Goal: Task Accomplishment & Management: Manage account settings

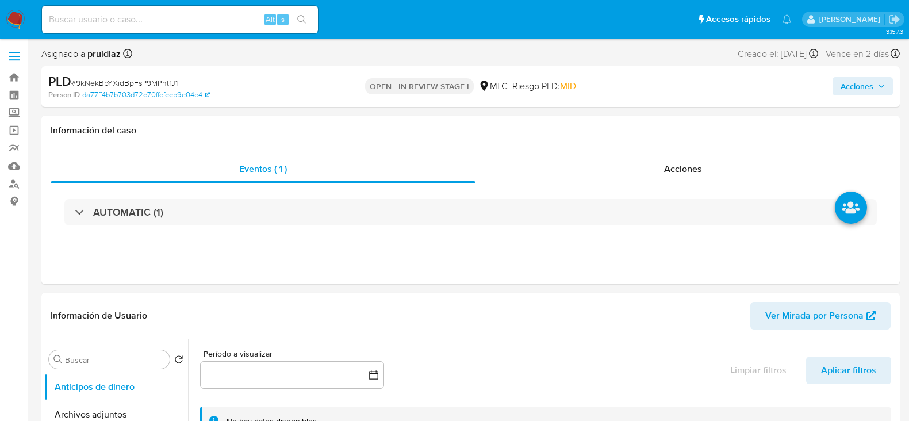
select select "10"
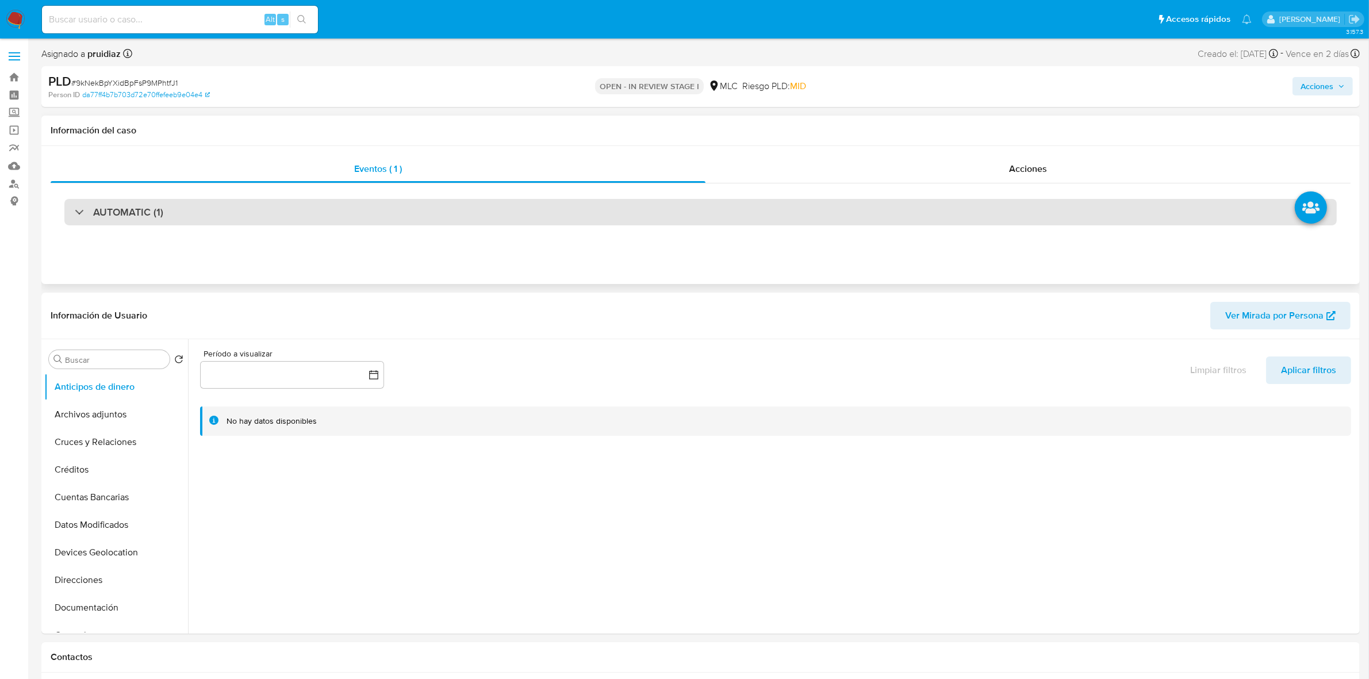
click at [141, 217] on h3 "AUTOMATIC (1)" at bounding box center [128, 212] width 70 height 13
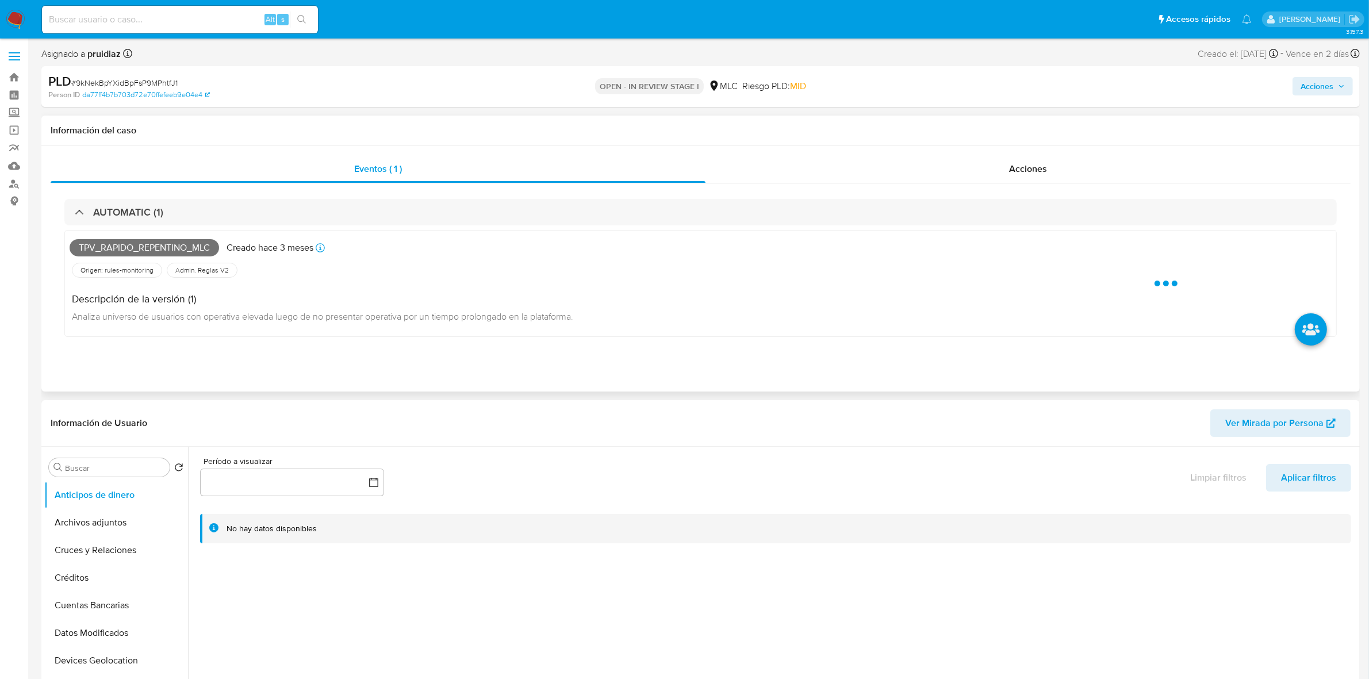
click at [151, 250] on span "Tpv_rapido_repentino_mlc" at bounding box center [145, 247] width 150 height 17
copy span "Tpv_rapido_repentino_mlc"
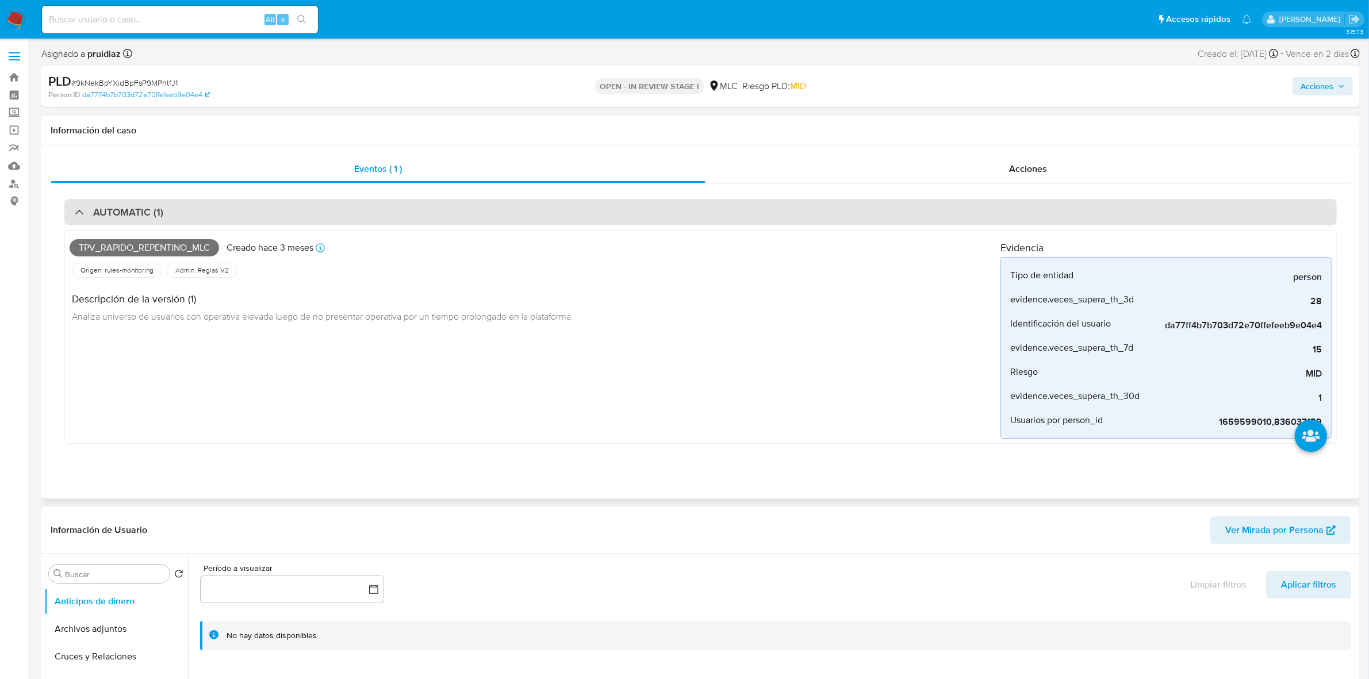
click at [186, 208] on div "AUTOMATIC (1)" at bounding box center [700, 212] width 1273 height 26
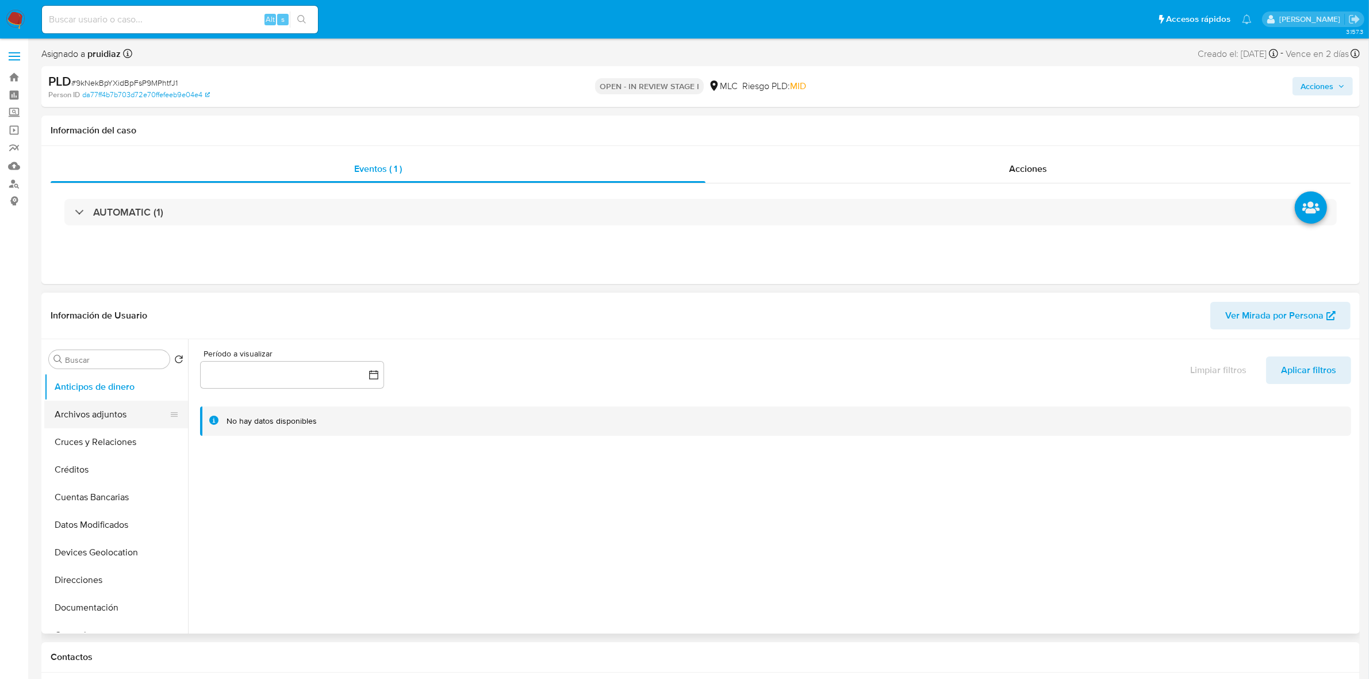
click at [107, 420] on button "Archivos adjuntos" at bounding box center [111, 415] width 135 height 28
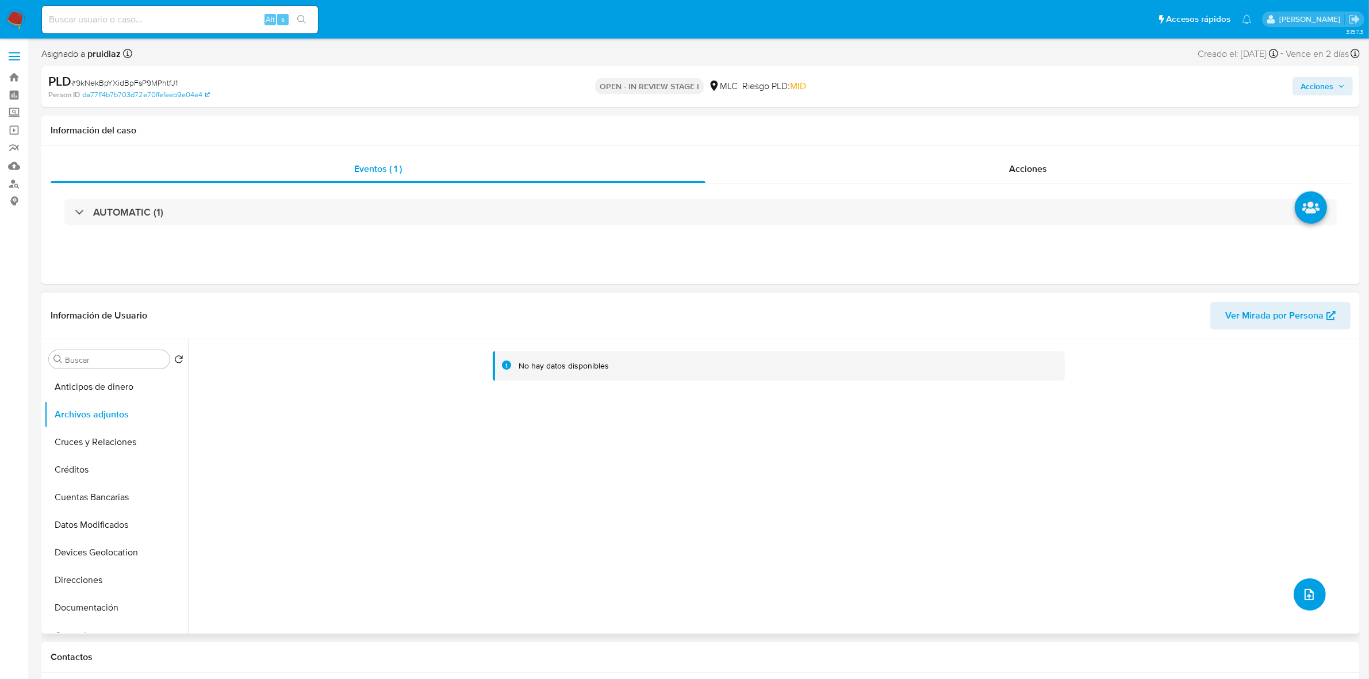
click at [909, 420] on button "upload-file" at bounding box center [1310, 595] width 32 height 32
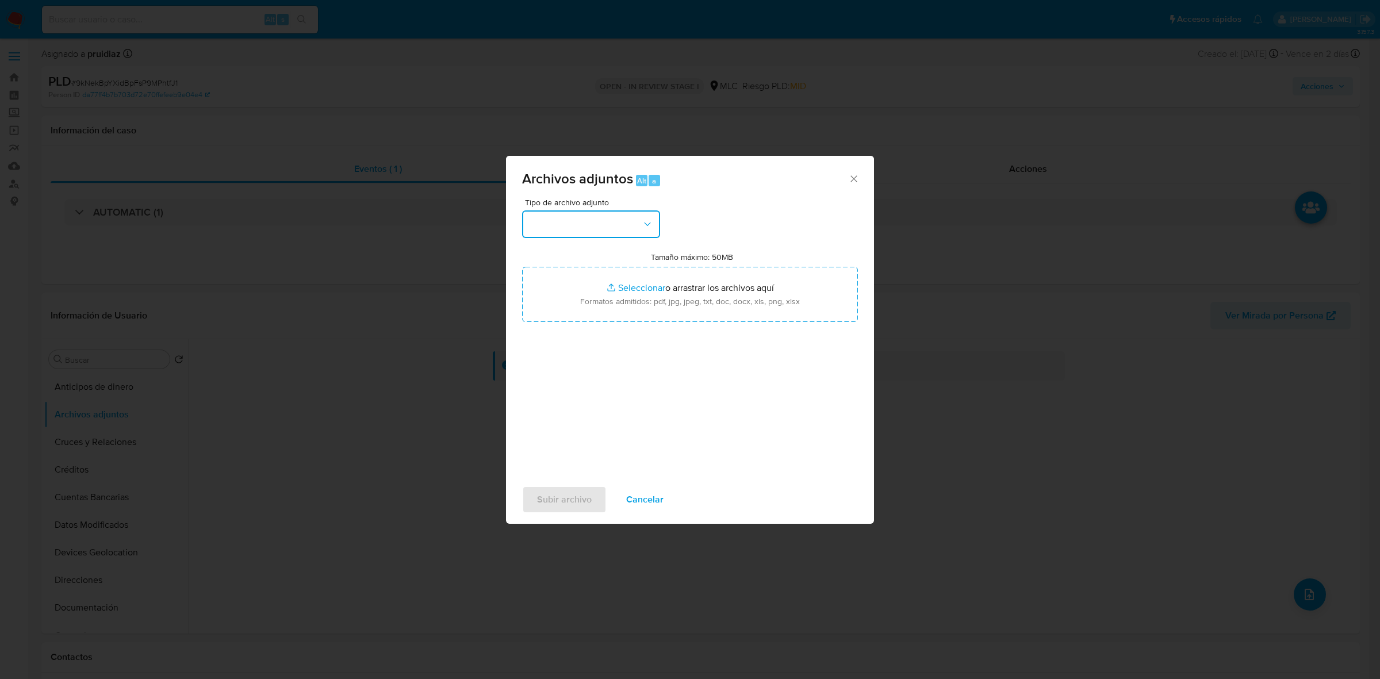
click at [603, 216] on button "button" at bounding box center [591, 224] width 138 height 28
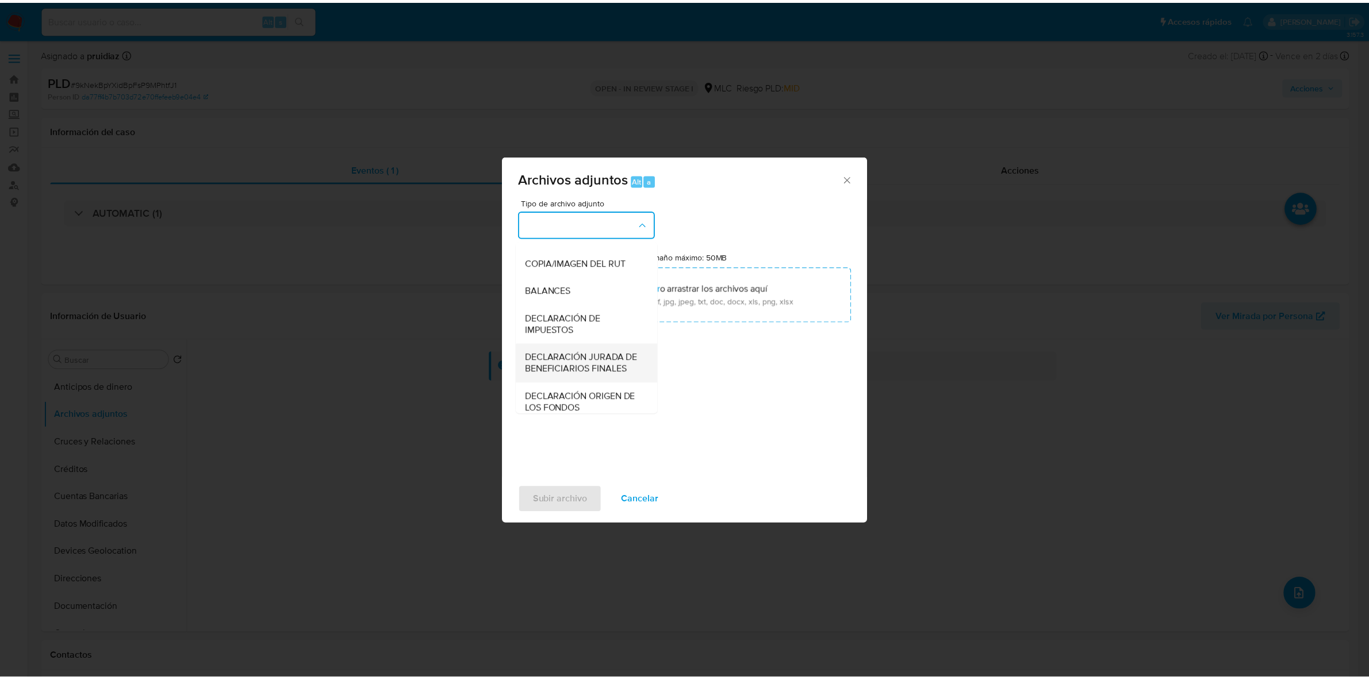
scroll to position [190, 0]
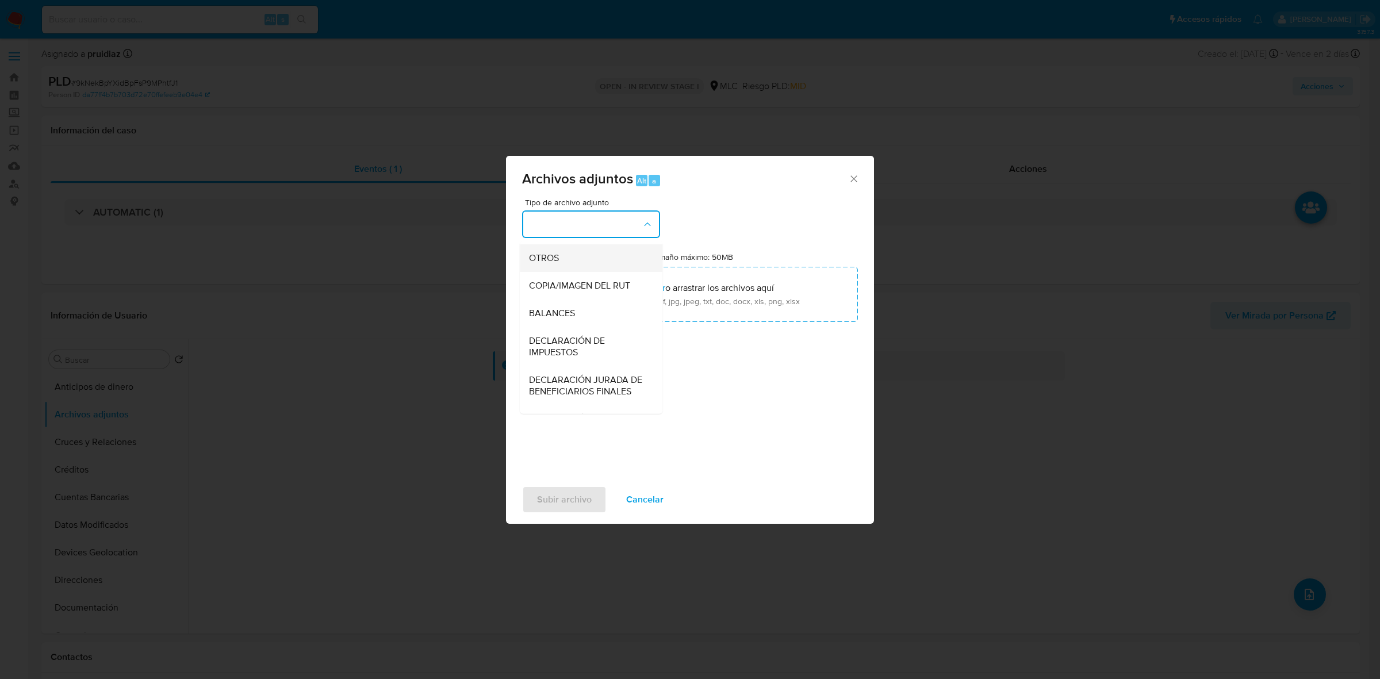
click at [566, 272] on div "OTROS" at bounding box center [587, 258] width 117 height 28
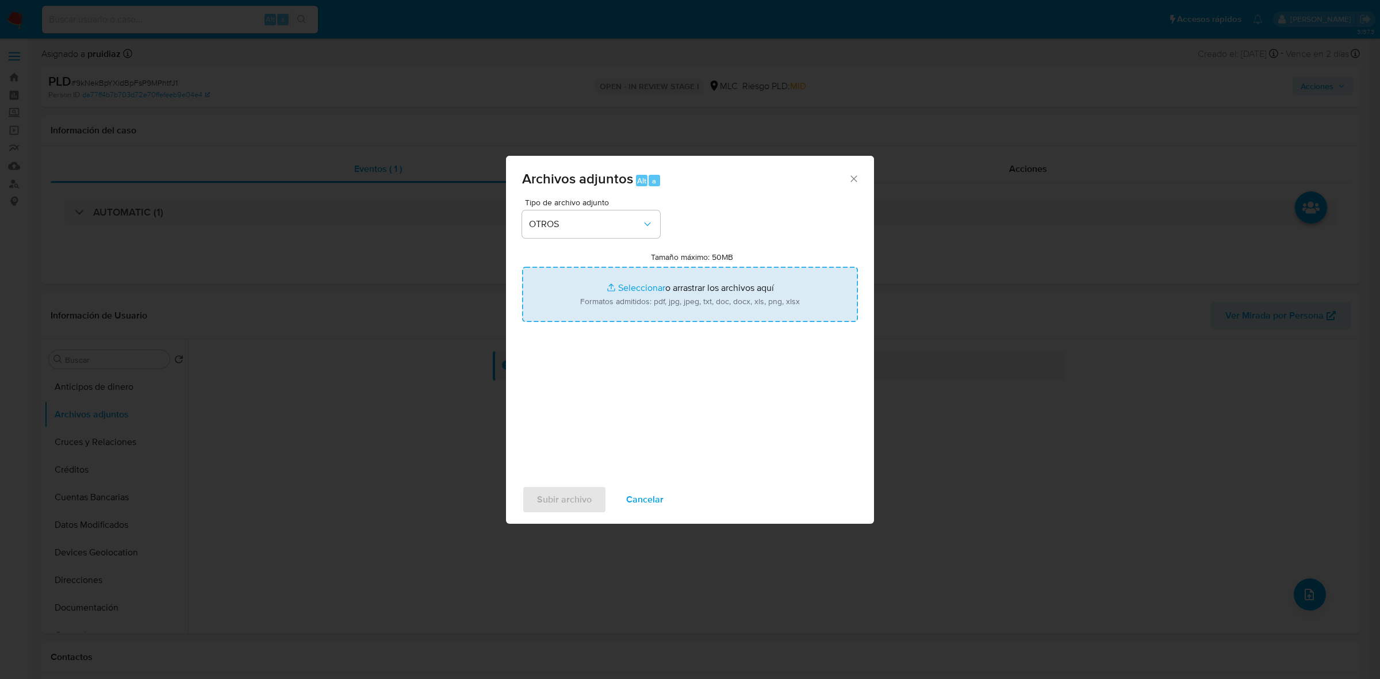
click at [688, 289] on input "Tamaño máximo: 50MB Seleccionar archivos" at bounding box center [690, 294] width 336 height 55
click at [693, 300] on input "Tamaño máximo: 50MB Seleccionar archivos" at bounding box center [690, 294] width 336 height 55
type input "C:\fakepath\1659599010 - 08_09_2025.xlsx"
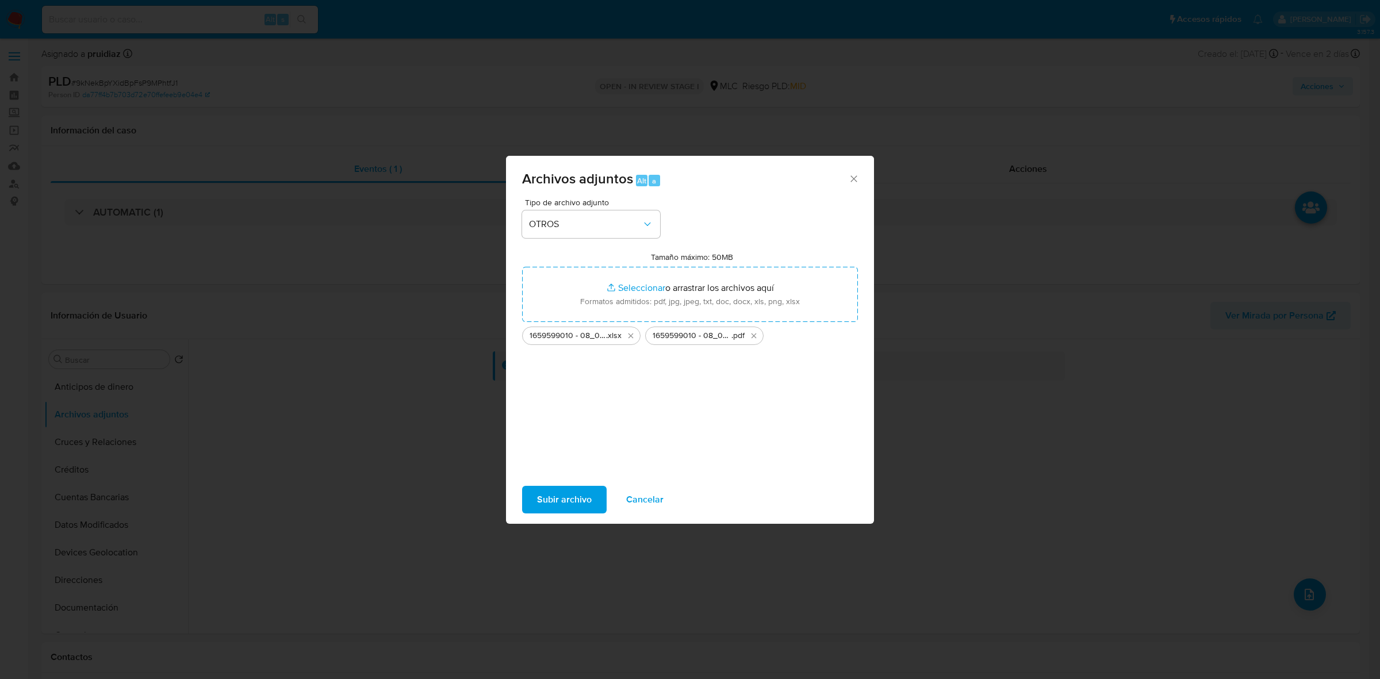
click at [576, 420] on span "Subir archivo" at bounding box center [564, 499] width 55 height 25
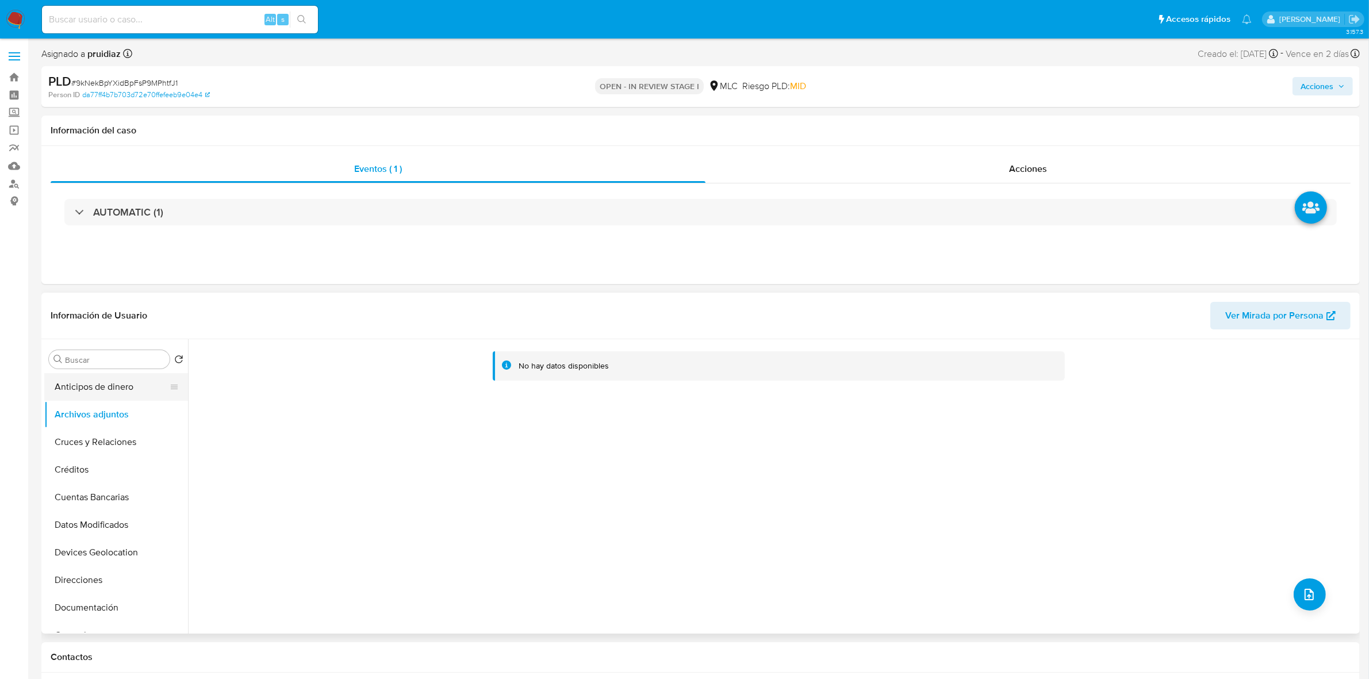
click at [81, 393] on button "Anticipos de dinero" at bounding box center [111, 387] width 135 height 28
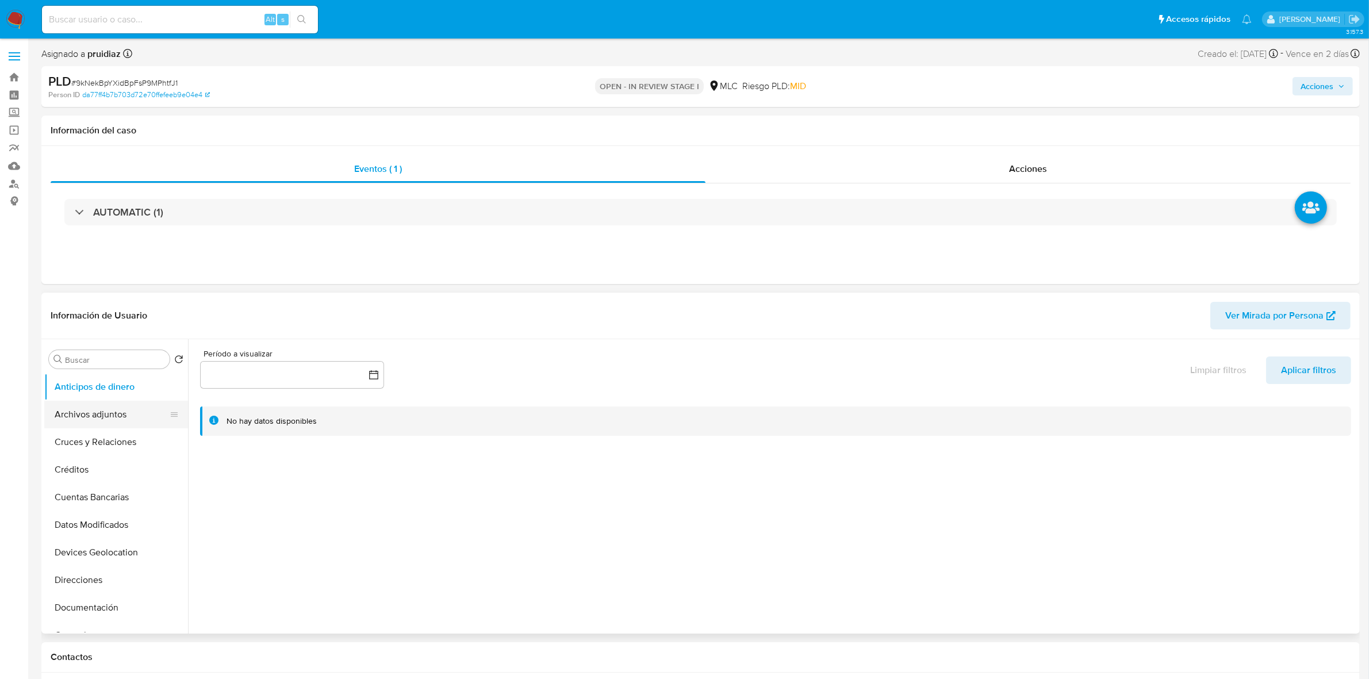
click at [115, 407] on button "Archivos adjuntos" at bounding box center [111, 415] width 135 height 28
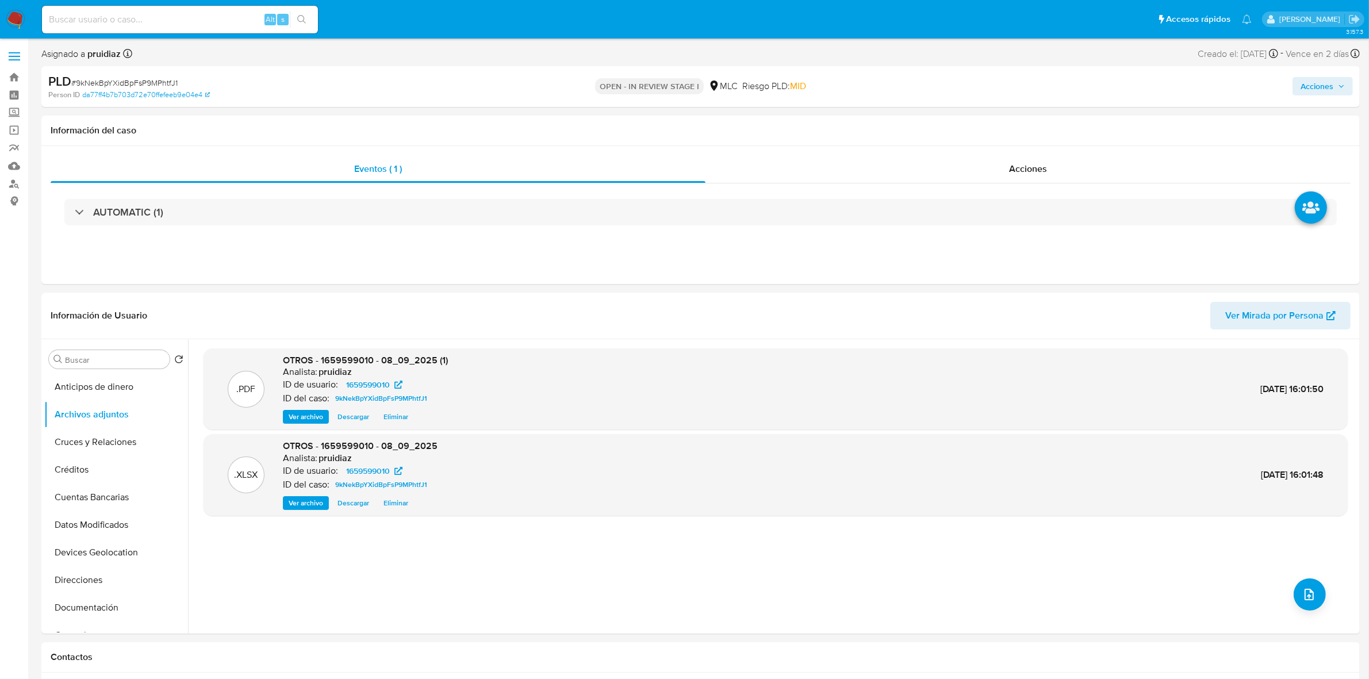
click at [909, 78] on span "Acciones" at bounding box center [1317, 86] width 33 height 18
click at [909, 117] on div "Alt r" at bounding box center [1052, 123] width 24 height 12
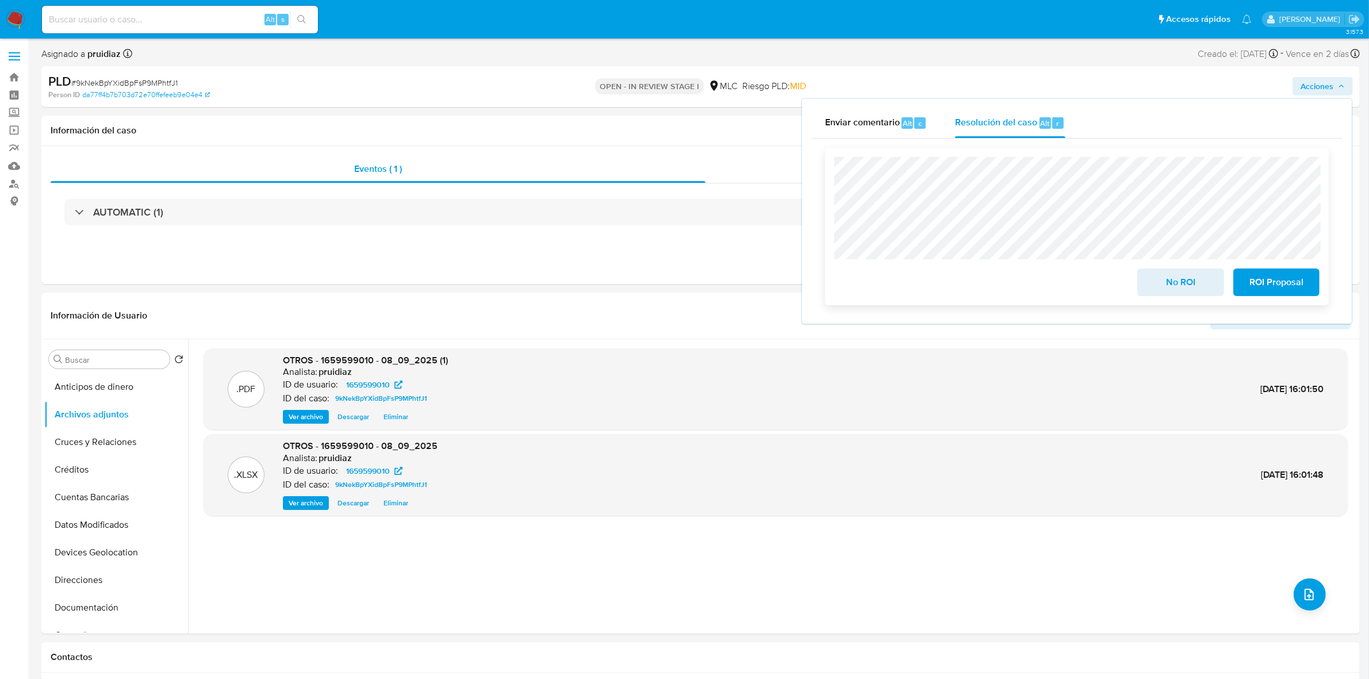
click at [909, 280] on span "No ROI" at bounding box center [1180, 282] width 56 height 25
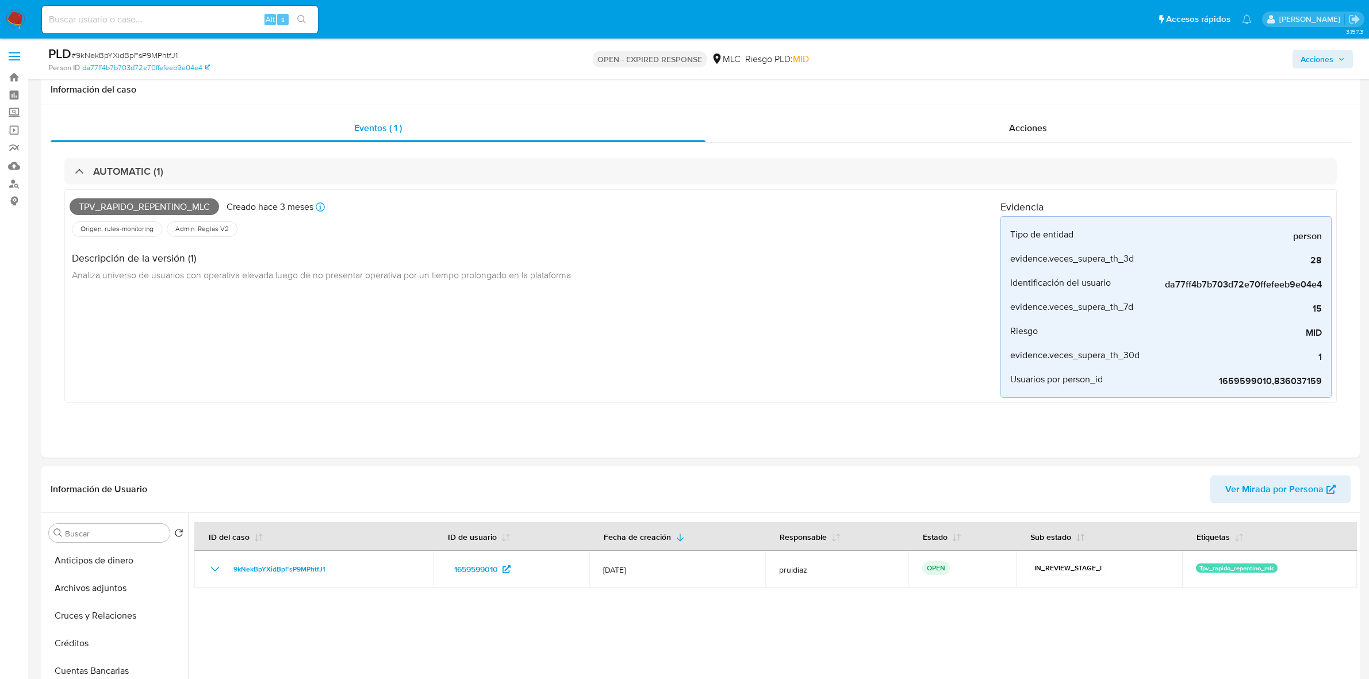
select select "10"
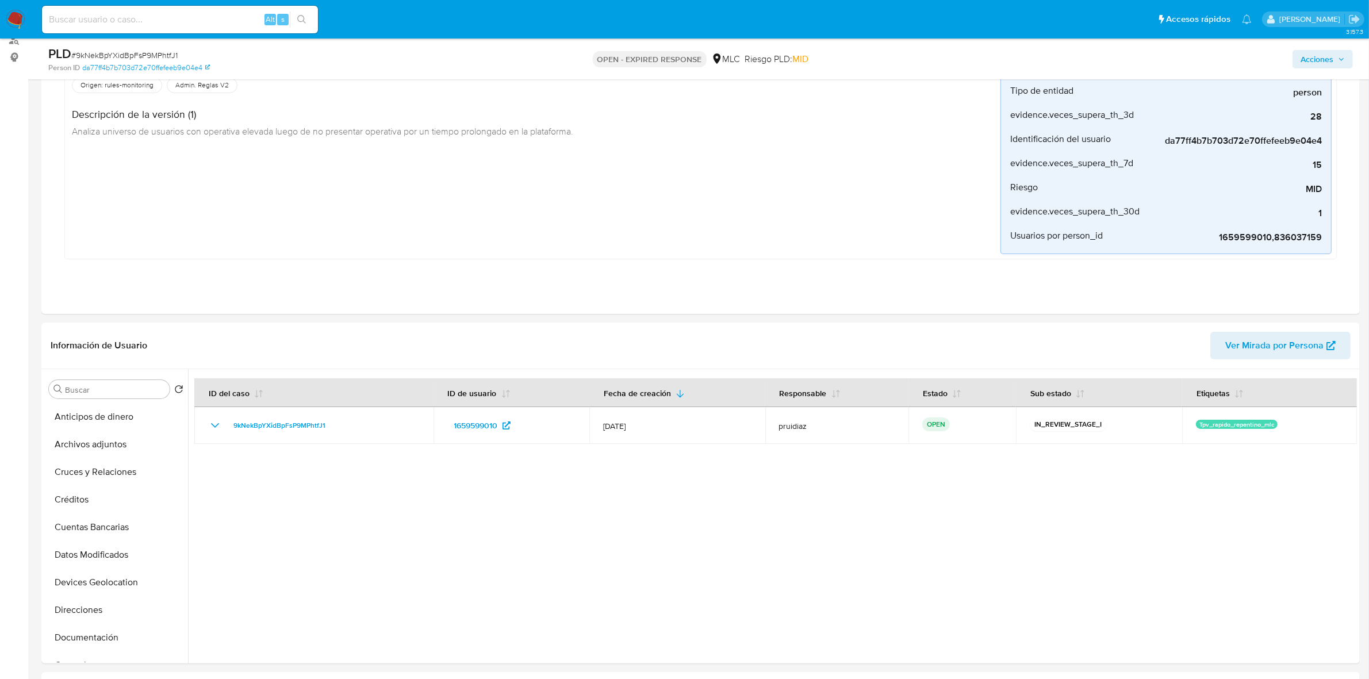
scroll to position [13, 0]
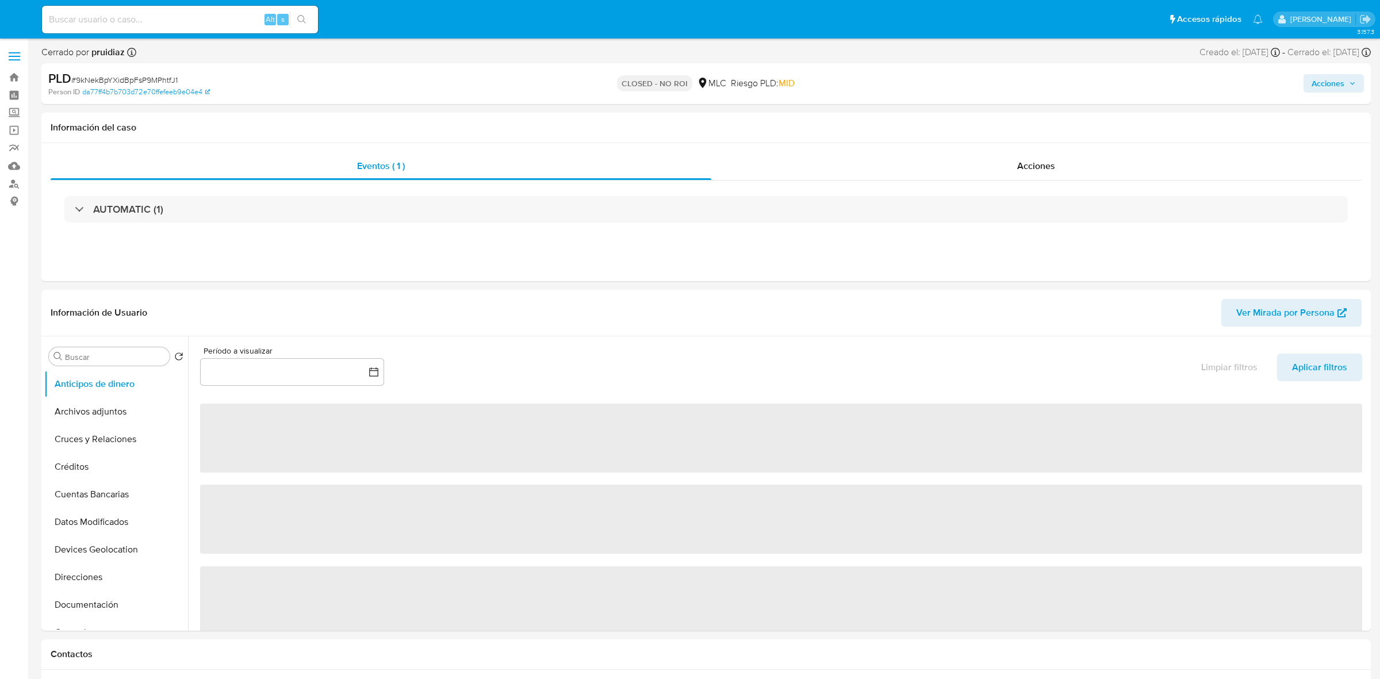
select select "10"
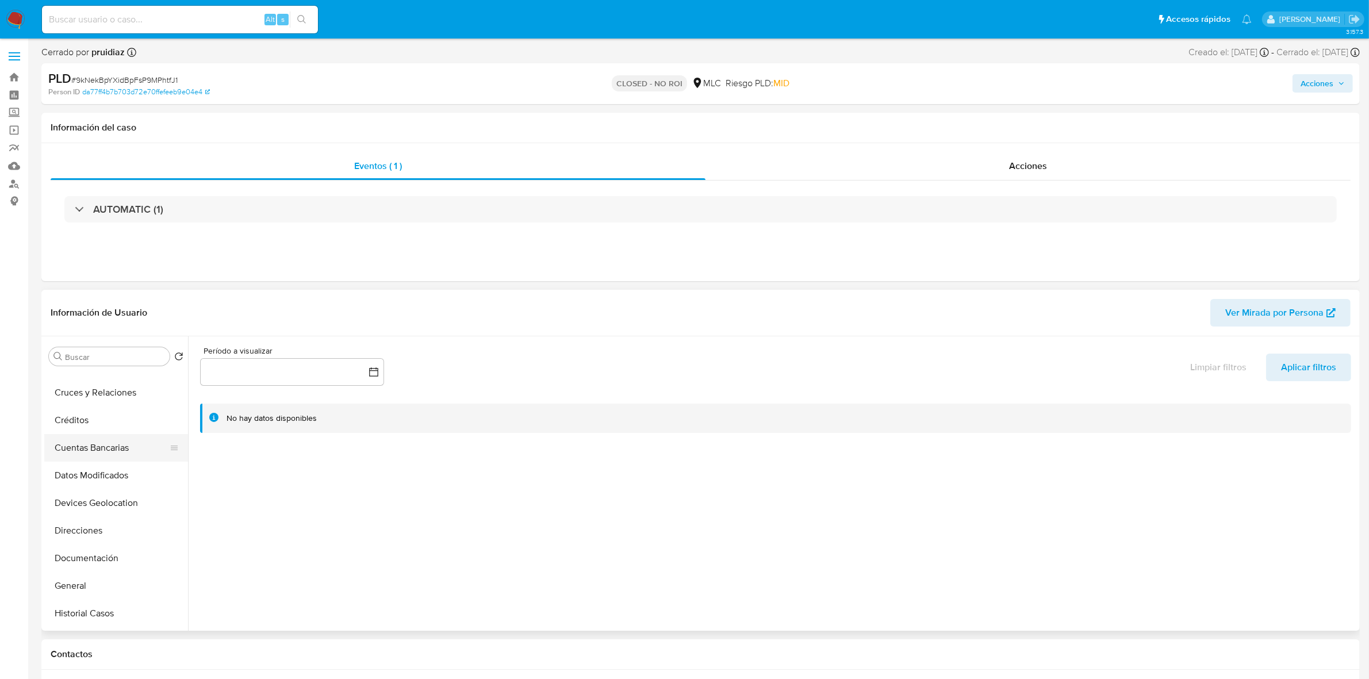
scroll to position [72, 0]
click at [83, 558] on button "General" at bounding box center [111, 561] width 135 height 28
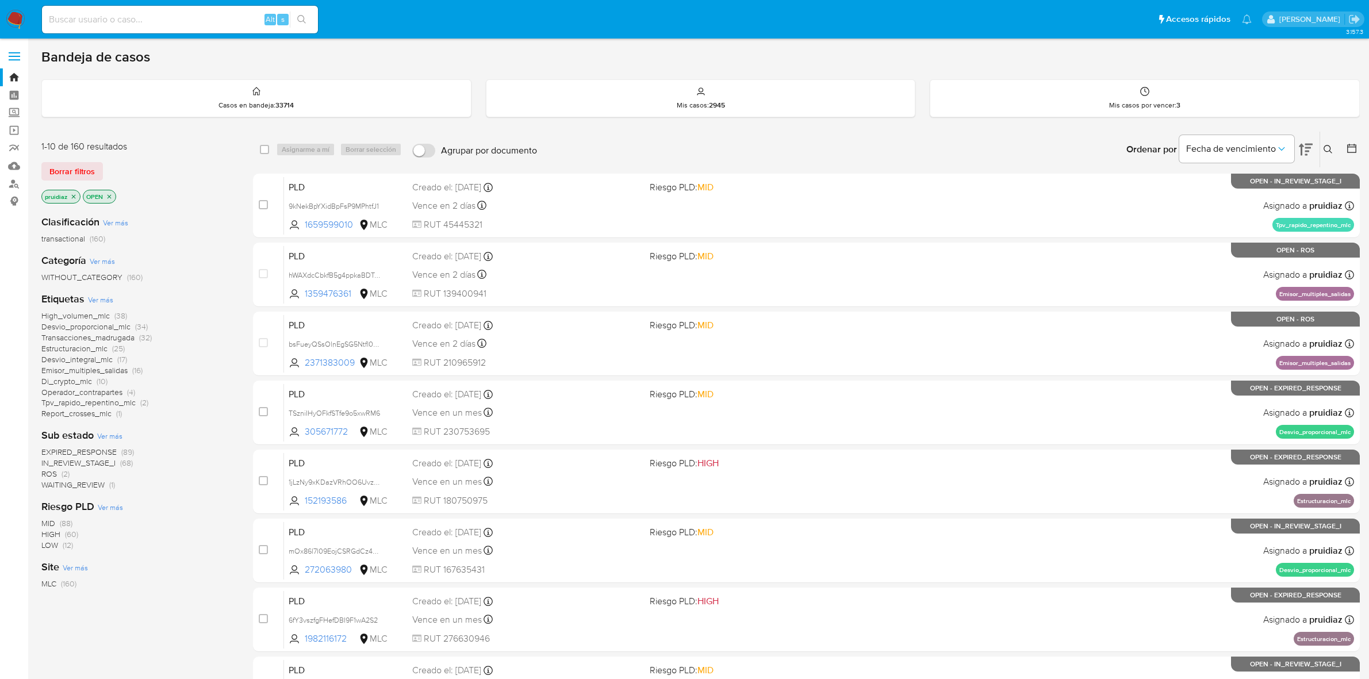
click at [16, 16] on img at bounding box center [16, 20] width 20 height 20
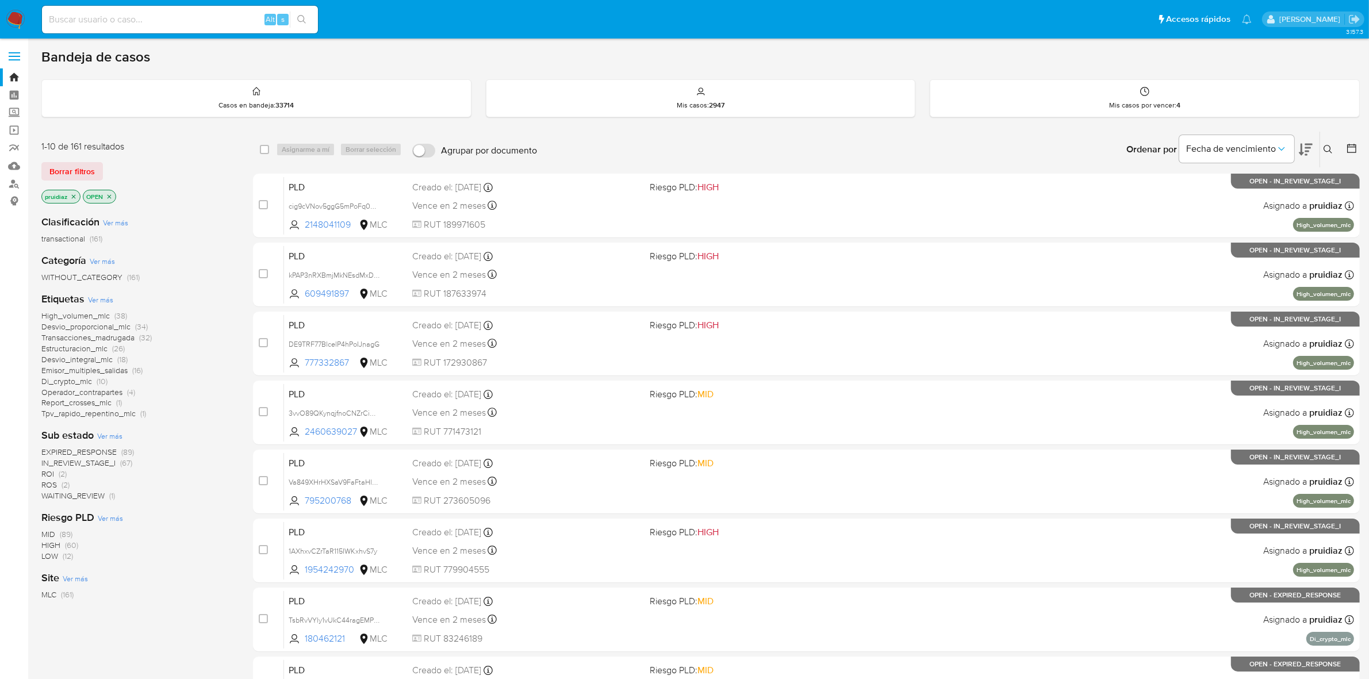
click at [12, 21] on img at bounding box center [16, 20] width 20 height 20
click at [1310, 153] on icon at bounding box center [1306, 150] width 14 height 14
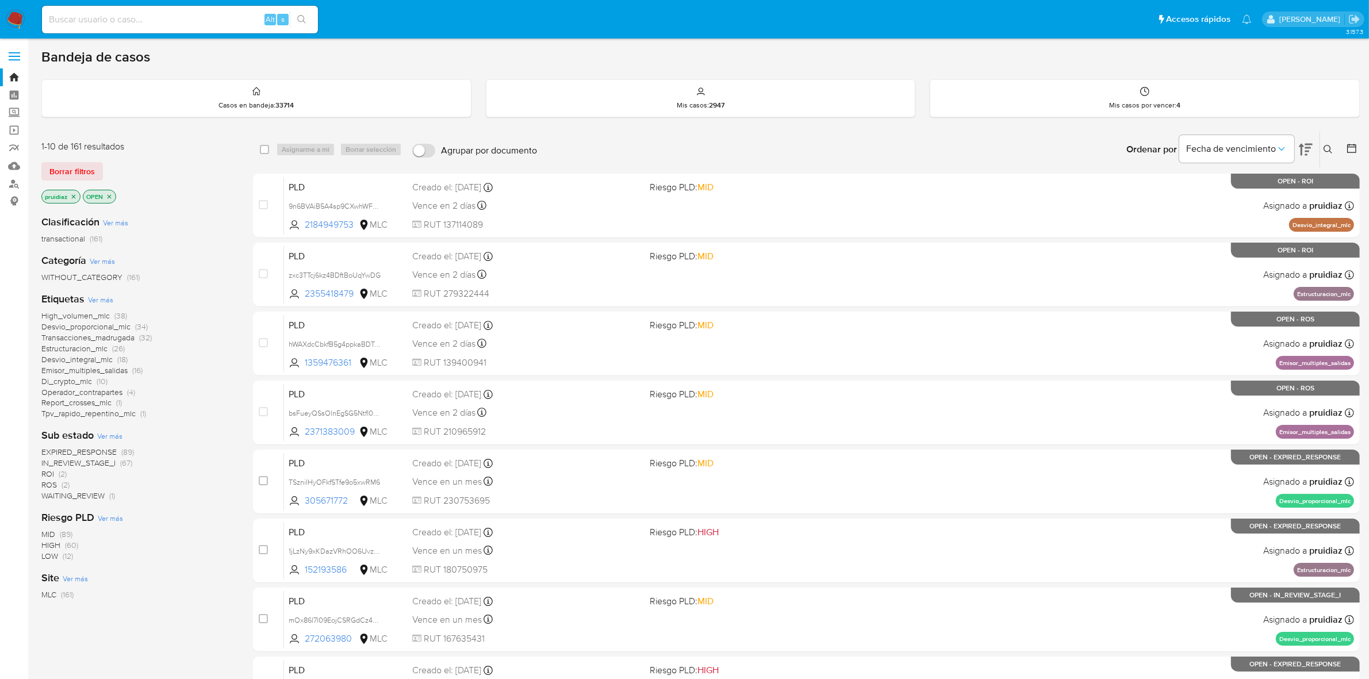
click at [41, 470] on span "ROI" at bounding box center [47, 474] width 13 height 12
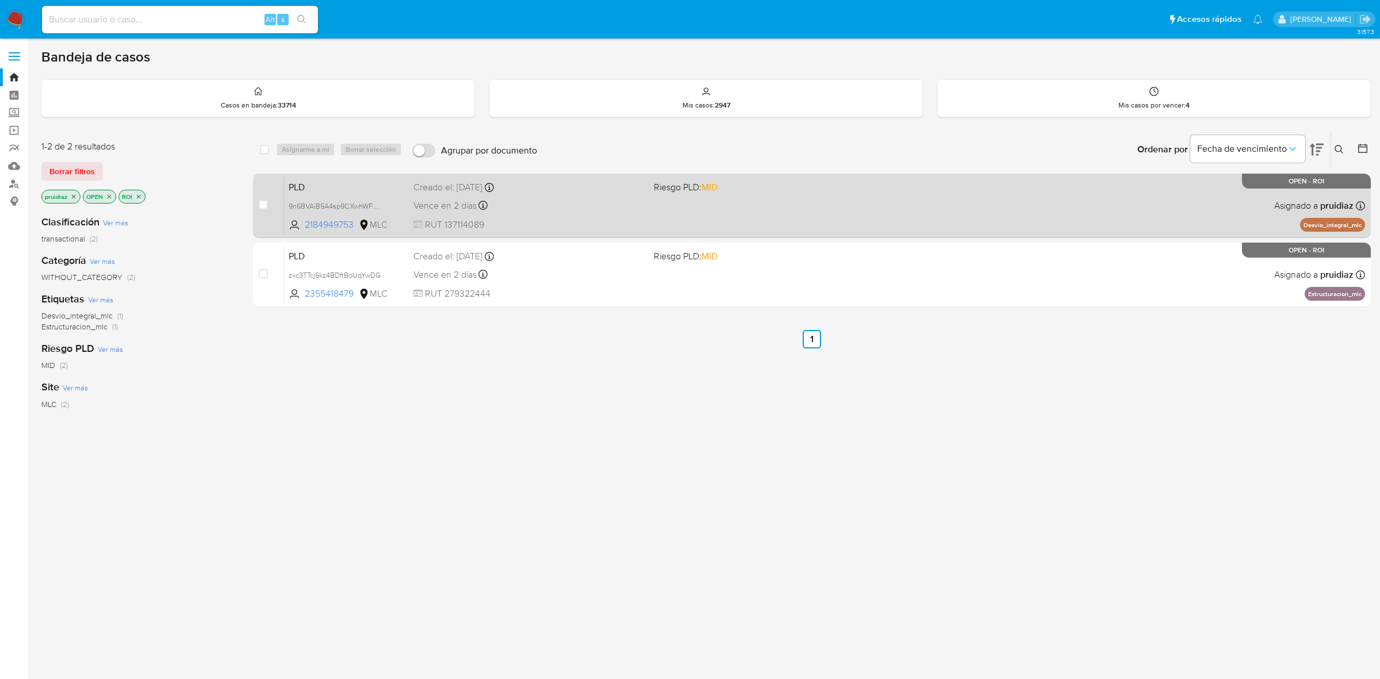
click at [795, 215] on div "PLD 9n6BVAiB5A4sp9CXwhWFceBL 2184949753 MLC Riesgo PLD: MID Creado el: 12/06/20…" at bounding box center [824, 206] width 1081 height 58
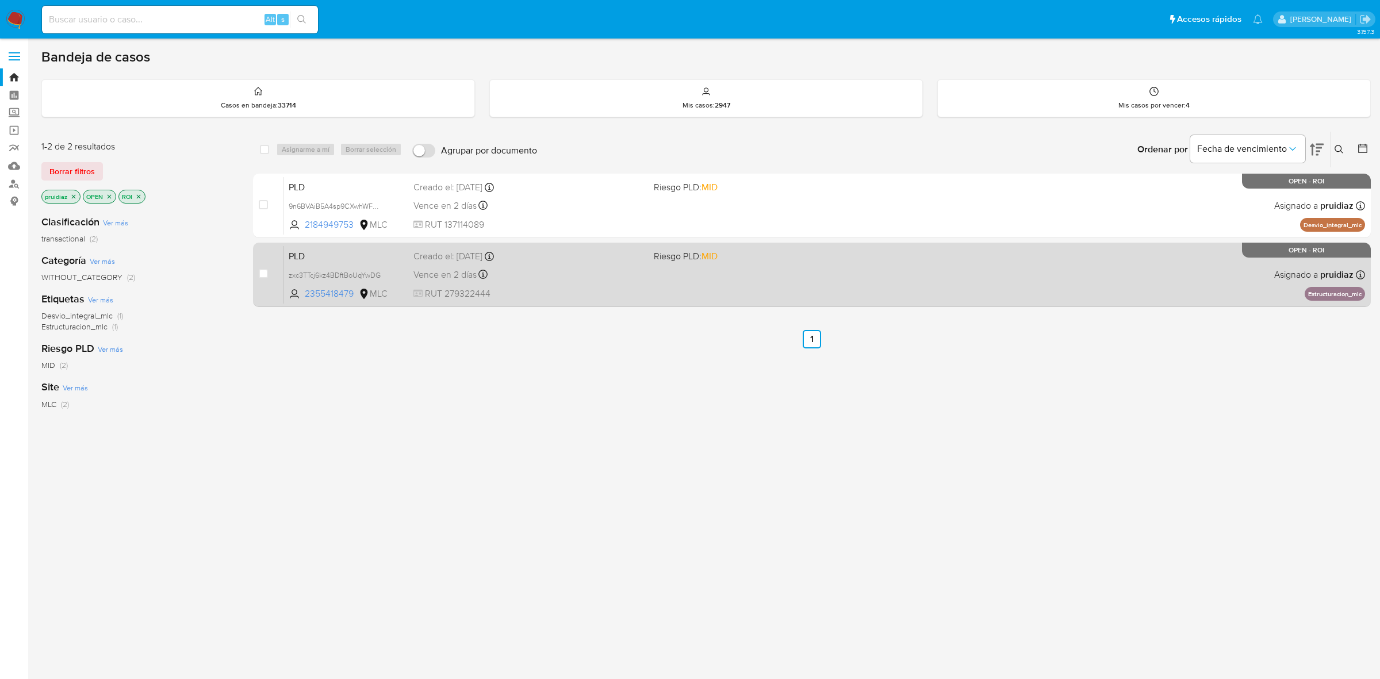
click at [565, 280] on div "Vence en 2 días Vence el 10/09/2025 06:06:56" at bounding box center [528, 275] width 231 height 16
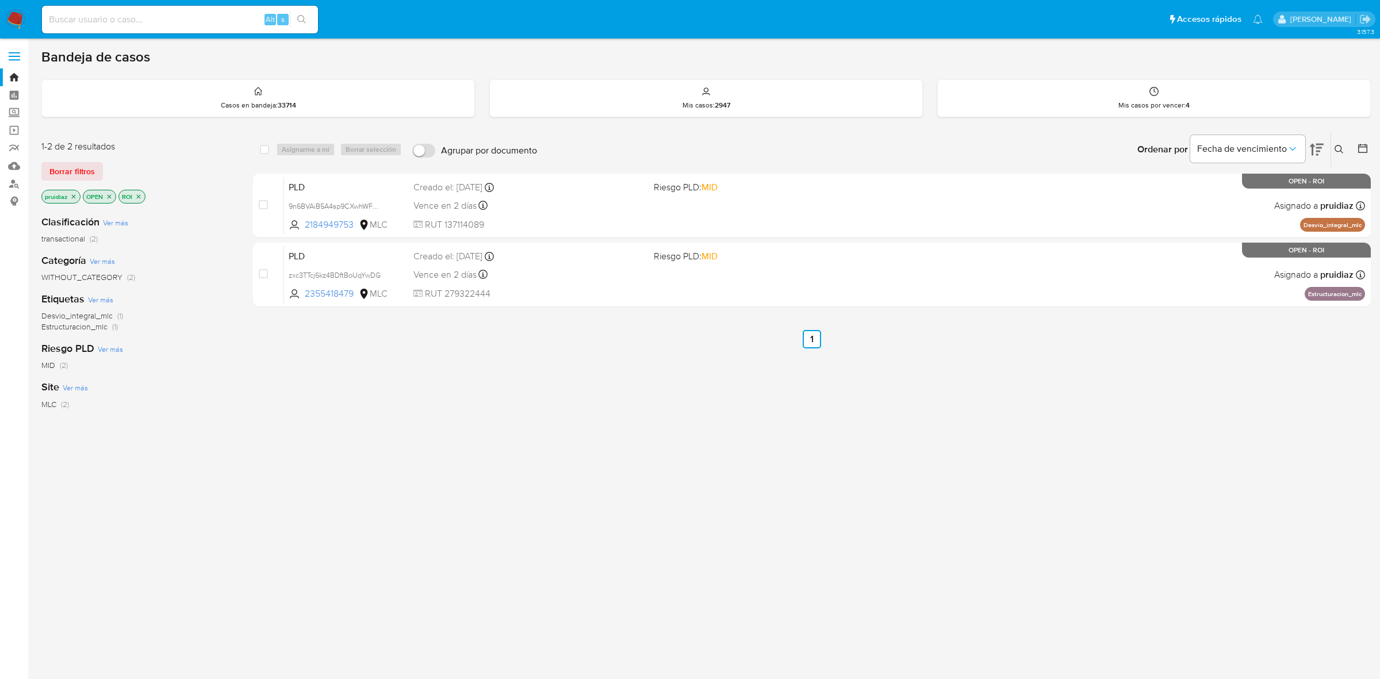
click at [7, 13] on img at bounding box center [16, 20] width 20 height 20
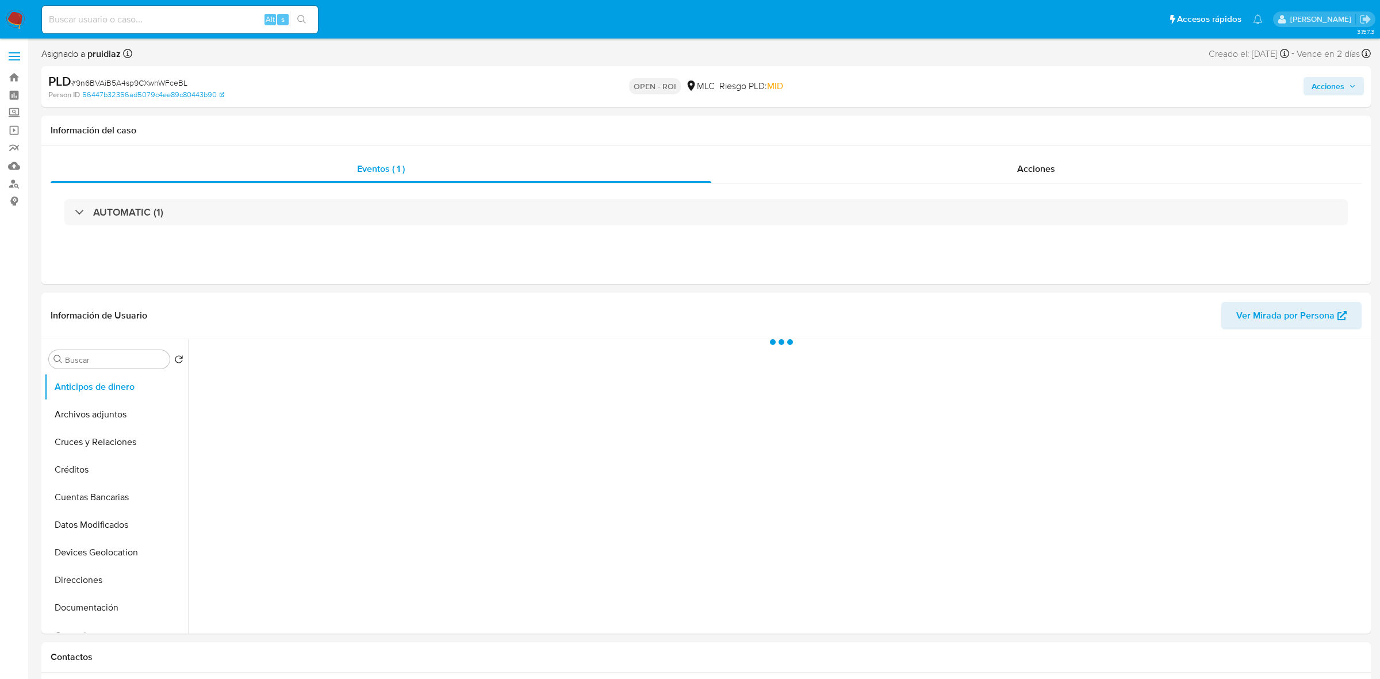
select select "10"
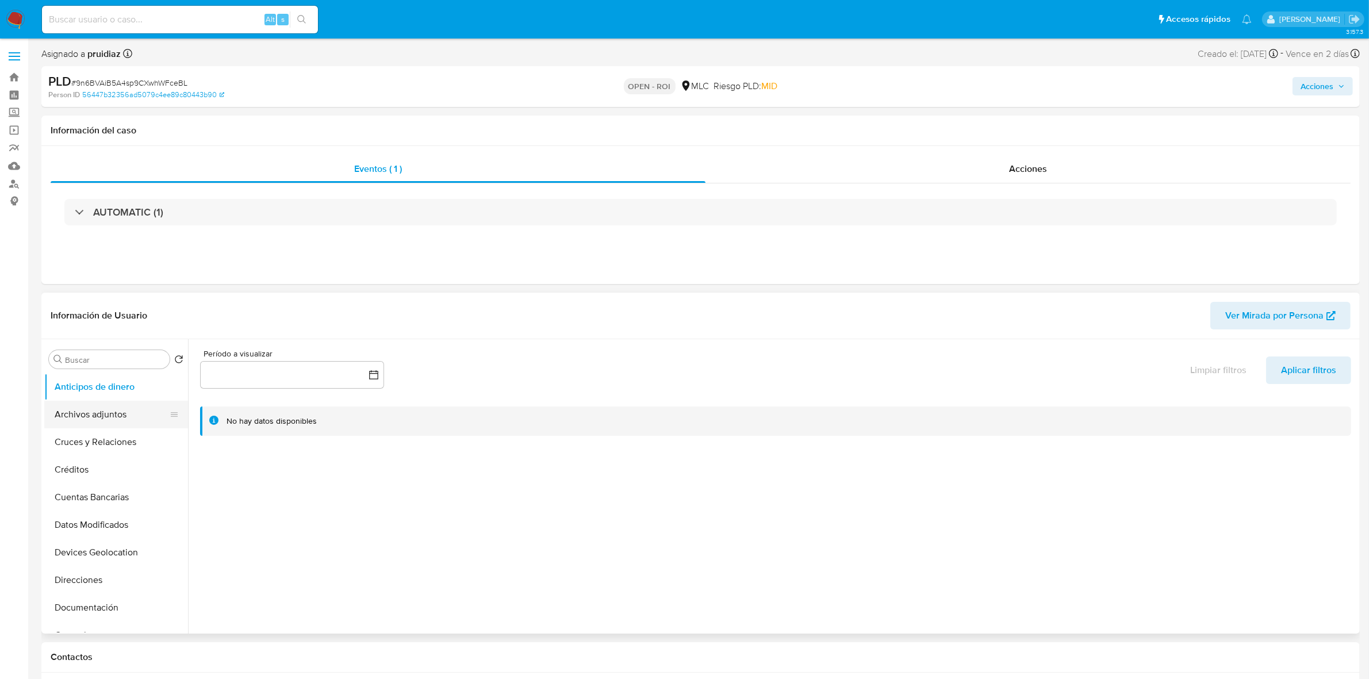
click at [98, 410] on button "Archivos adjuntos" at bounding box center [111, 415] width 135 height 28
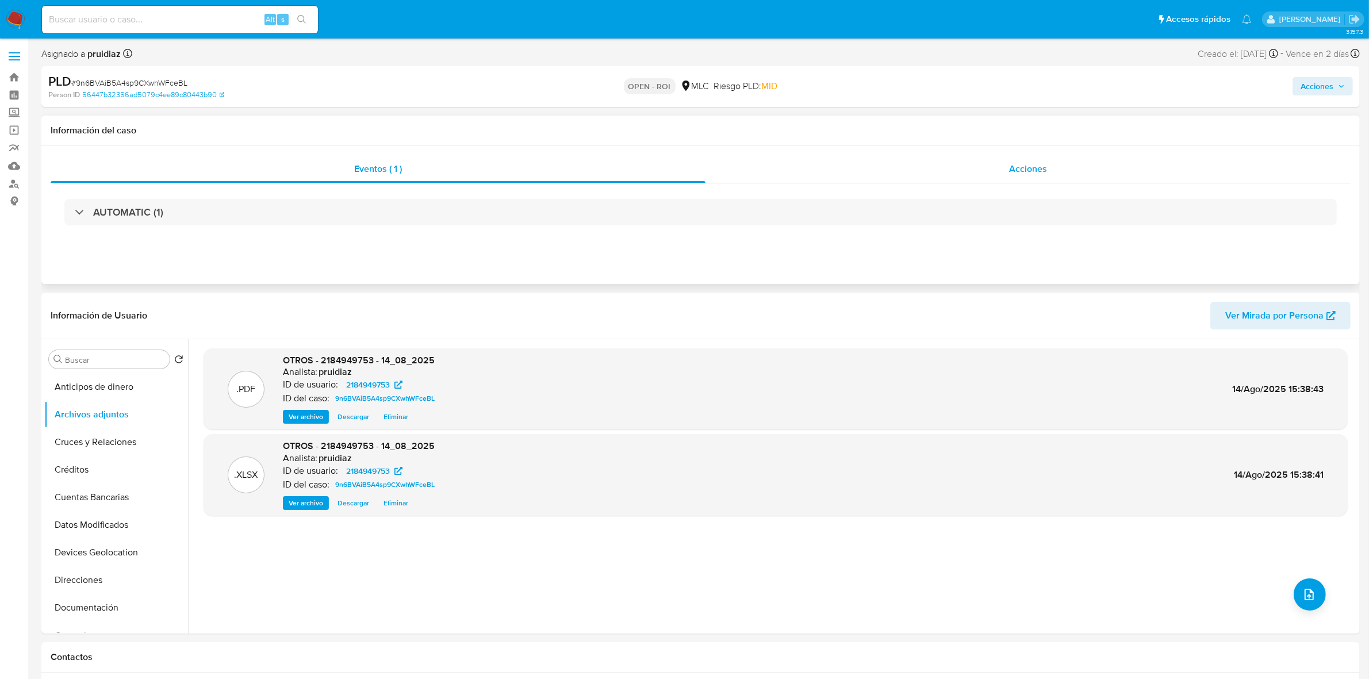
click at [987, 176] on div "Acciones" at bounding box center [1028, 169] width 645 height 28
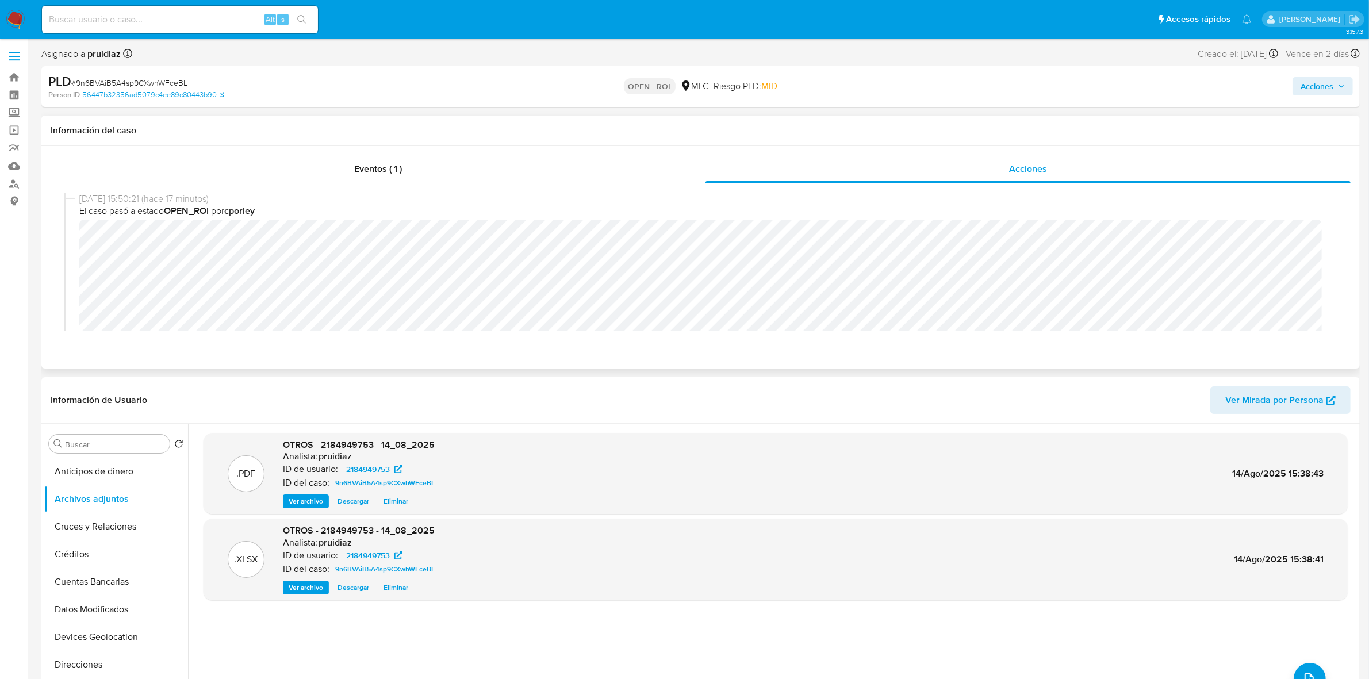
scroll to position [72, 0]
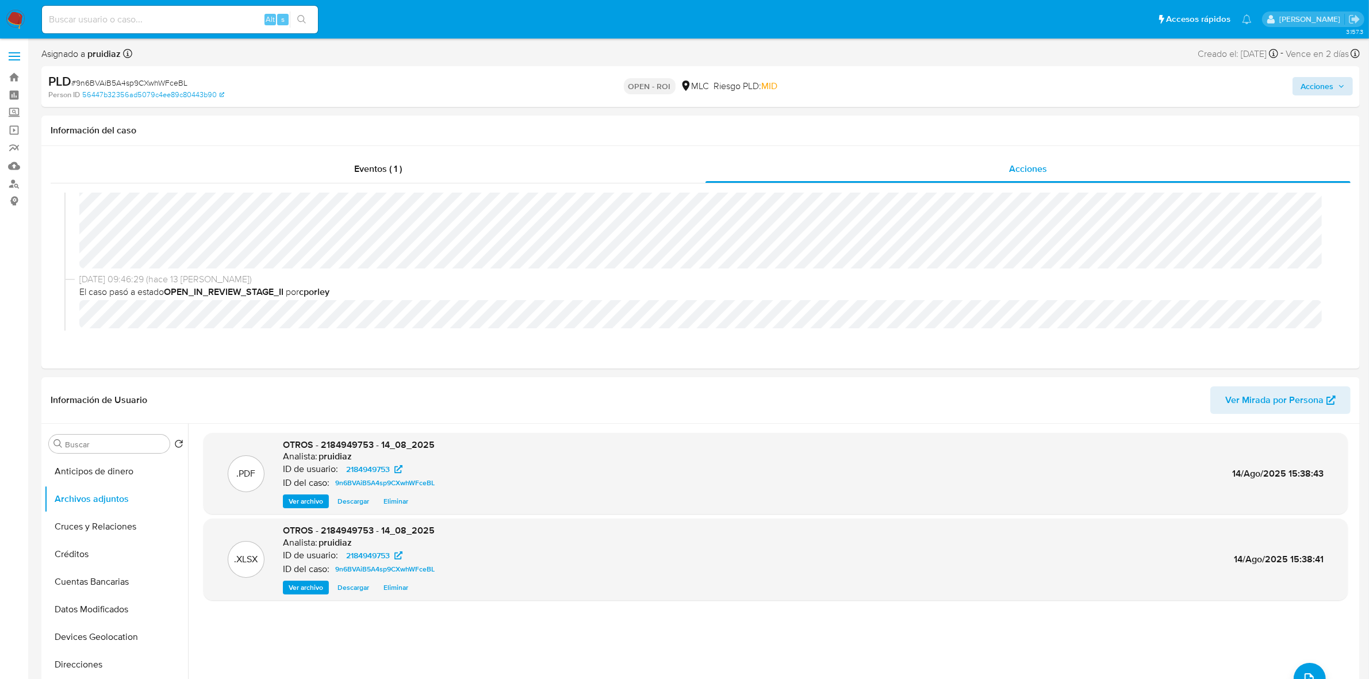
drag, startPoint x: 1330, startPoint y: 97, endPoint x: 1330, endPoint y: 90, distance: 6.4
click at [1330, 96] on div "Acciones" at bounding box center [1137, 86] width 432 height 27
click at [1327, 85] on span "Acciones" at bounding box center [1317, 86] width 33 height 18
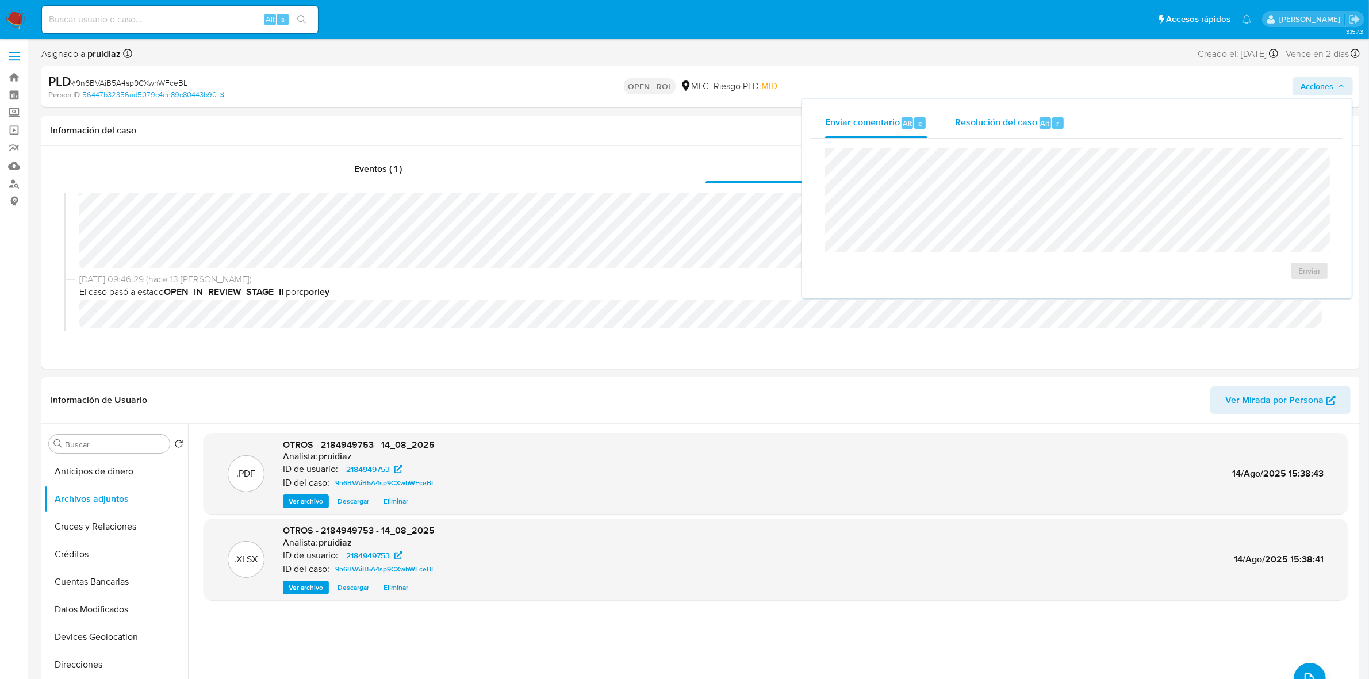
click at [1005, 129] on div "Resolución del caso Alt r" at bounding box center [1010, 123] width 110 height 30
click at [1271, 279] on span "ROI" at bounding box center [1276, 282] width 56 height 25
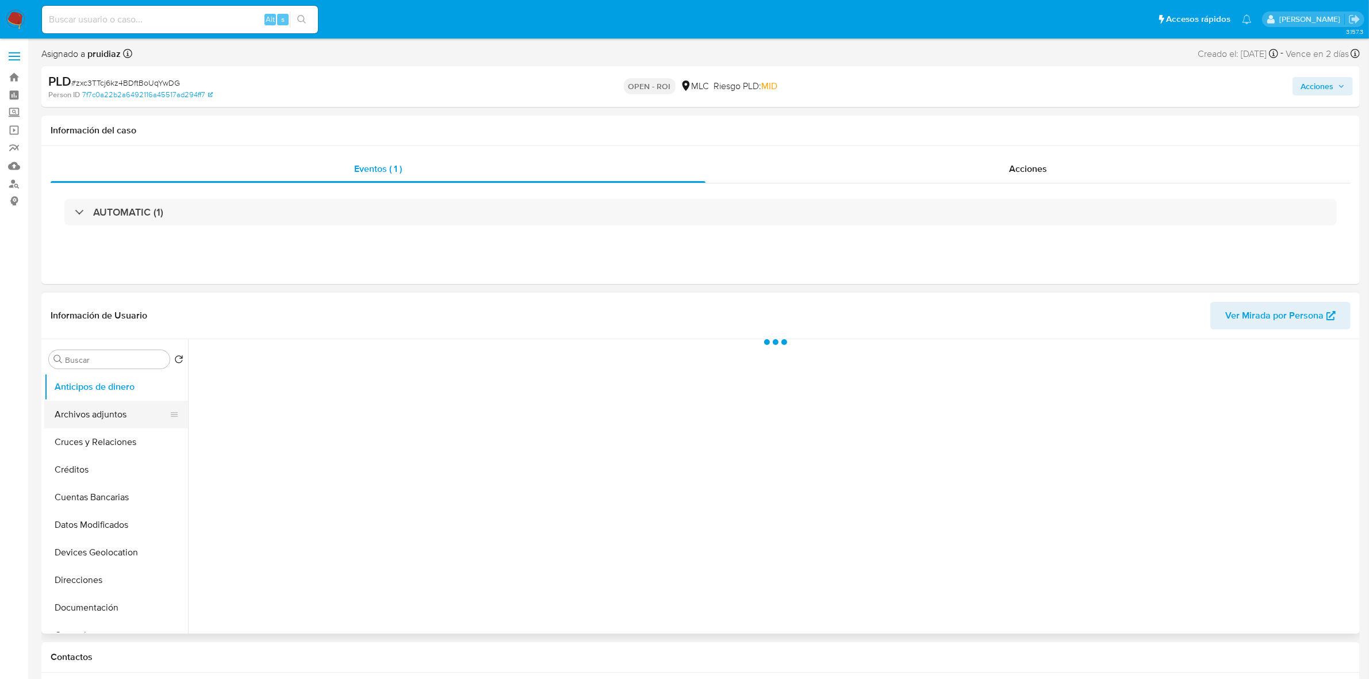
click at [107, 421] on button "Archivos adjuntos" at bounding box center [111, 415] width 135 height 28
select select "10"
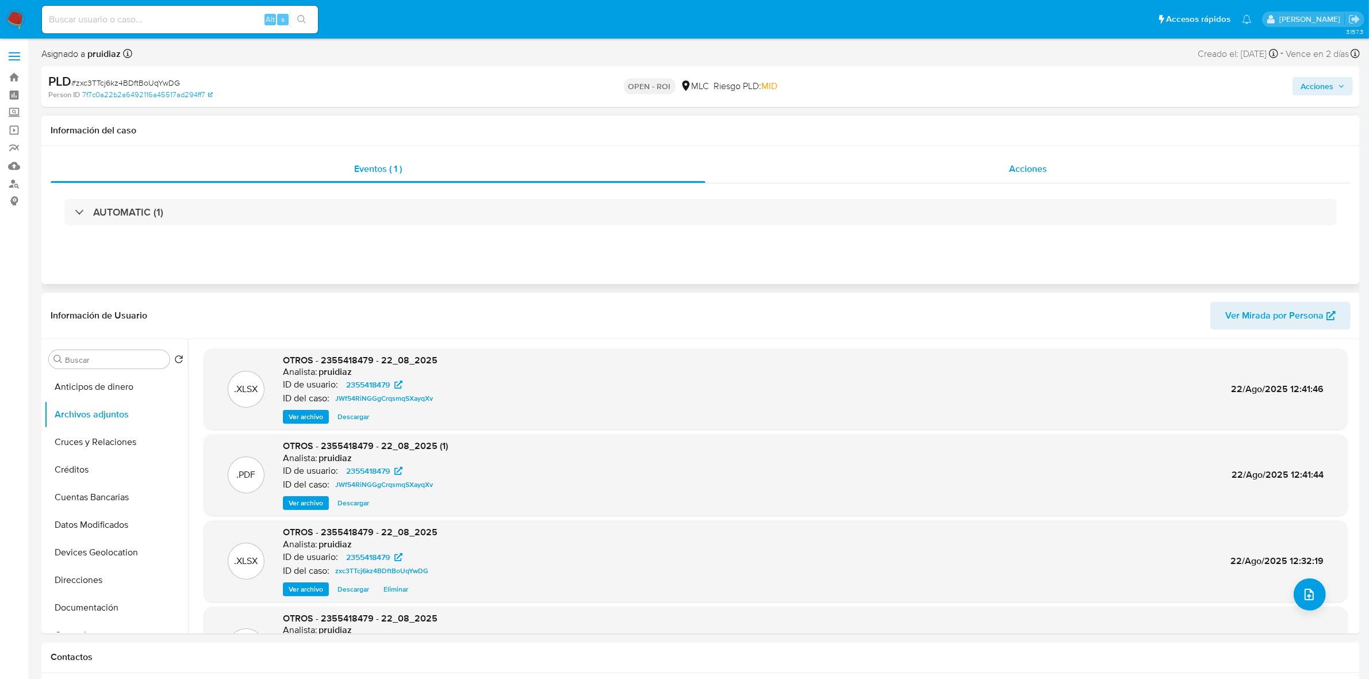
click at [1081, 159] on div "Acciones" at bounding box center [1028, 169] width 645 height 28
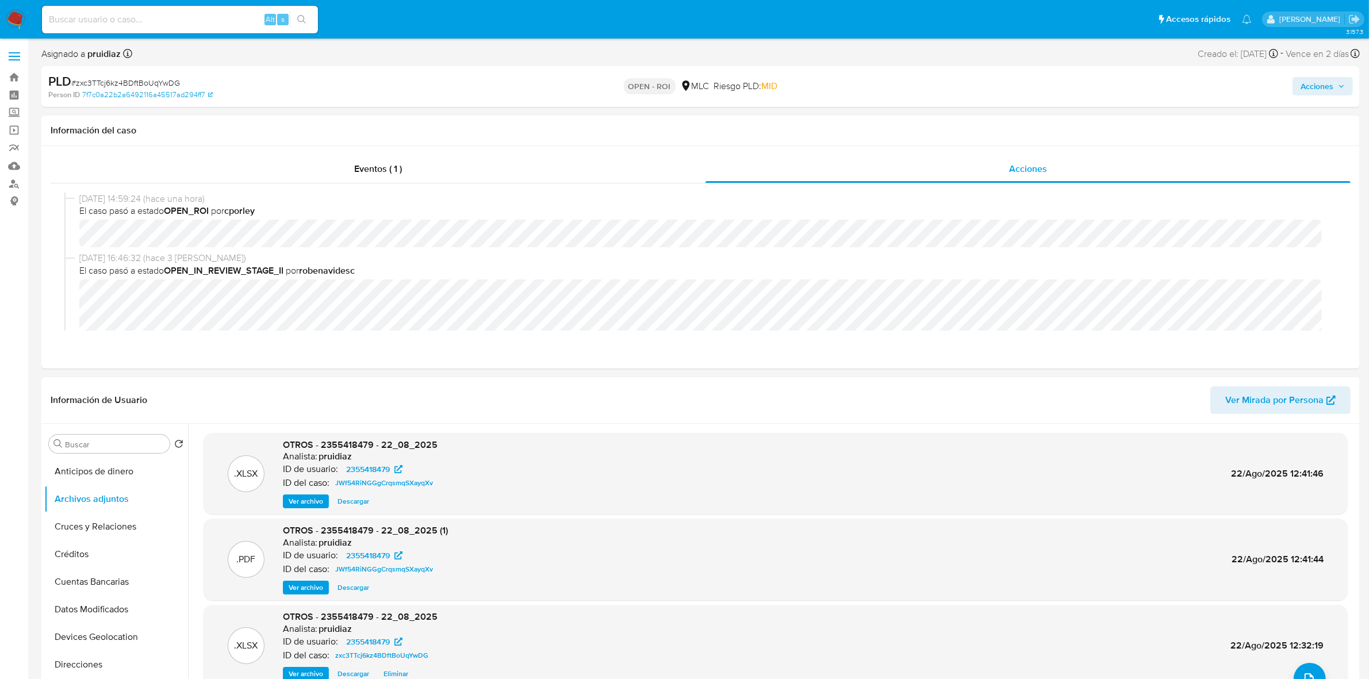
click at [1315, 81] on span "Acciones" at bounding box center [1317, 86] width 33 height 18
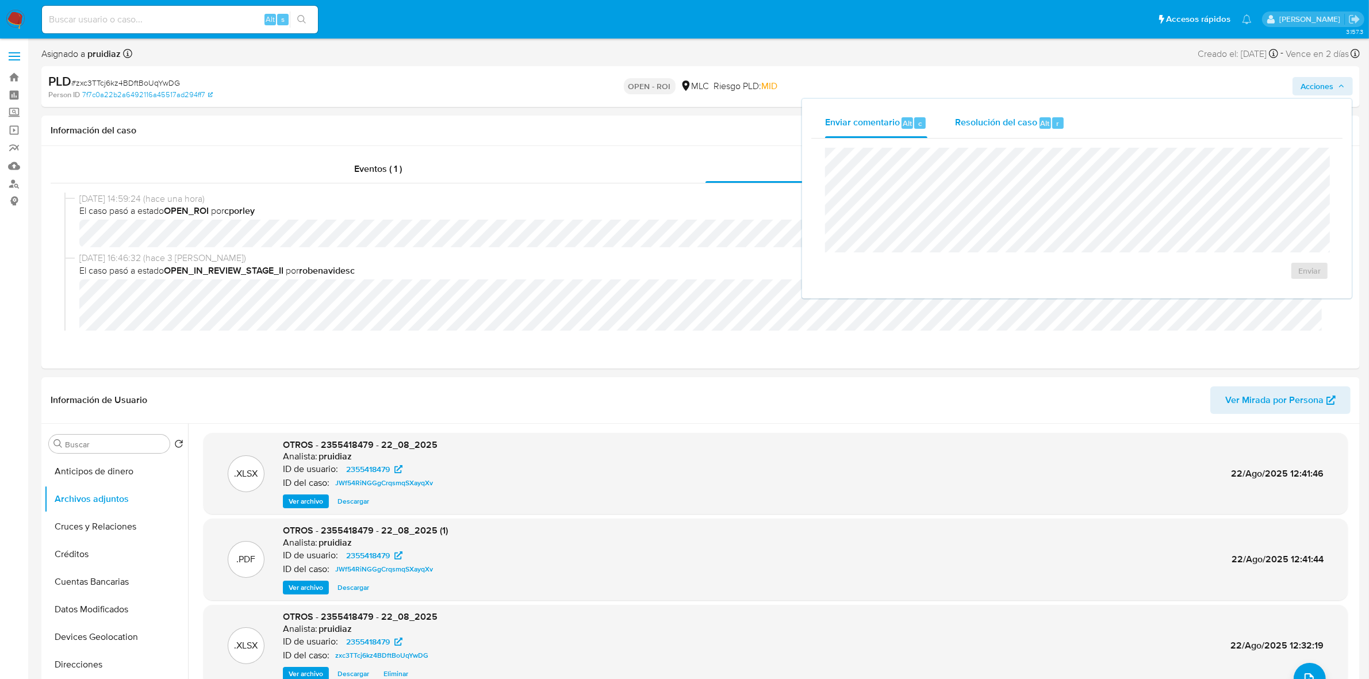
click at [981, 113] on div "Resolución del caso Alt r" at bounding box center [1010, 123] width 110 height 30
click at [1283, 288] on span "ROI" at bounding box center [1276, 282] width 56 height 25
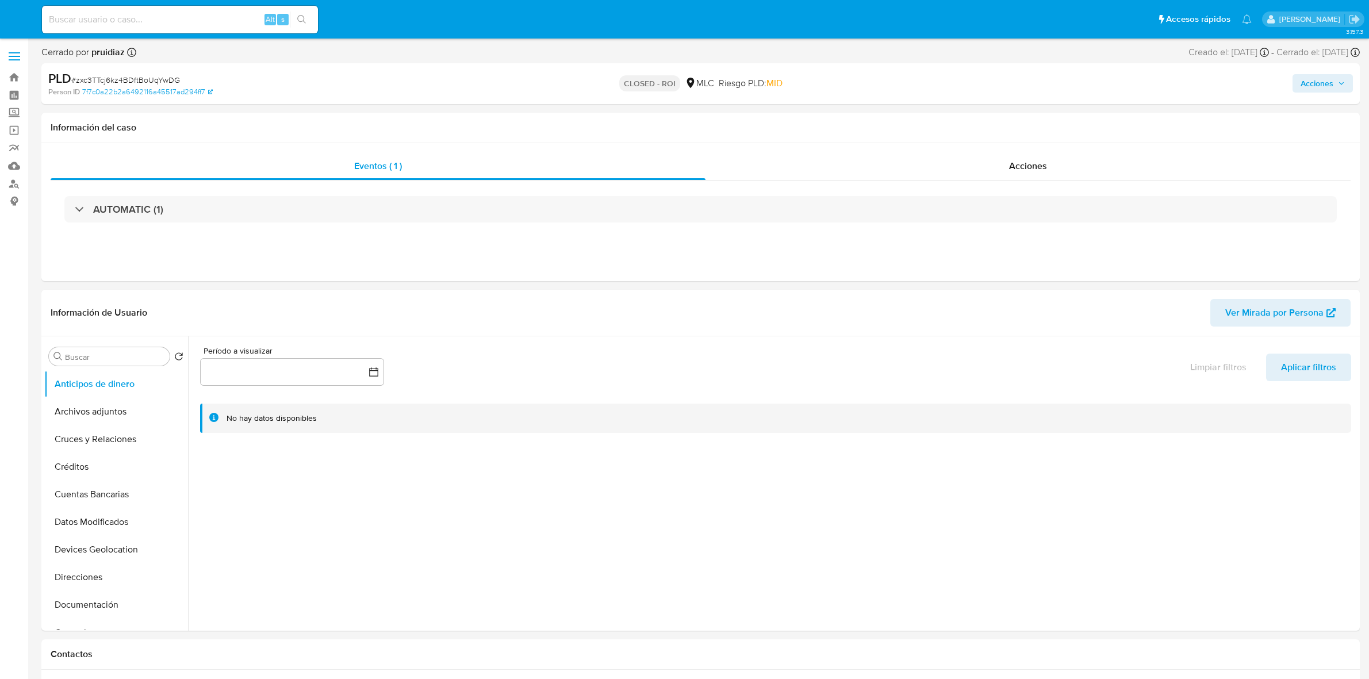
select select "10"
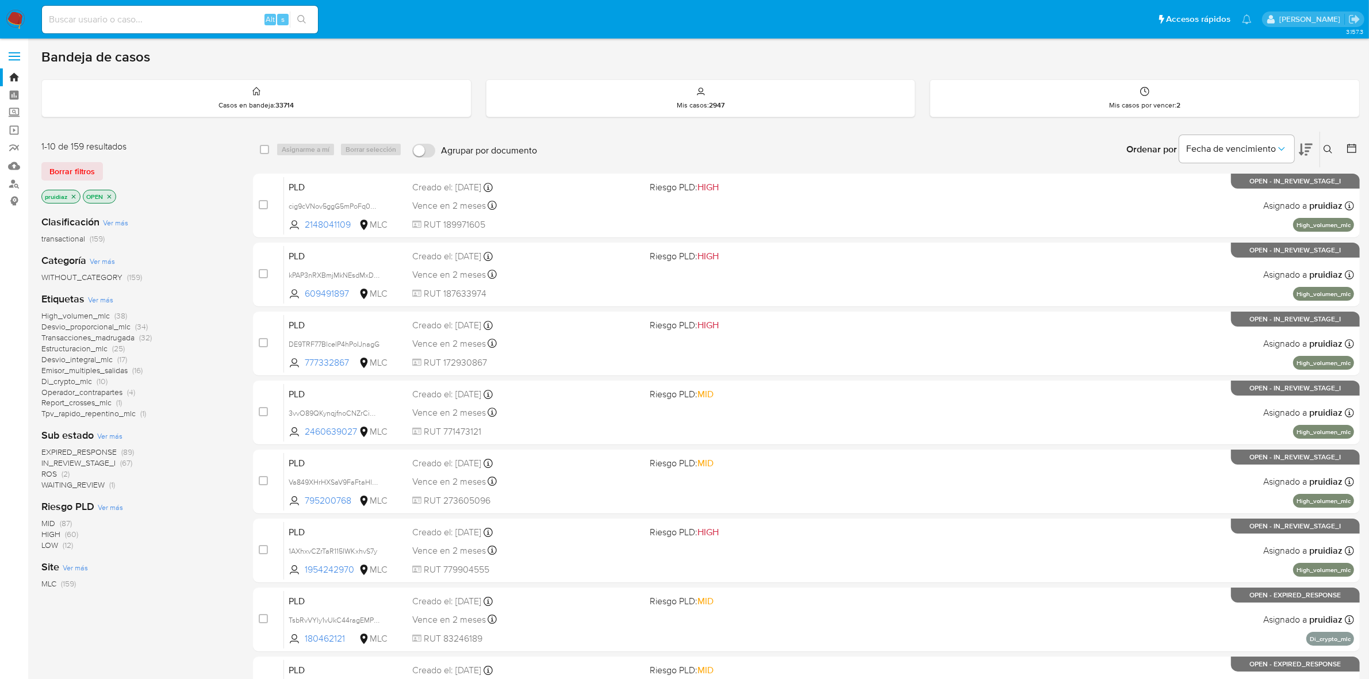
click at [1305, 143] on icon at bounding box center [1306, 150] width 14 height 14
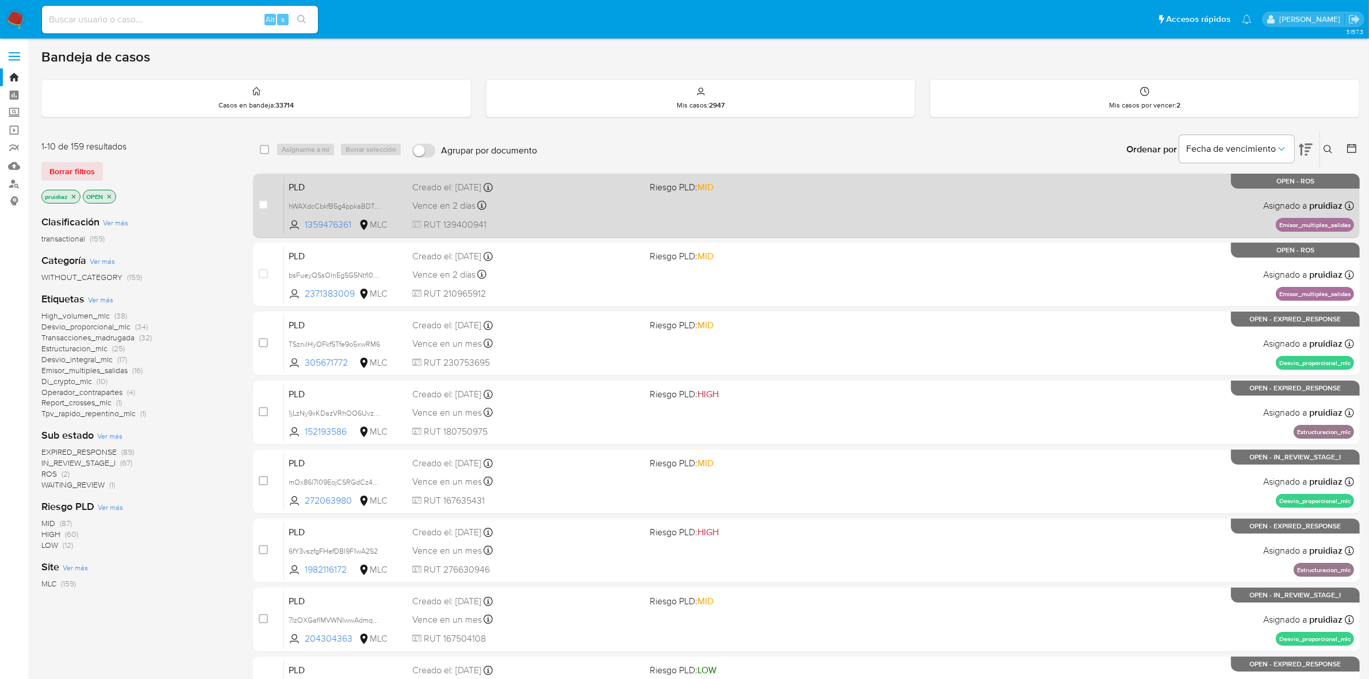
click at [564, 220] on span "RUT 139400941" at bounding box center [526, 225] width 229 height 13
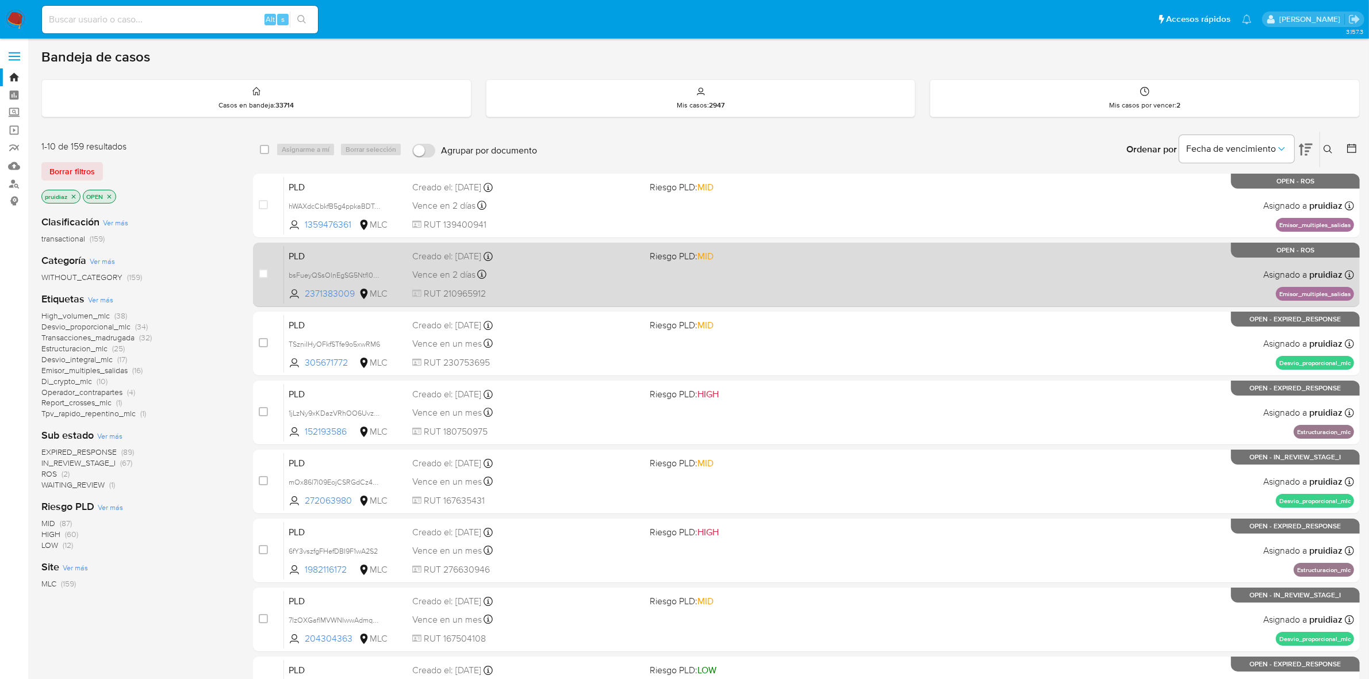
click at [578, 278] on div "Vence en 2 días Vence el 10/09/2025 06:08:05" at bounding box center [526, 275] width 229 height 16
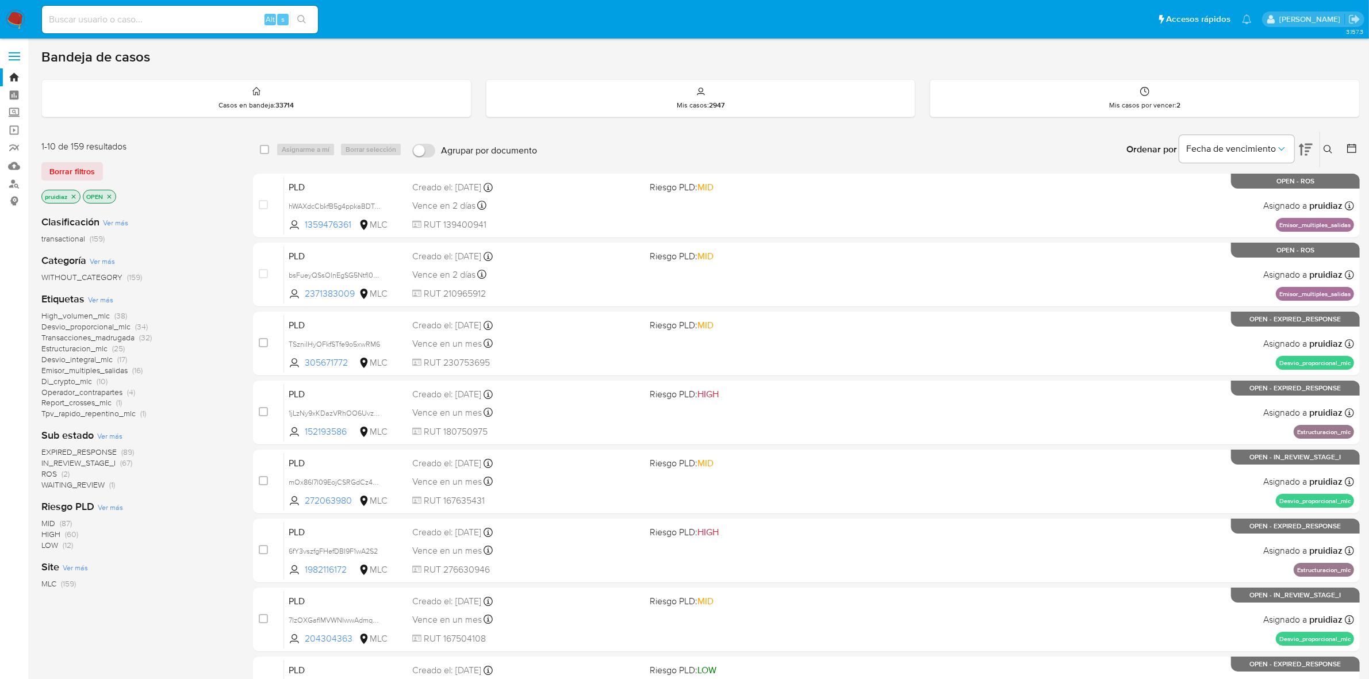
click at [19, 18] on img at bounding box center [16, 20] width 20 height 20
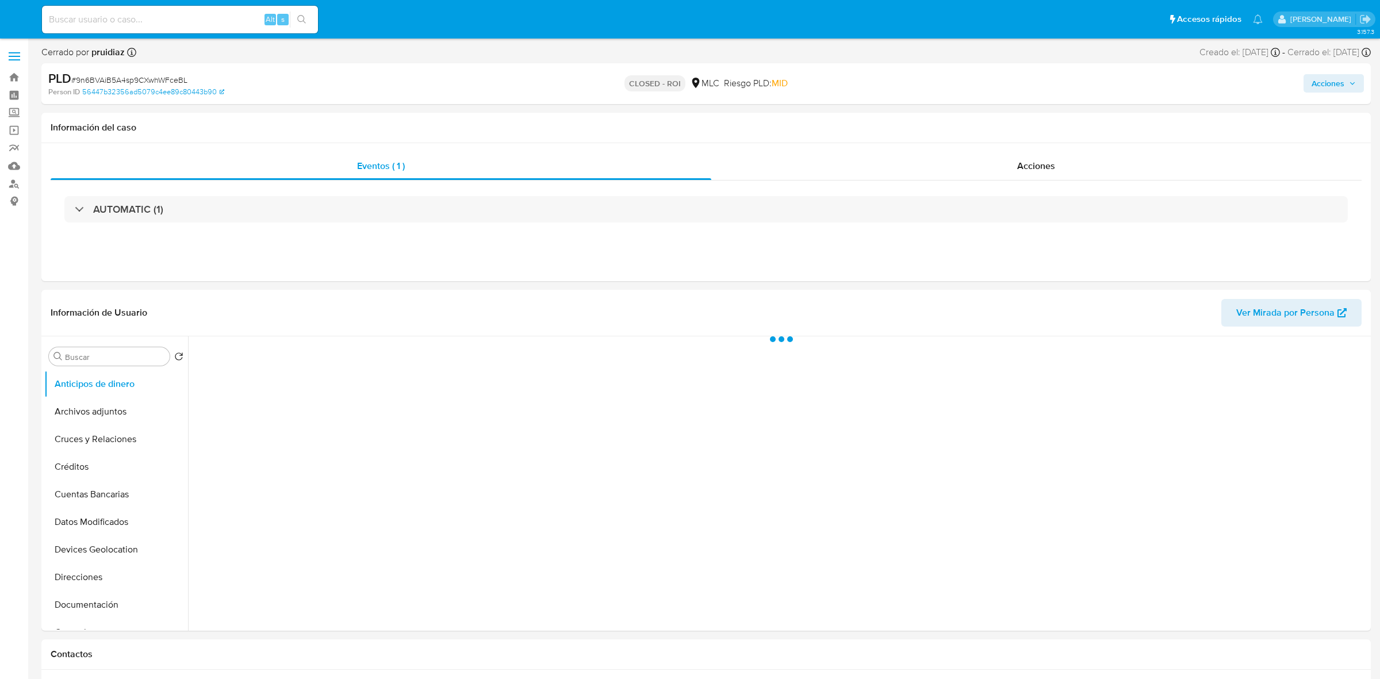
select select "10"
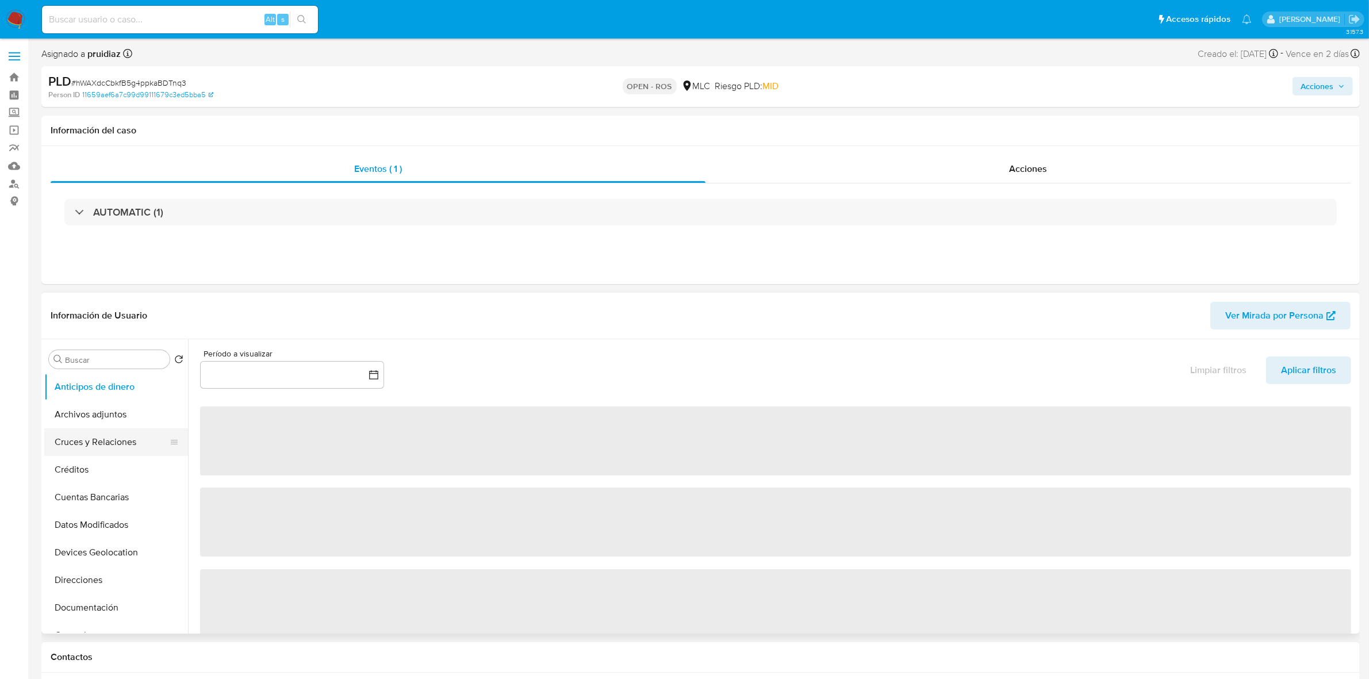
select select "10"
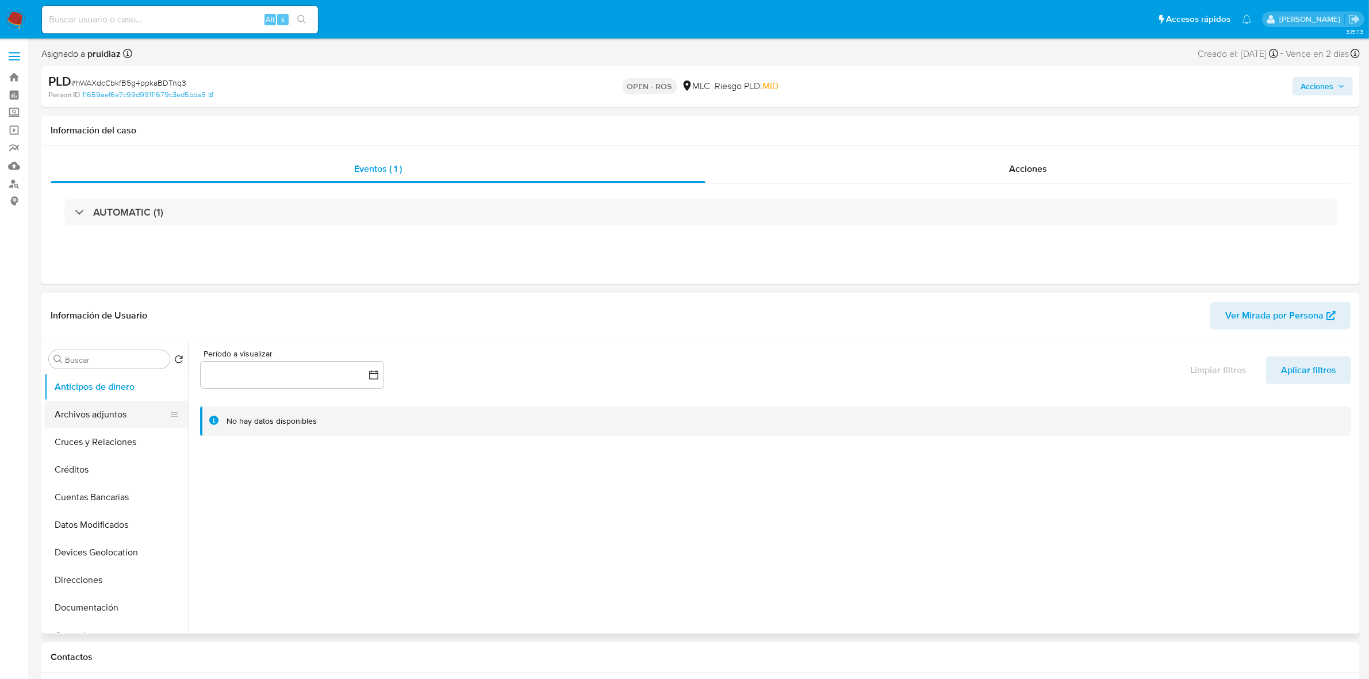
click at [87, 427] on button "Archivos adjuntos" at bounding box center [111, 415] width 135 height 28
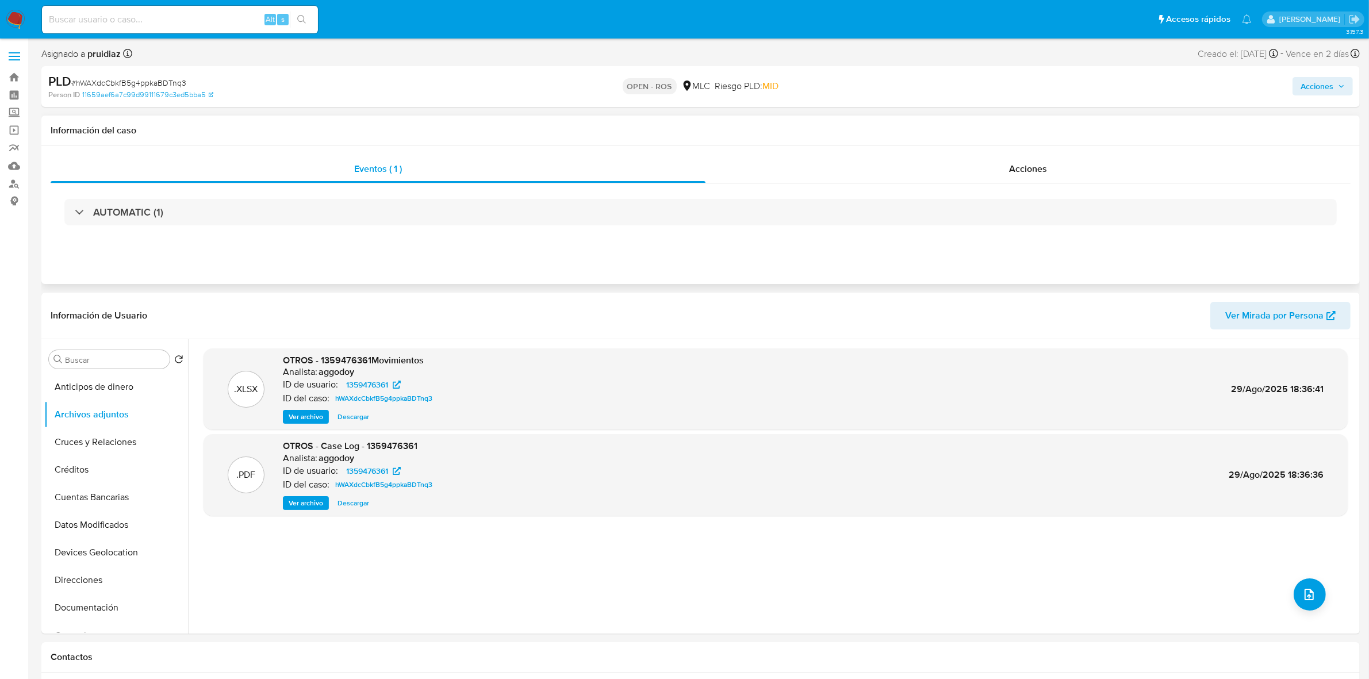
click at [1044, 194] on div "AUTOMATIC (1)" at bounding box center [701, 212] width 1300 height 58
click at [1044, 165] on span "Acciones" at bounding box center [1028, 168] width 38 height 13
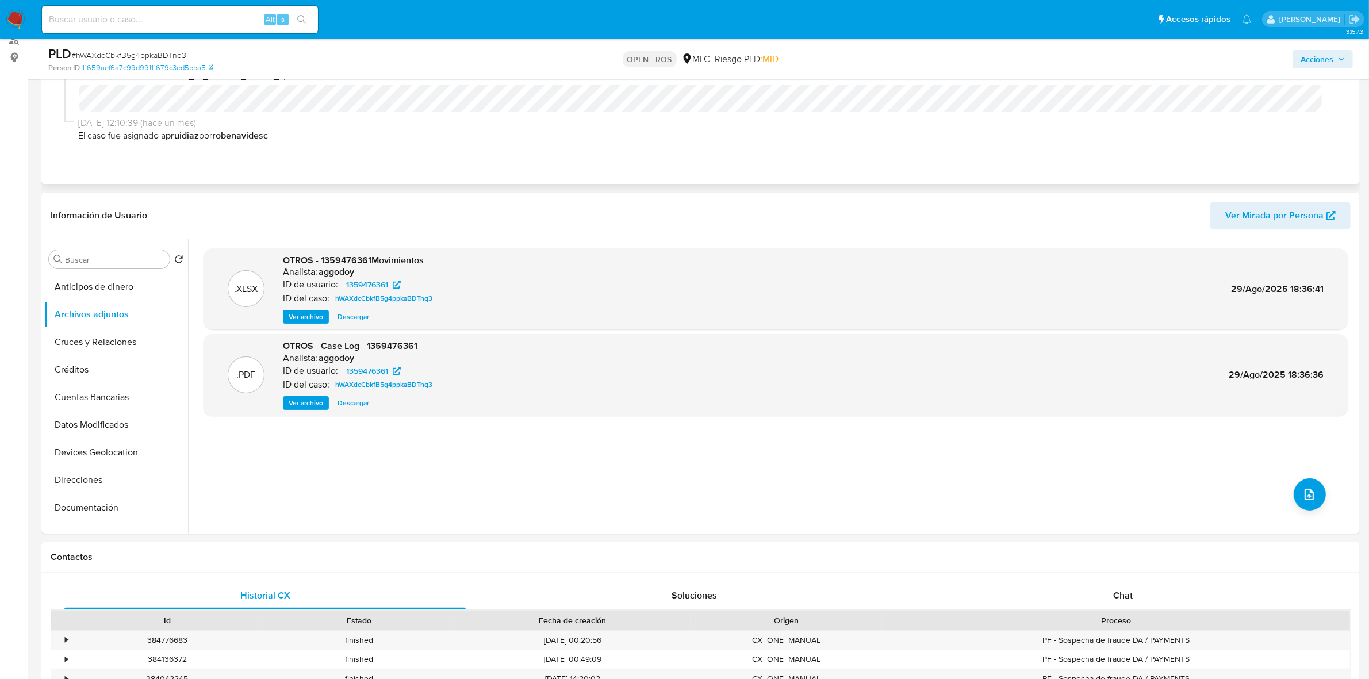
scroll to position [476, 0]
click at [157, 55] on span "# hWAXdcCbkfB5g4ppkaBDTnq3" at bounding box center [128, 55] width 115 height 12
click at [156, 55] on span "# hWAXdcCbkfB5g4ppkaBDTnq3" at bounding box center [128, 55] width 115 height 12
drag, startPoint x: 156, startPoint y: 55, endPoint x: 136, endPoint y: 55, distance: 20.1
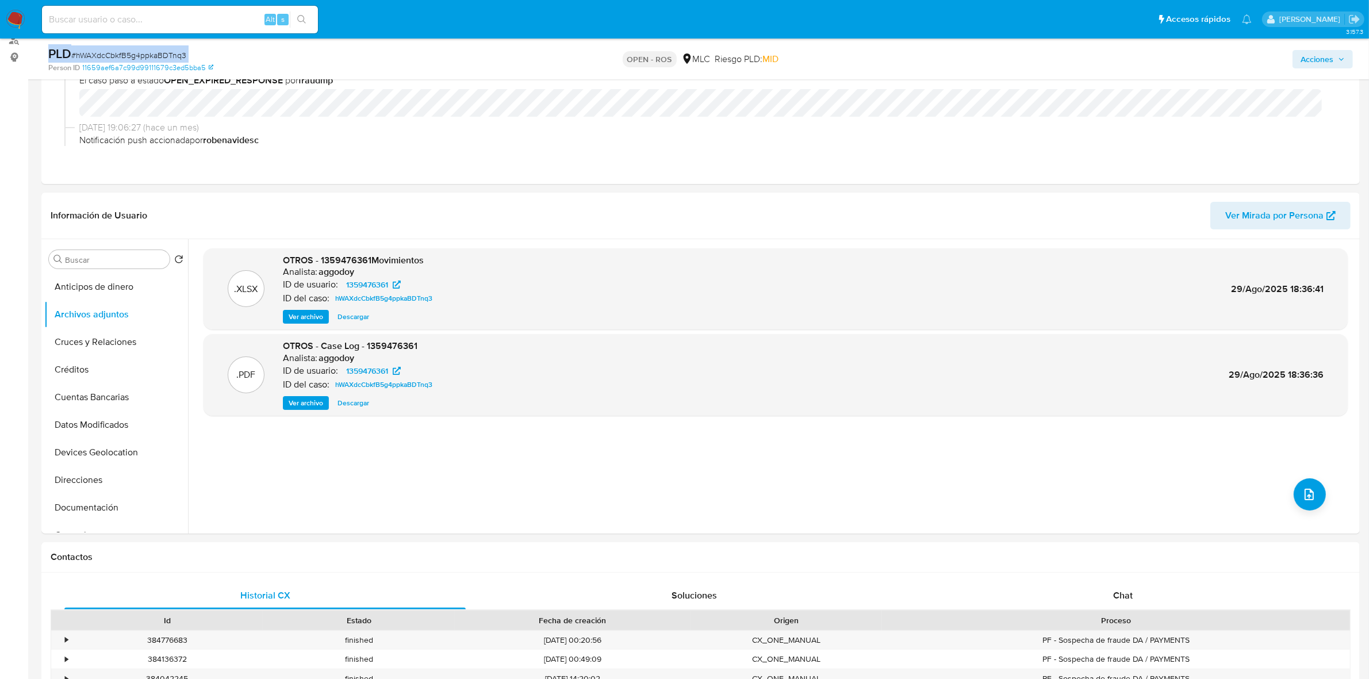
click at [136, 55] on span "# hWAXdcCbkfB5g4ppkaBDTnq3" at bounding box center [128, 55] width 115 height 12
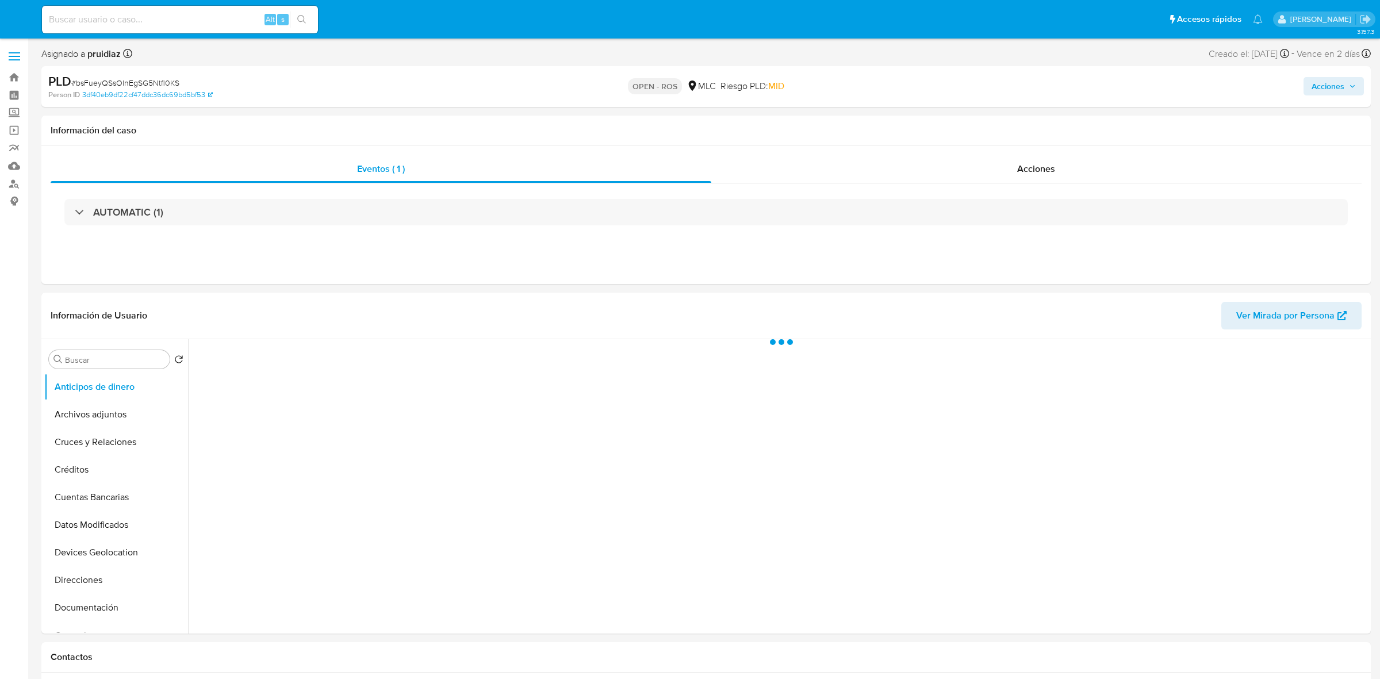
select select "10"
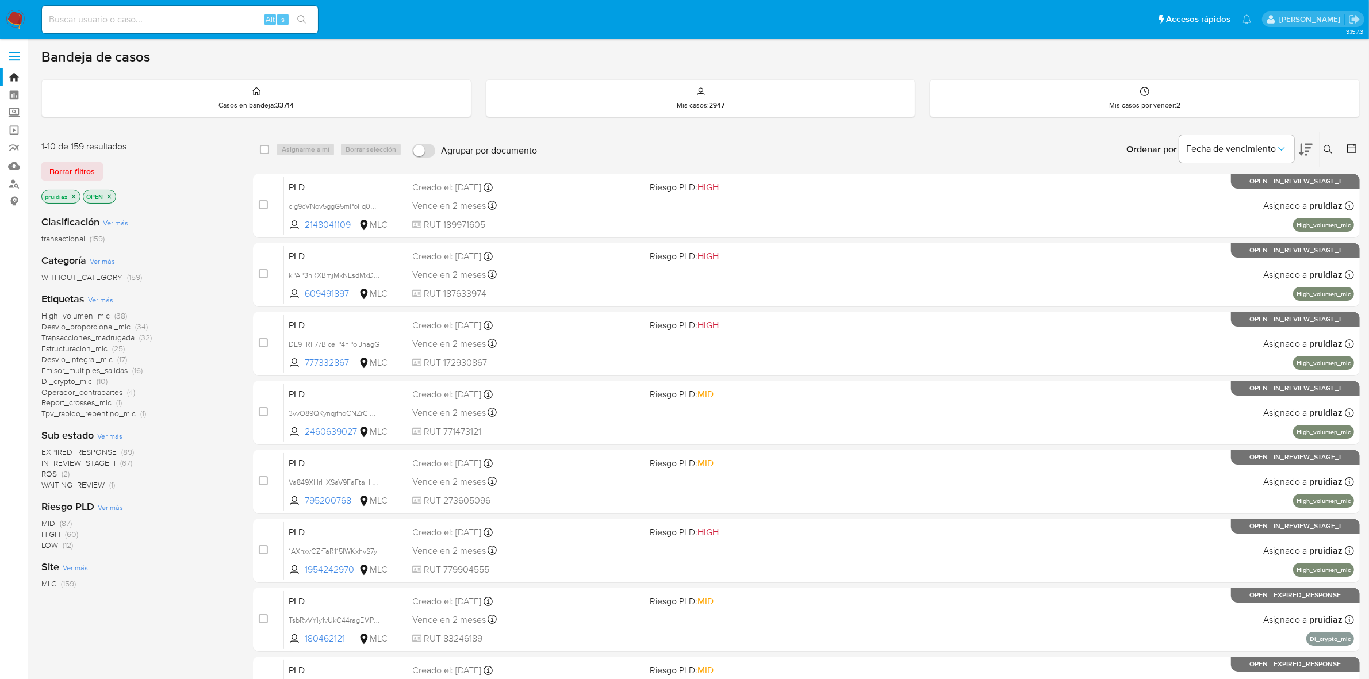
click at [1303, 159] on button at bounding box center [1306, 150] width 14 height 36
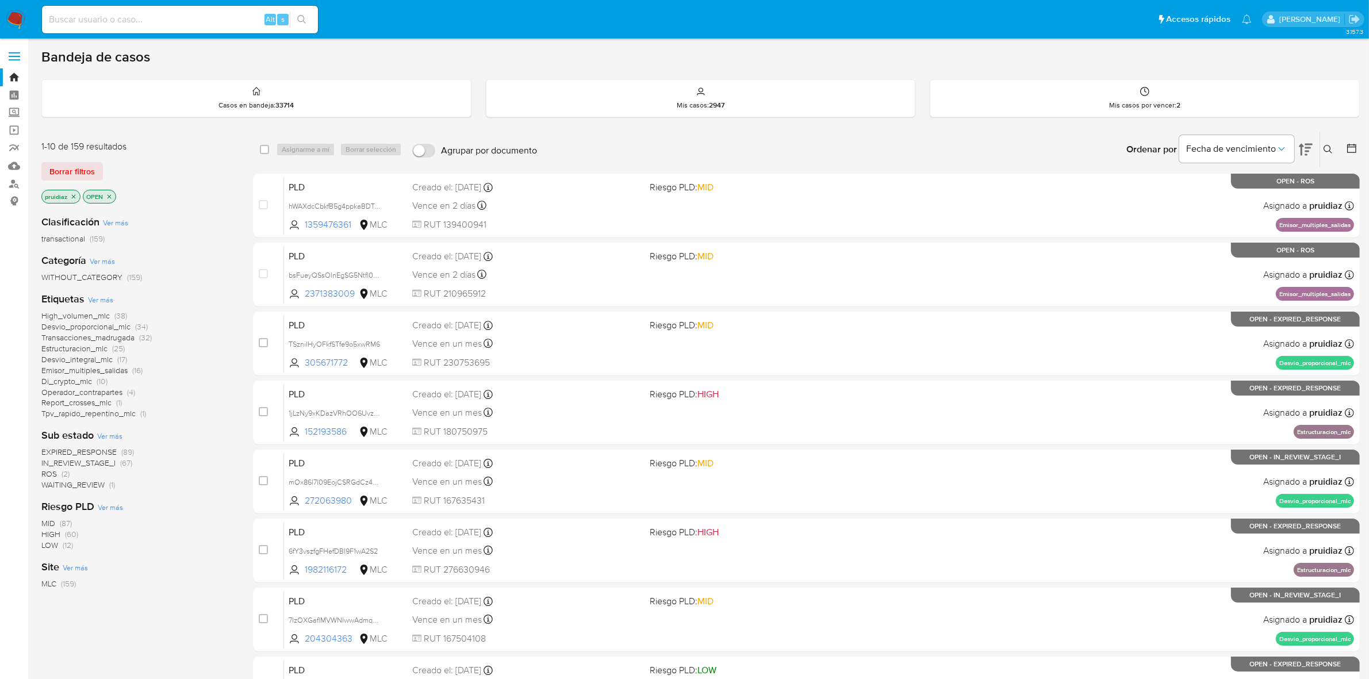
click at [7, 16] on img at bounding box center [16, 20] width 20 height 20
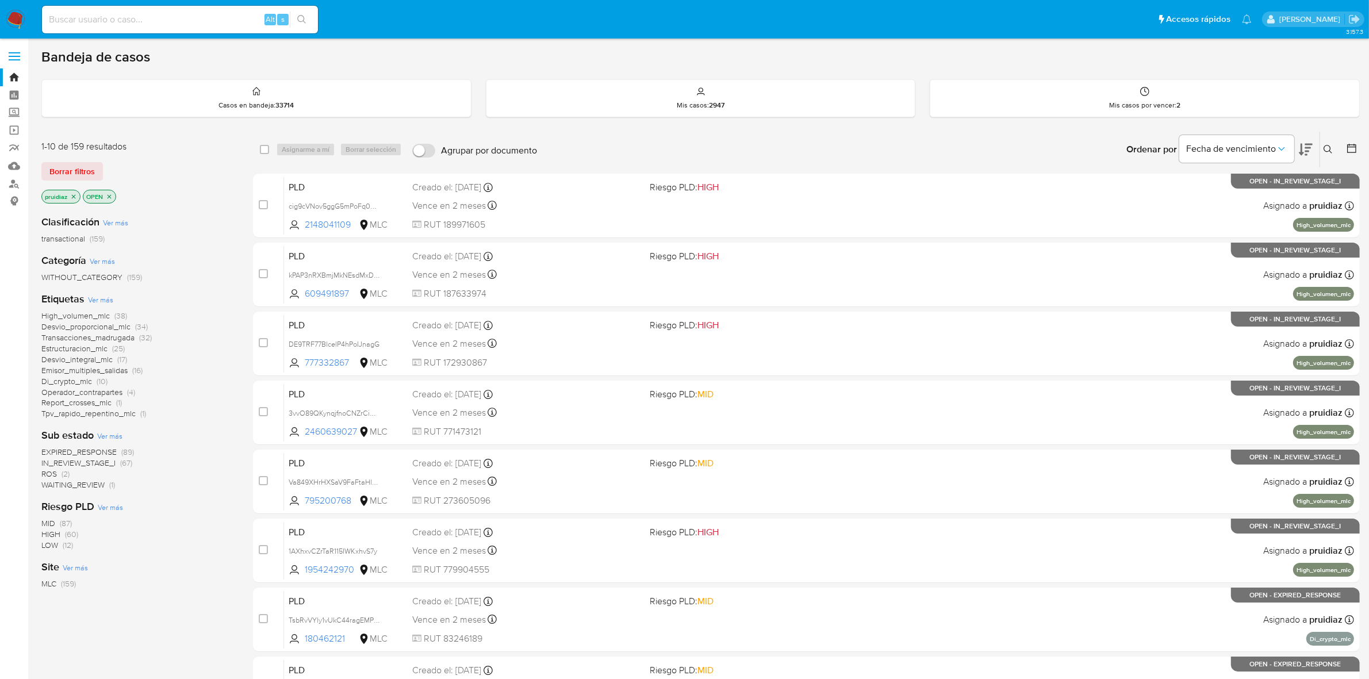
click at [1310, 145] on icon at bounding box center [1306, 150] width 14 height 14
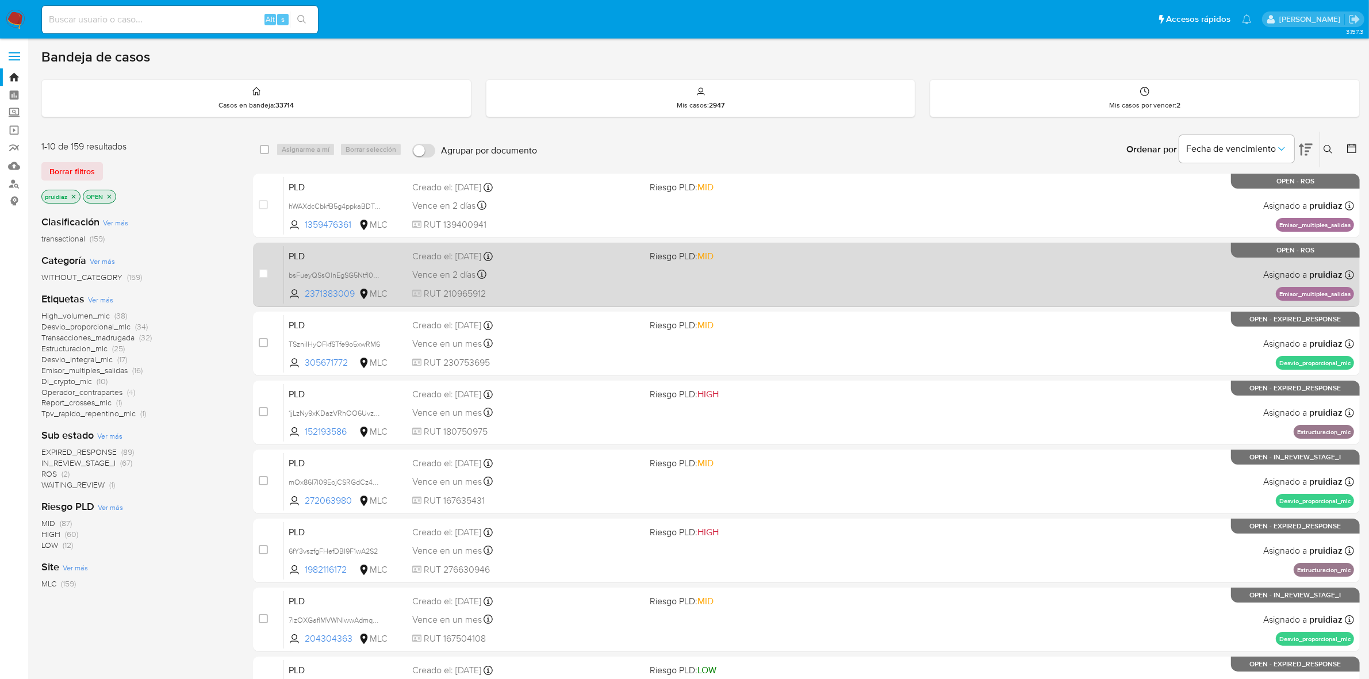
click at [550, 272] on div "Vence en 2 días Vence el 10/09/2025 06:08:05" at bounding box center [526, 275] width 229 height 16
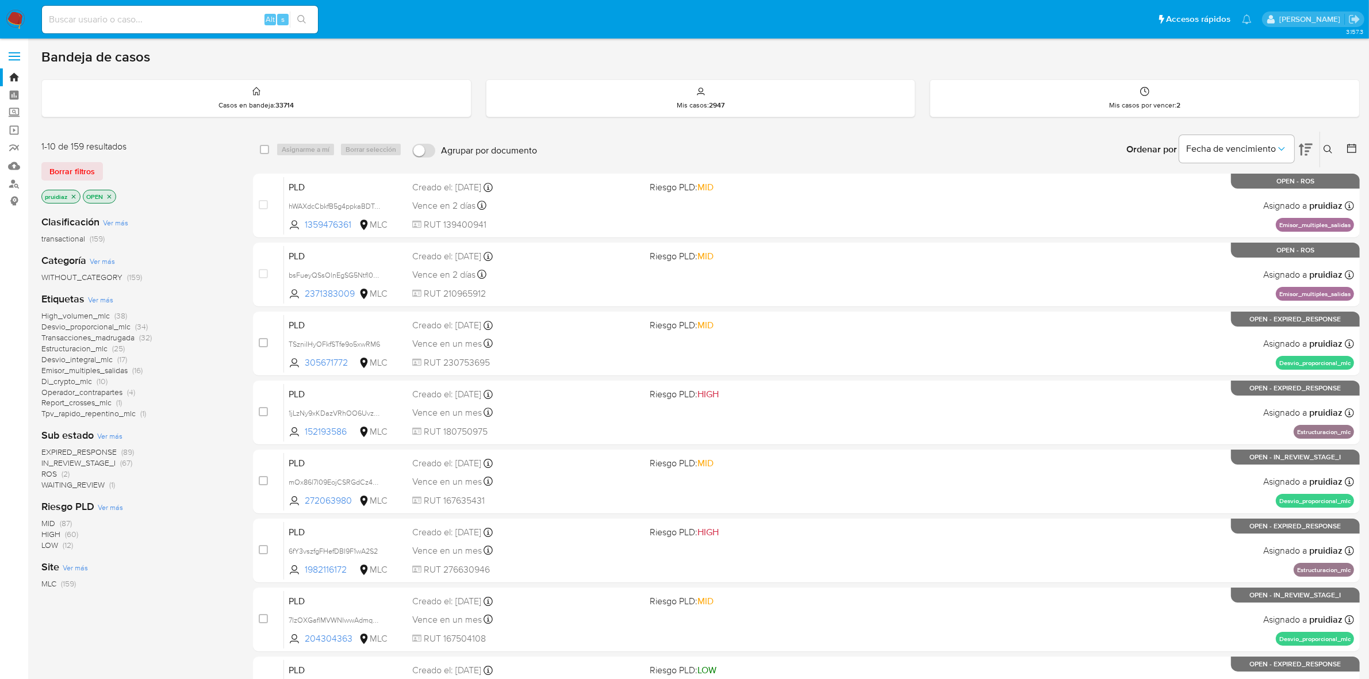
click at [22, 28] on img at bounding box center [16, 20] width 20 height 20
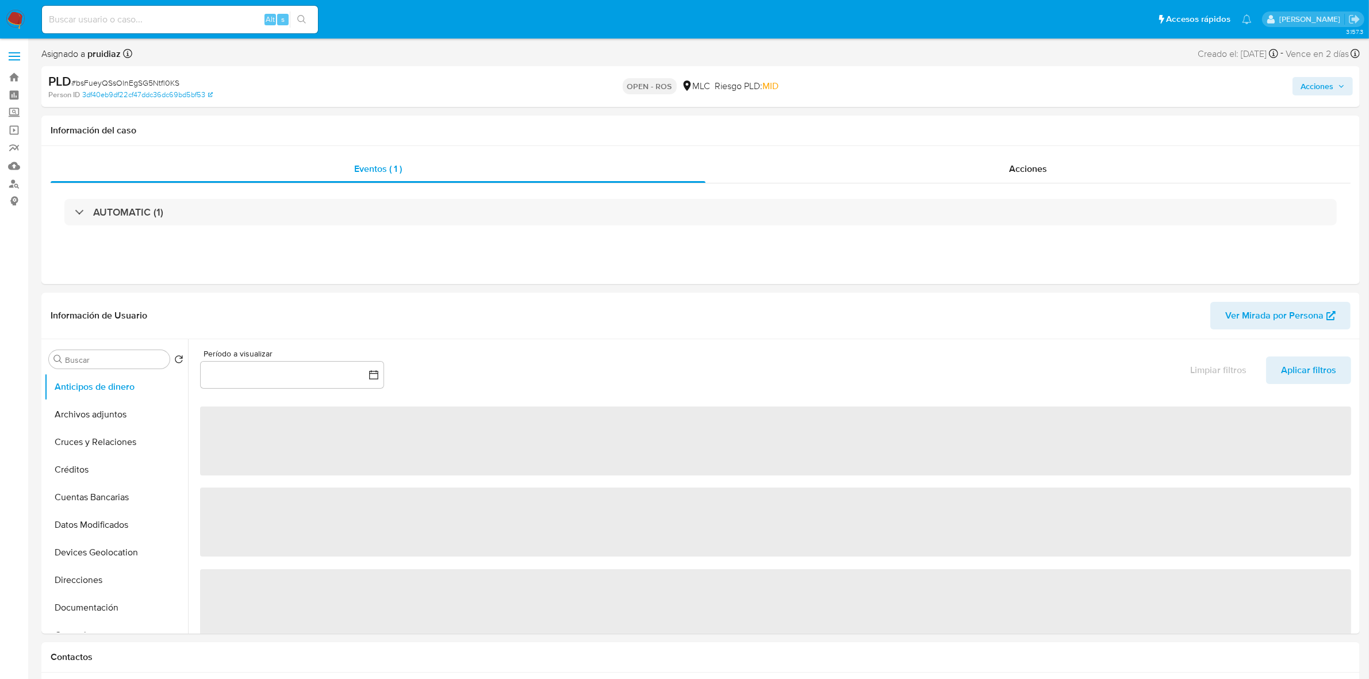
select select "10"
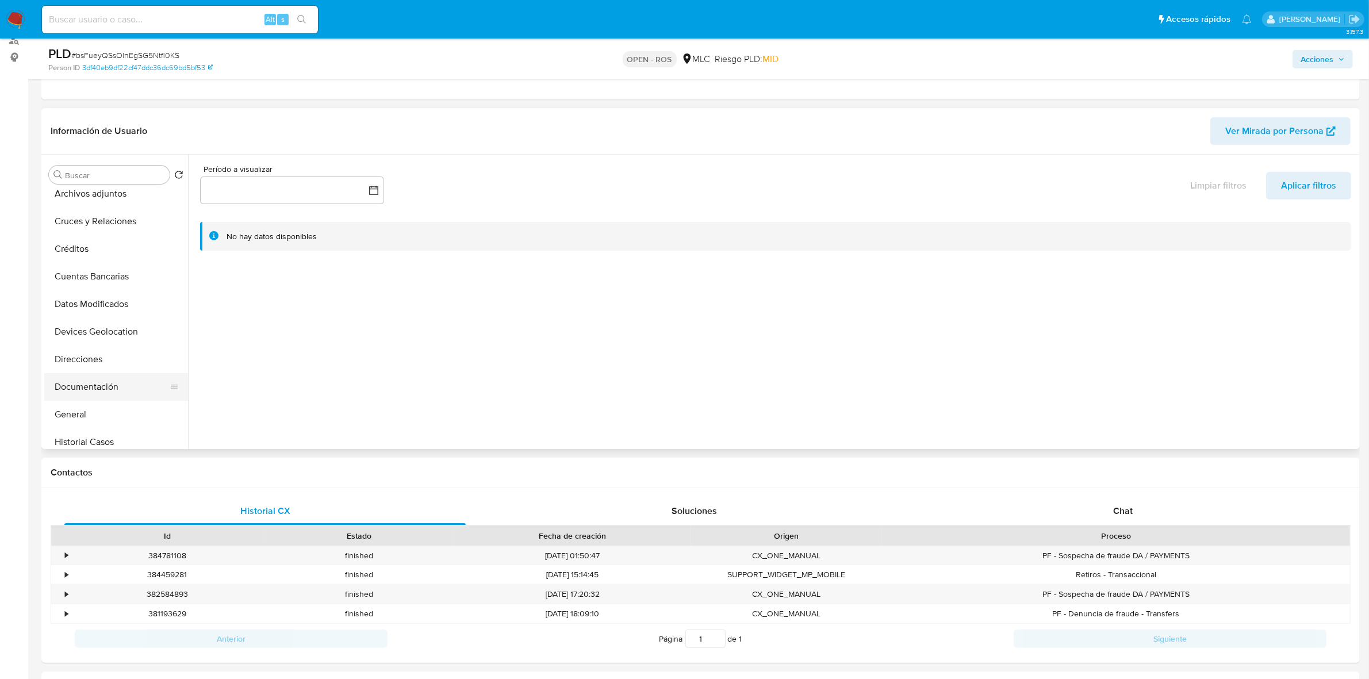
scroll to position [72, 0]
click at [78, 373] on button "General" at bounding box center [111, 379] width 135 height 28
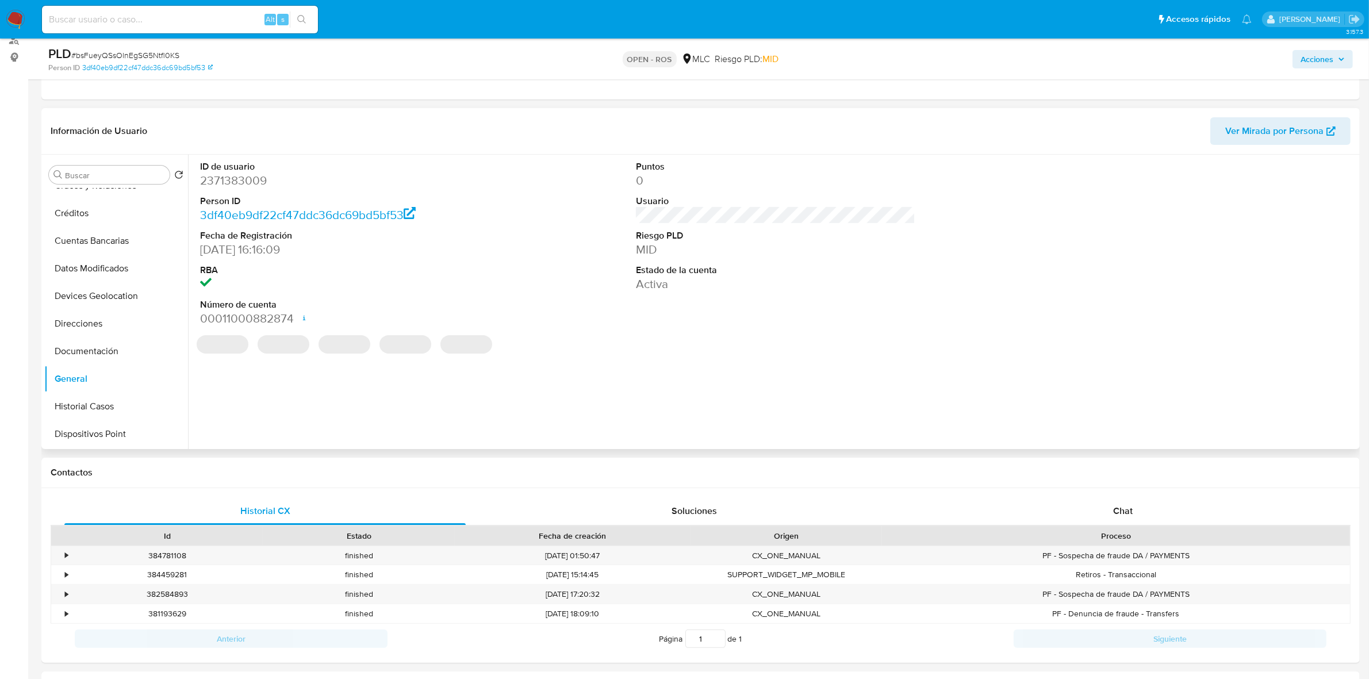
click at [260, 183] on dd "2371383009" at bounding box center [339, 181] width 279 height 16
copy dd "2371383009"
click at [116, 53] on span "# bsFueyQSsOlnEgSG5Ntfl0KS" at bounding box center [125, 55] width 108 height 12
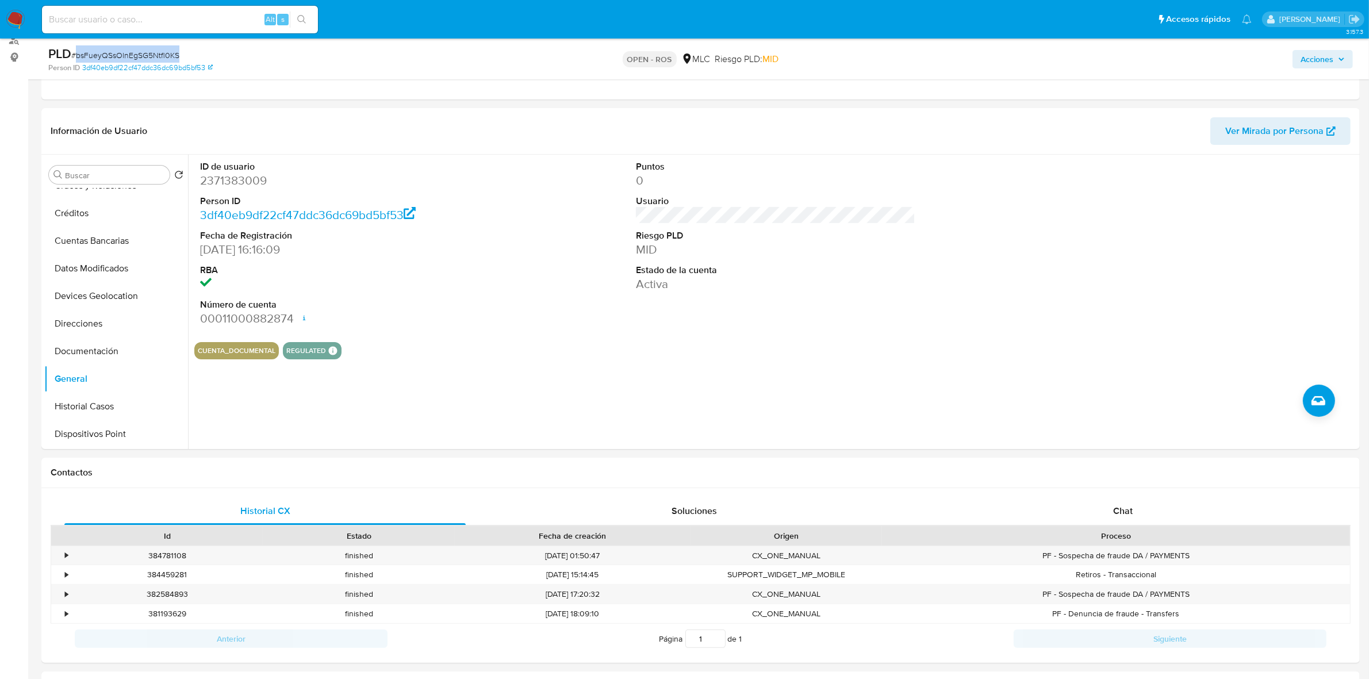
copy span "bsFueyQSsOlnEgSG5Ntfl0KS"
click at [244, 178] on dd "2371383009" at bounding box center [339, 181] width 279 height 16
copy dd "2371383009"
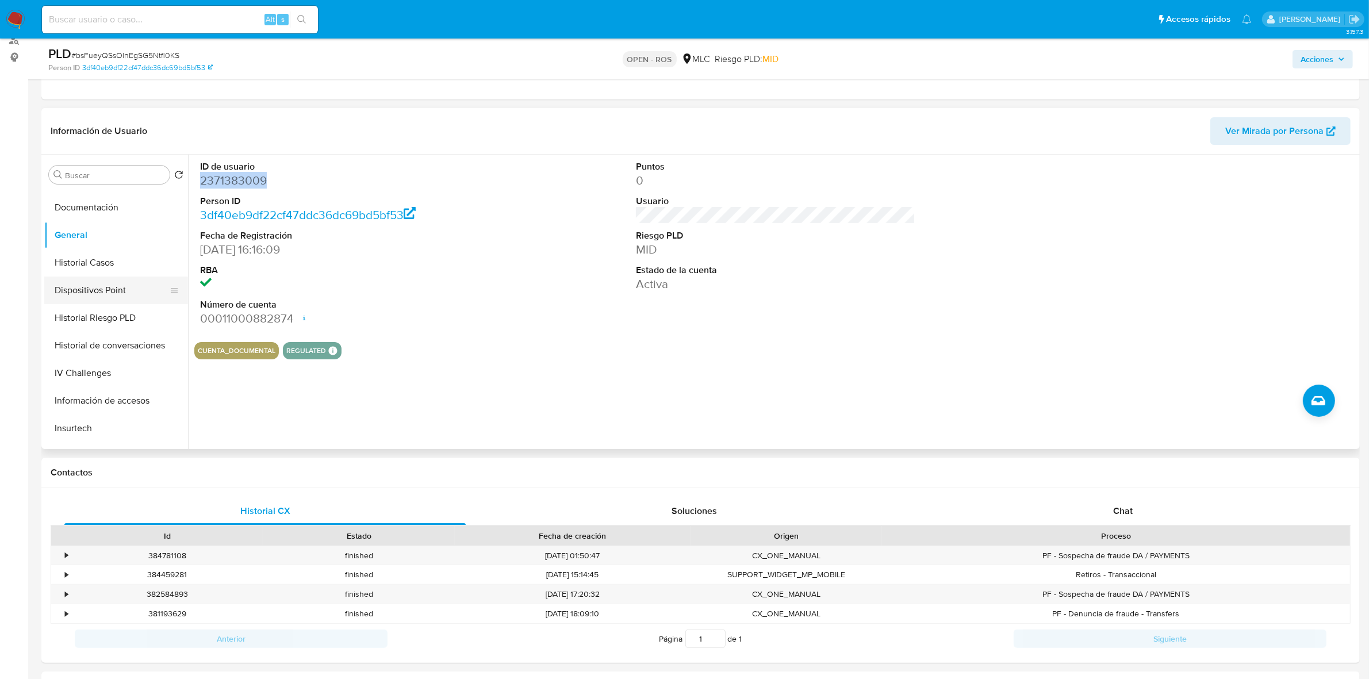
scroll to position [359, 0]
click at [94, 331] on button "KYC" at bounding box center [111, 340] width 135 height 28
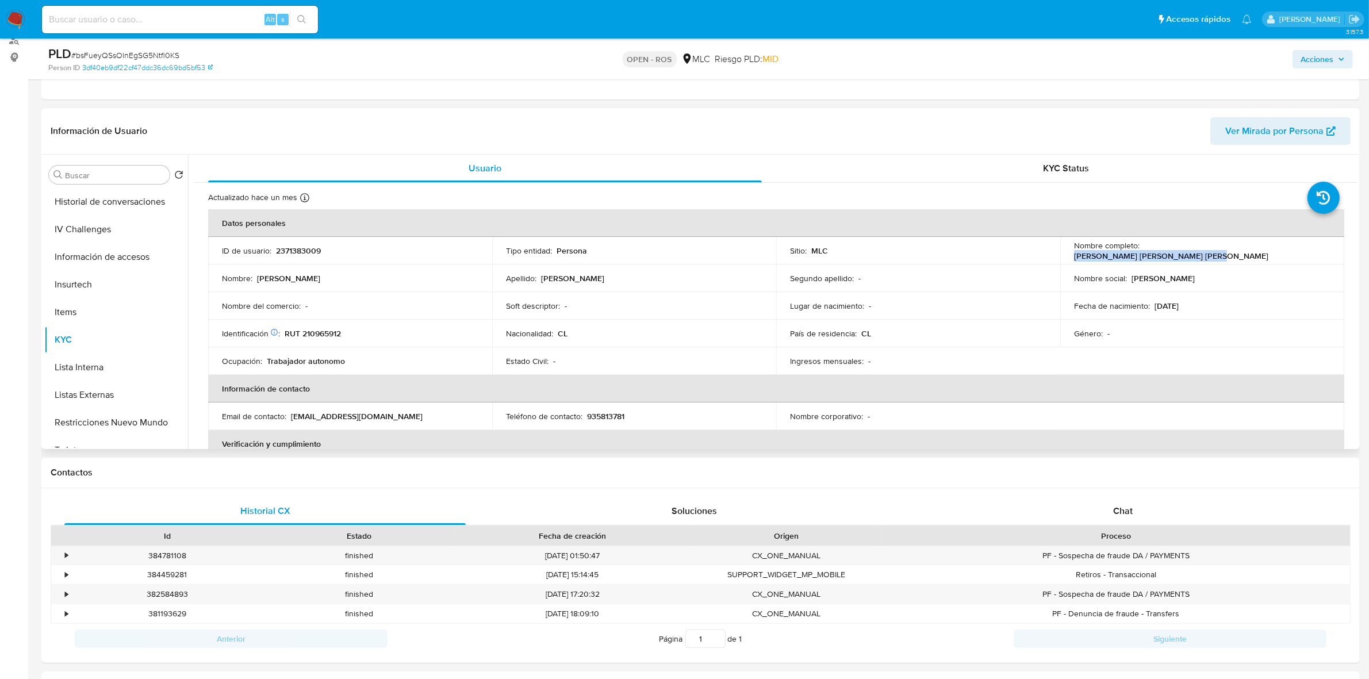
drag, startPoint x: 1275, startPoint y: 251, endPoint x: 1142, endPoint y: 247, distance: 133.5
click at [1142, 247] on div "Nombre completo : Catalina Rayen Guzmán Valdebenito" at bounding box center [1202, 250] width 256 height 21
copy p "Catalina Rayen Guzmán Valdebenito"
click at [334, 332] on p "RUT 210965912" at bounding box center [313, 333] width 56 height 10
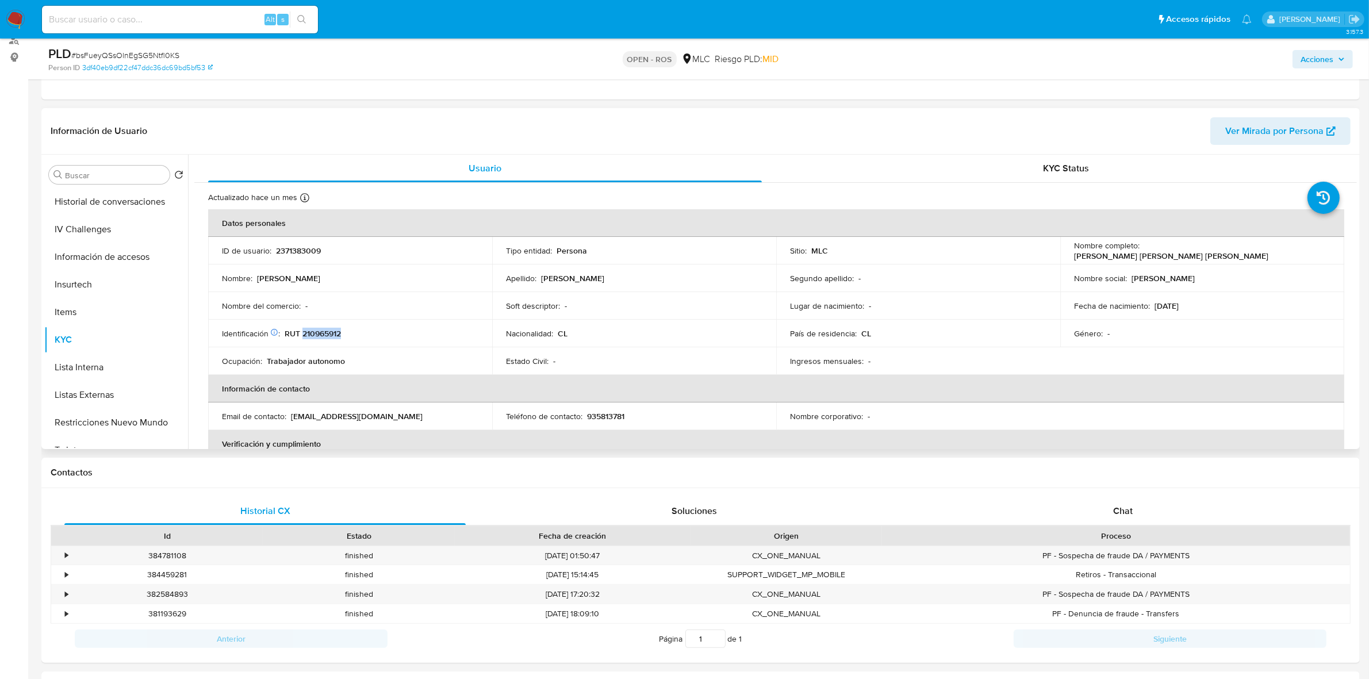
copy p "210965912"
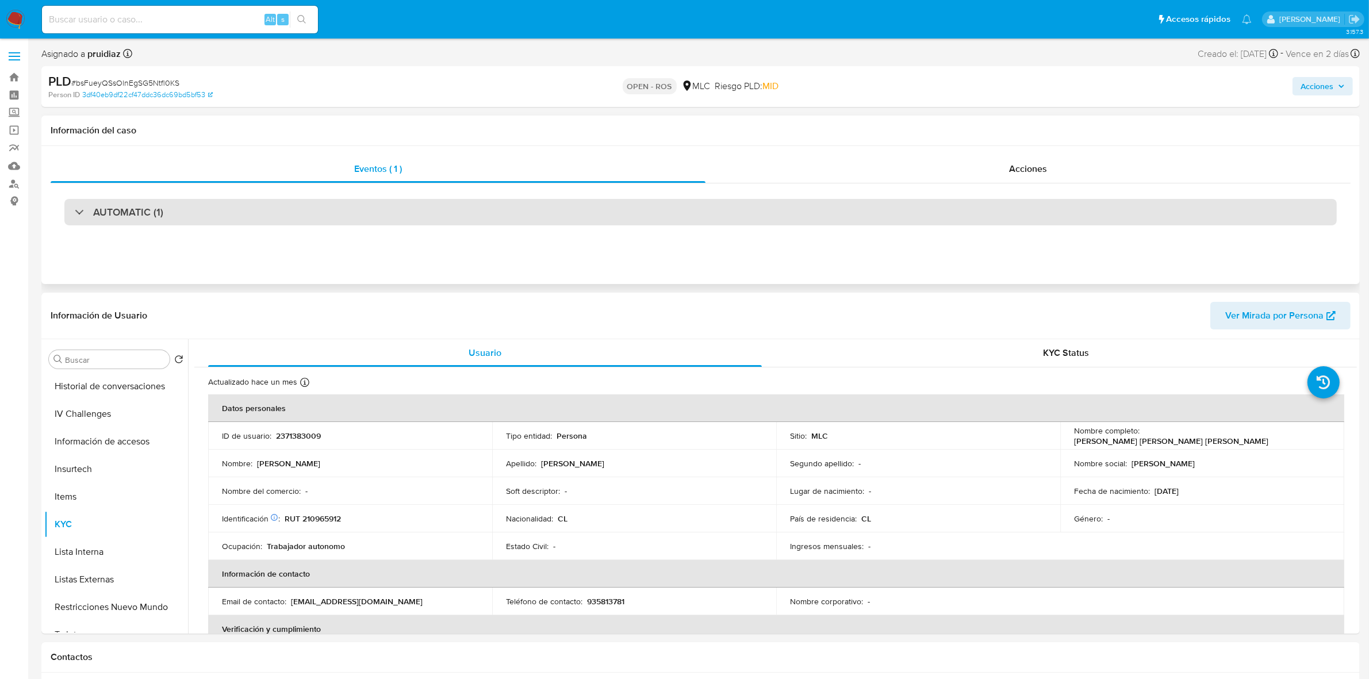
click at [110, 208] on h3 "AUTOMATIC (1)" at bounding box center [128, 212] width 70 height 13
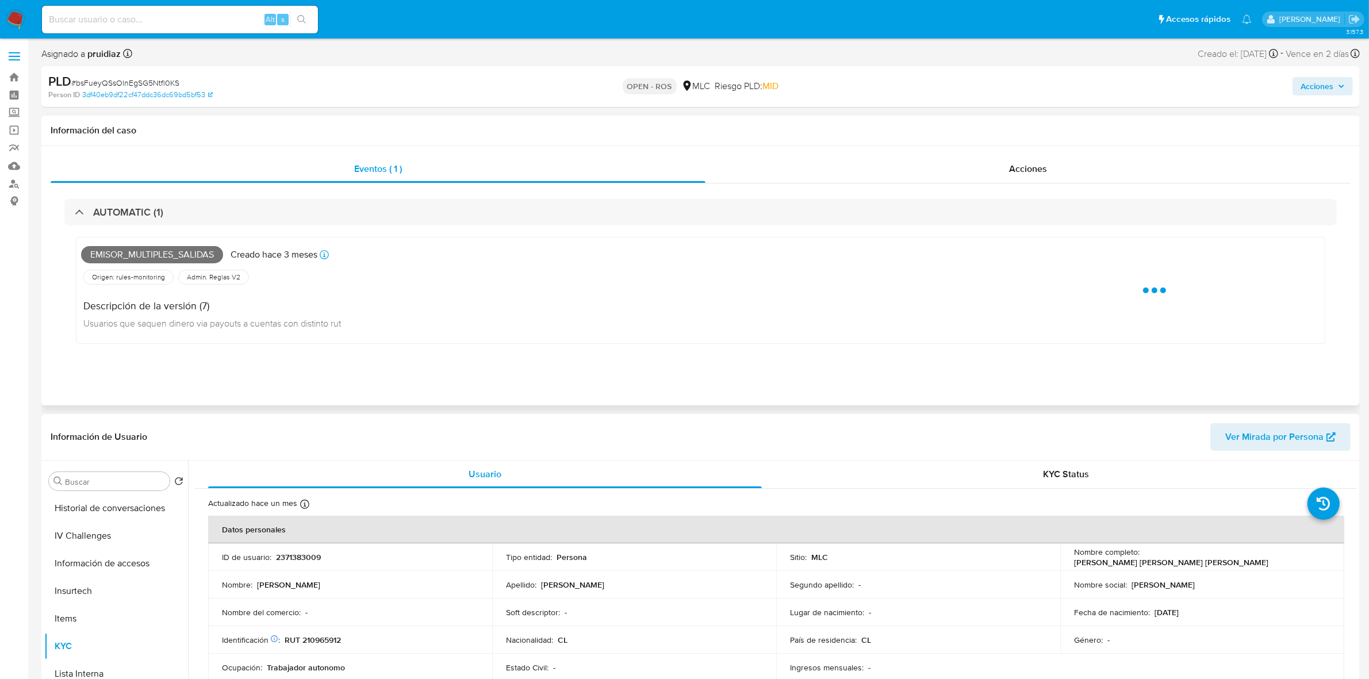
click at [147, 261] on span "Emisor_multiples_salidas" at bounding box center [152, 254] width 142 height 17
copy span "Emisor_multiples_salidas"
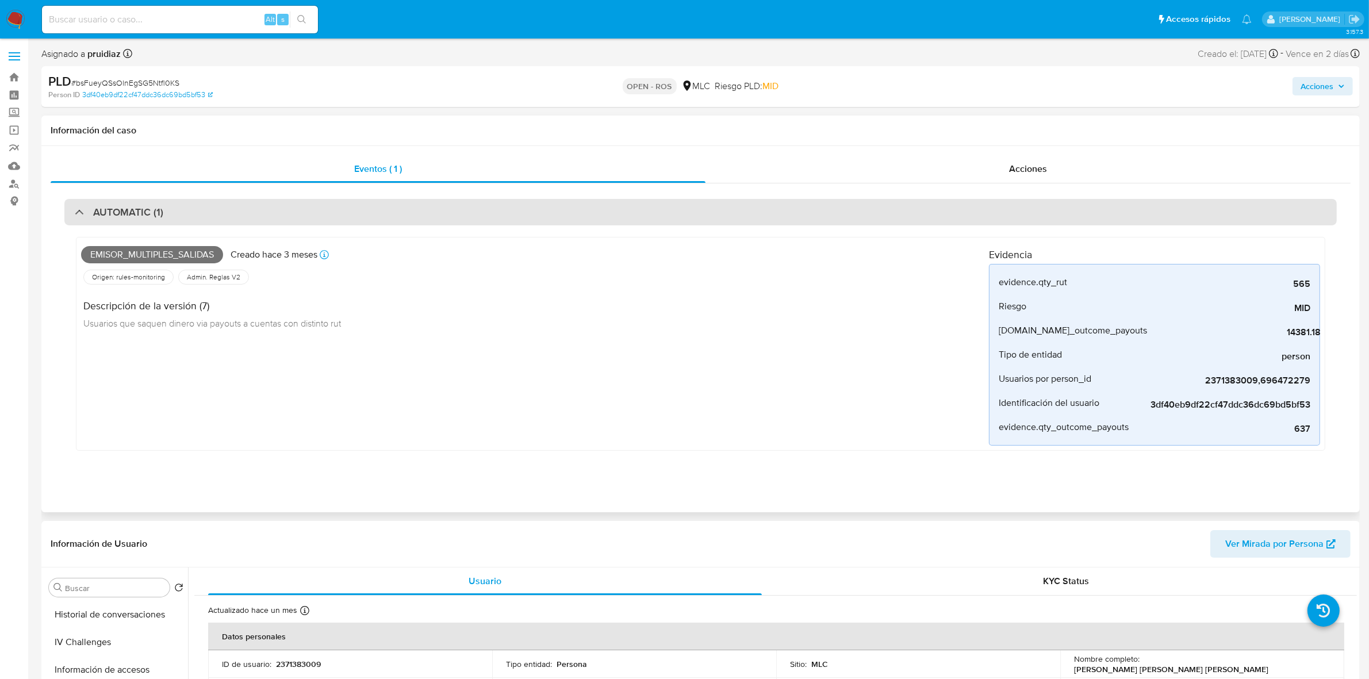
click at [148, 223] on div "AUTOMATIC (1)" at bounding box center [700, 212] width 1273 height 26
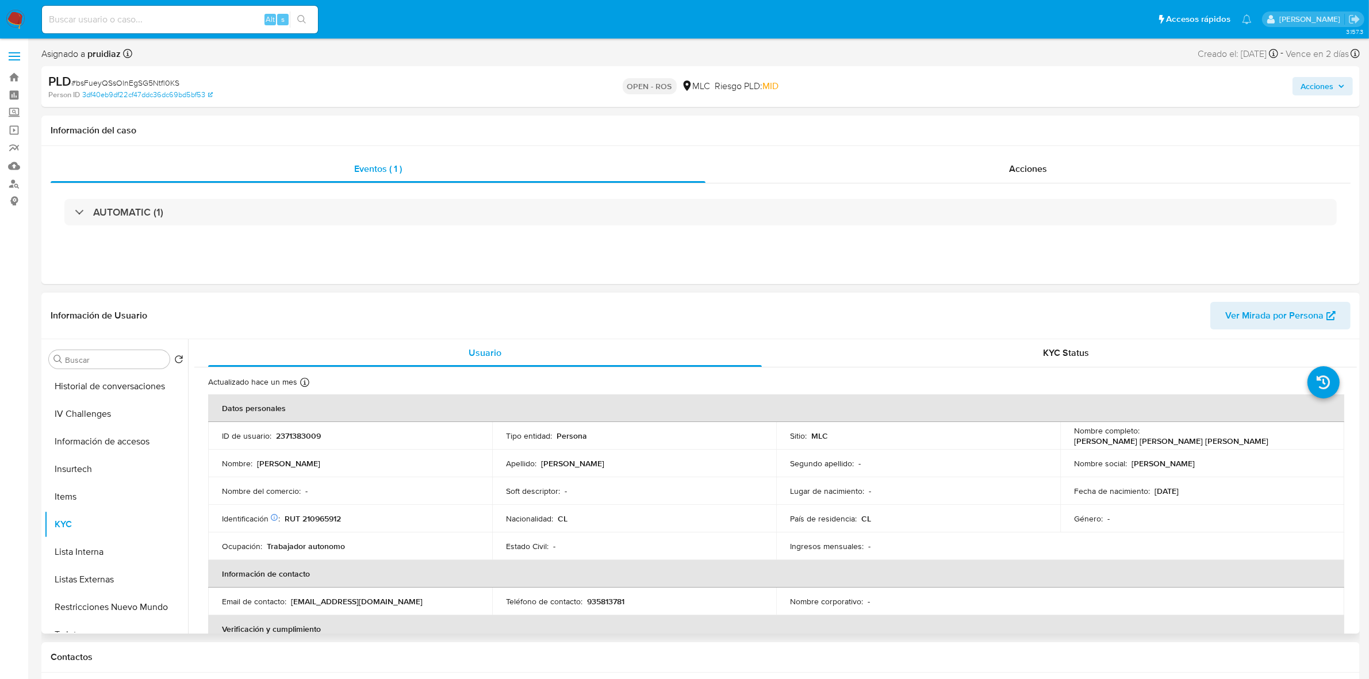
click at [300, 436] on p "2371383009" at bounding box center [298, 436] width 45 height 10
copy p "2371383009"
click at [323, 515] on p "RUT 210965912" at bounding box center [313, 519] width 56 height 10
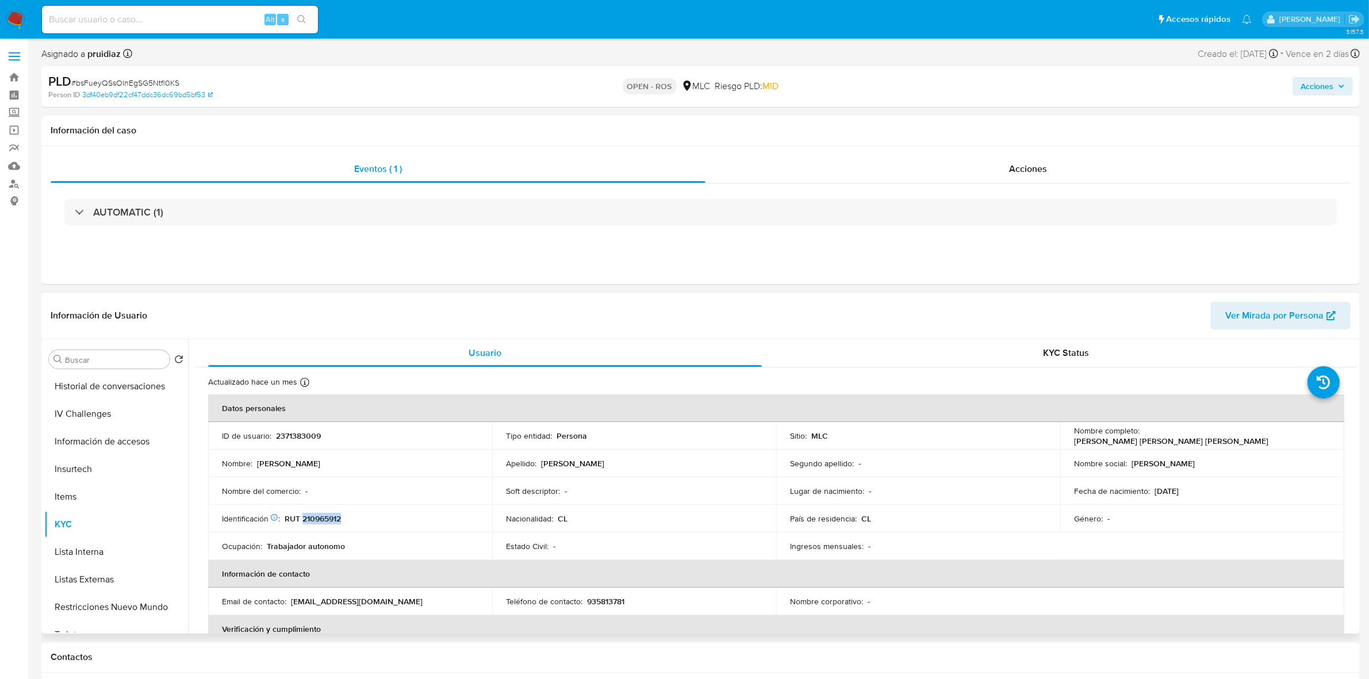
copy p "210965912"
click at [72, 409] on button "Archivos adjuntos" at bounding box center [111, 415] width 135 height 28
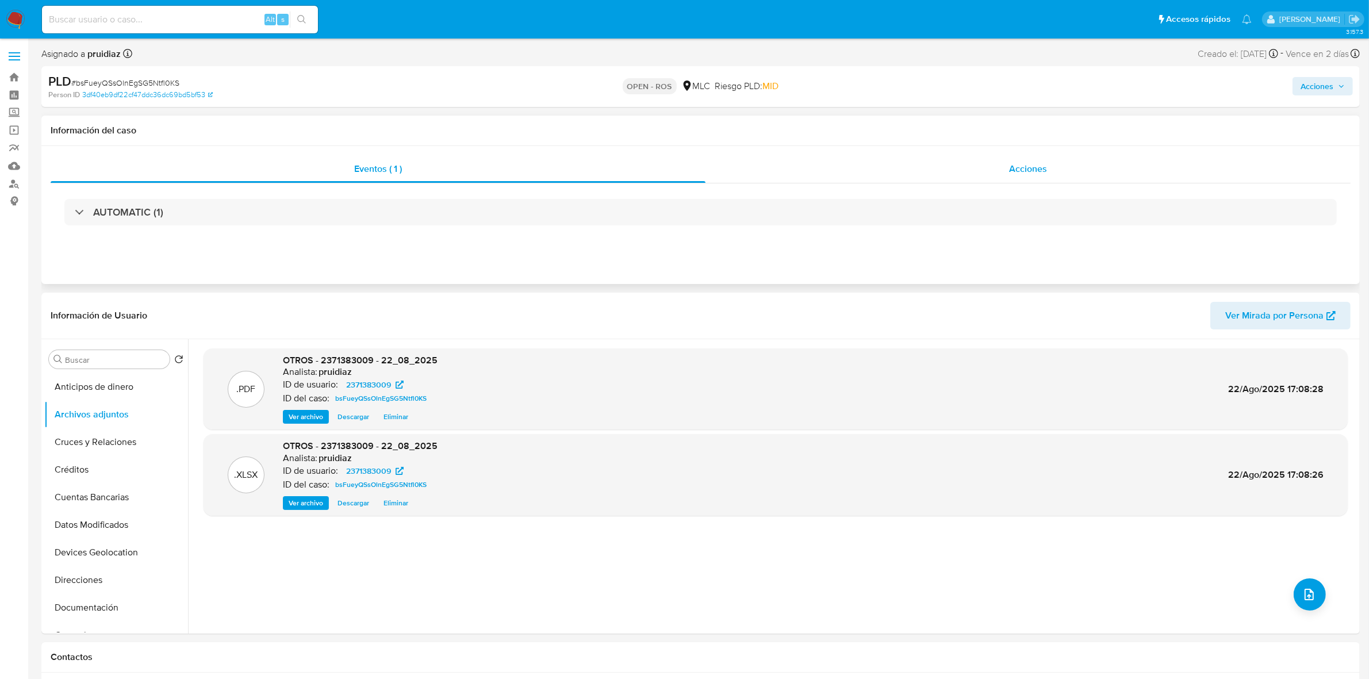
click at [1033, 178] on div "Acciones" at bounding box center [1028, 169] width 645 height 28
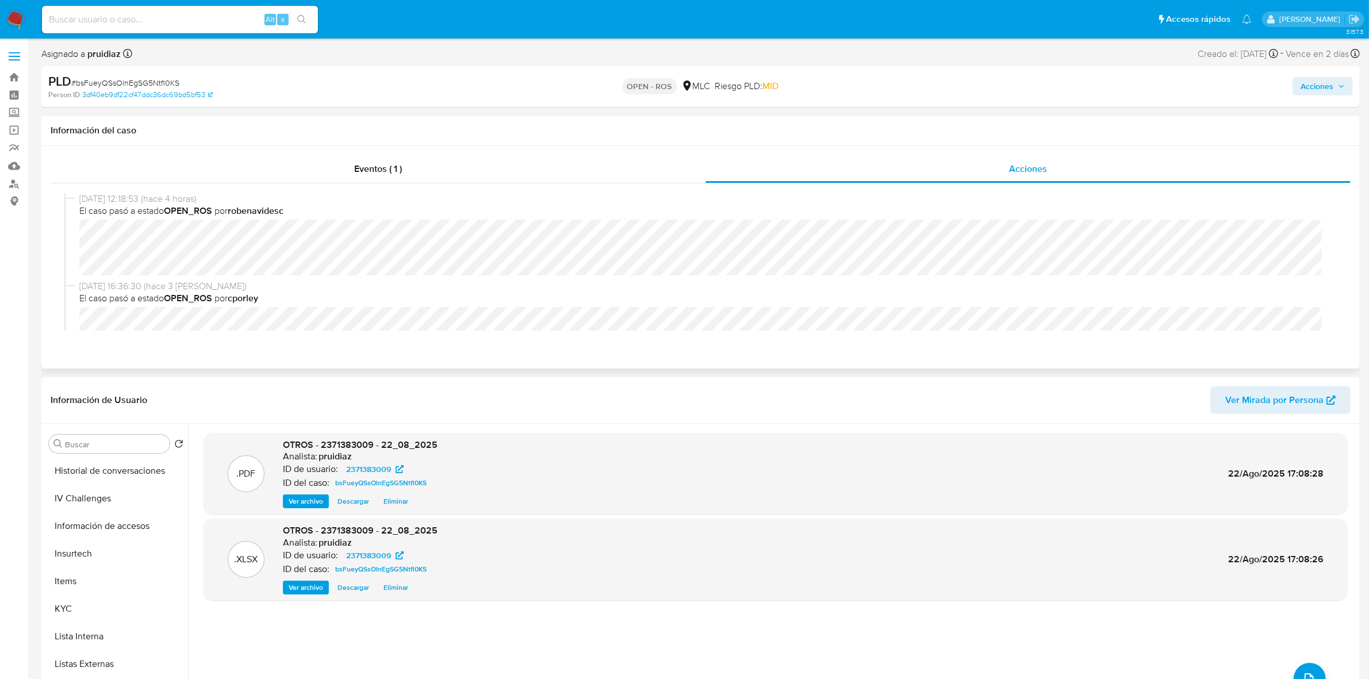
scroll to position [216, 0]
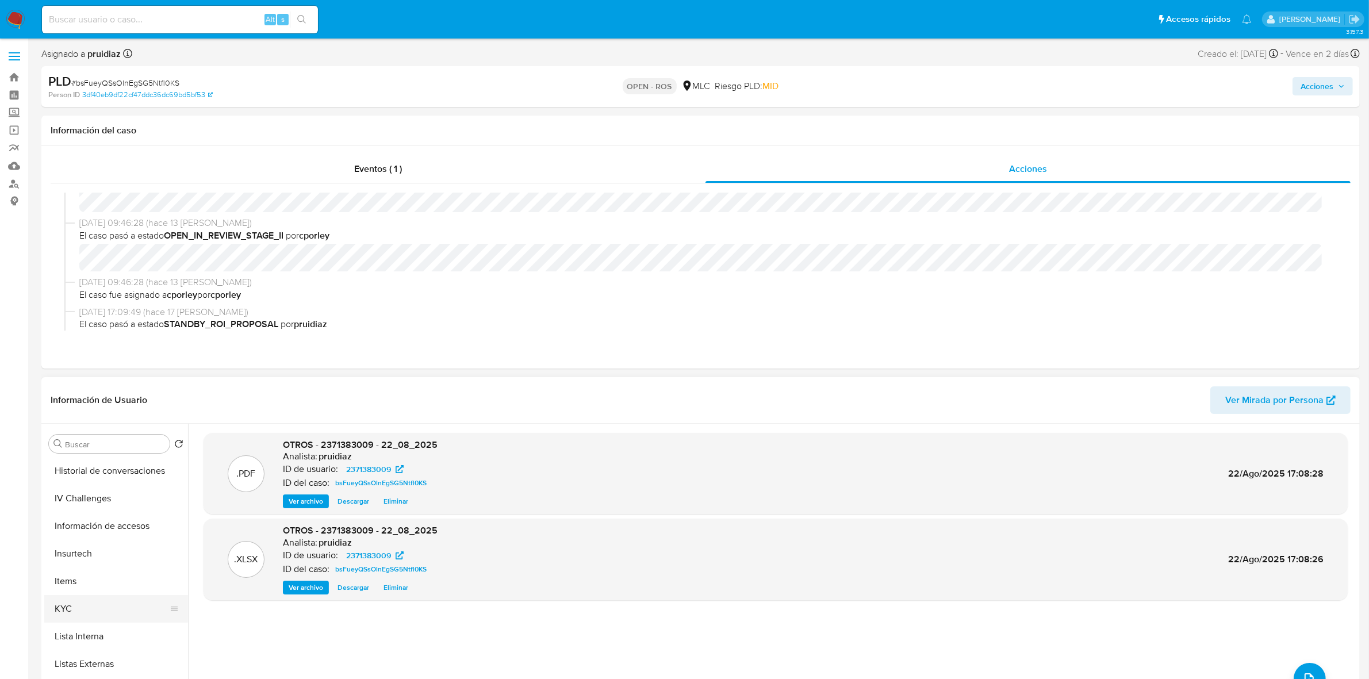
click at [65, 617] on button "KYC" at bounding box center [111, 609] width 135 height 28
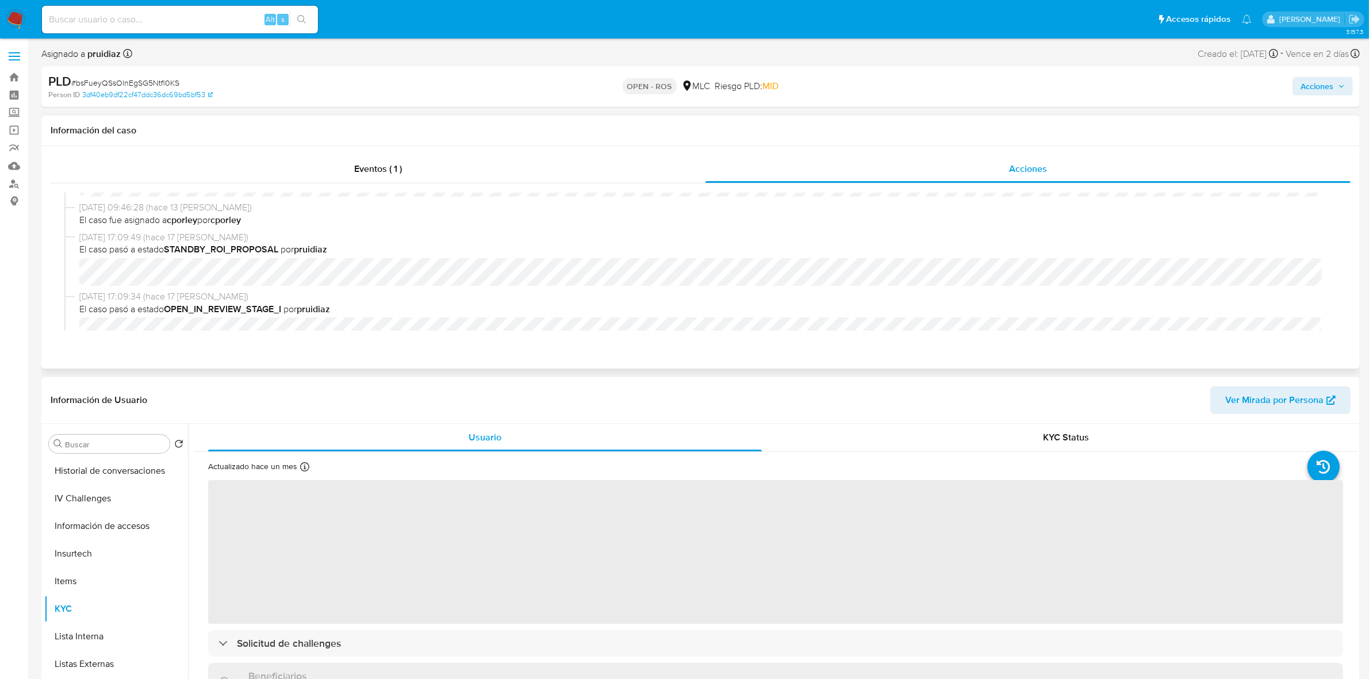
scroll to position [359, 0]
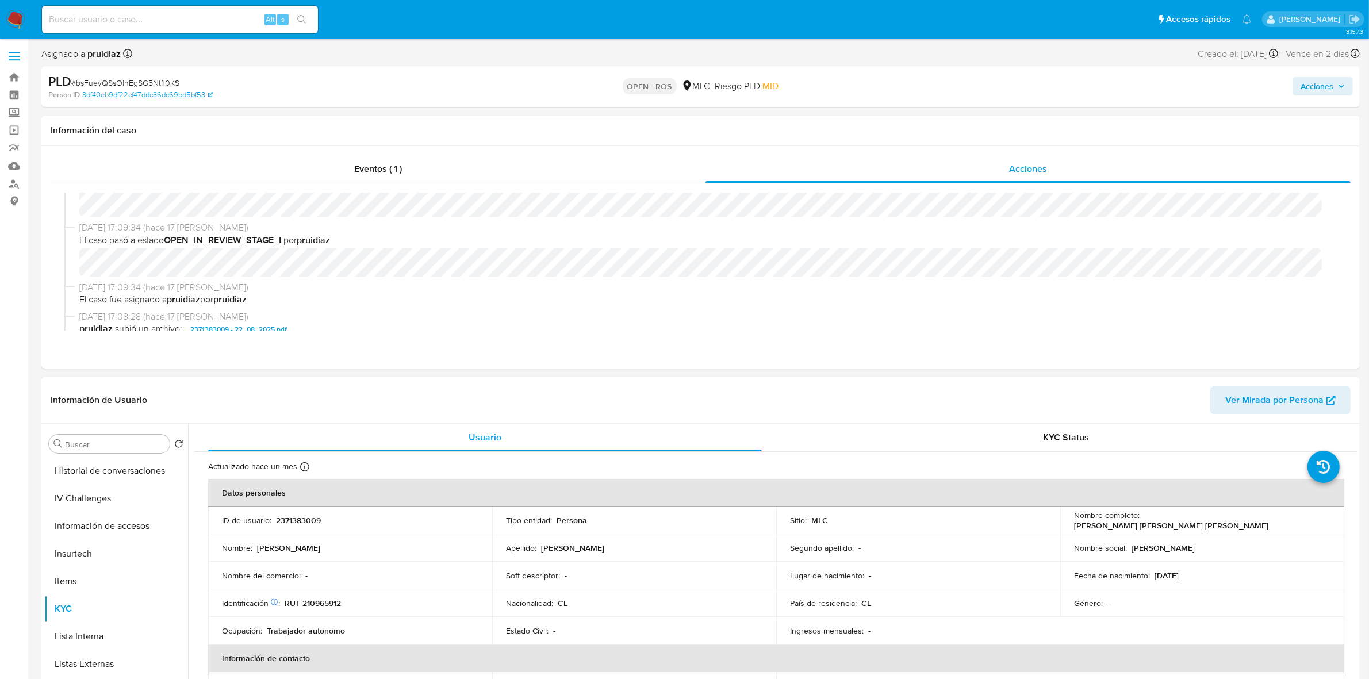
click at [320, 595] on td "Identificación Nº de serie: 520687668 : RUT 210965912" at bounding box center [350, 603] width 284 height 28
click at [320, 599] on p "RUT 210965912" at bounding box center [313, 603] width 56 height 10
copy p "210965912"
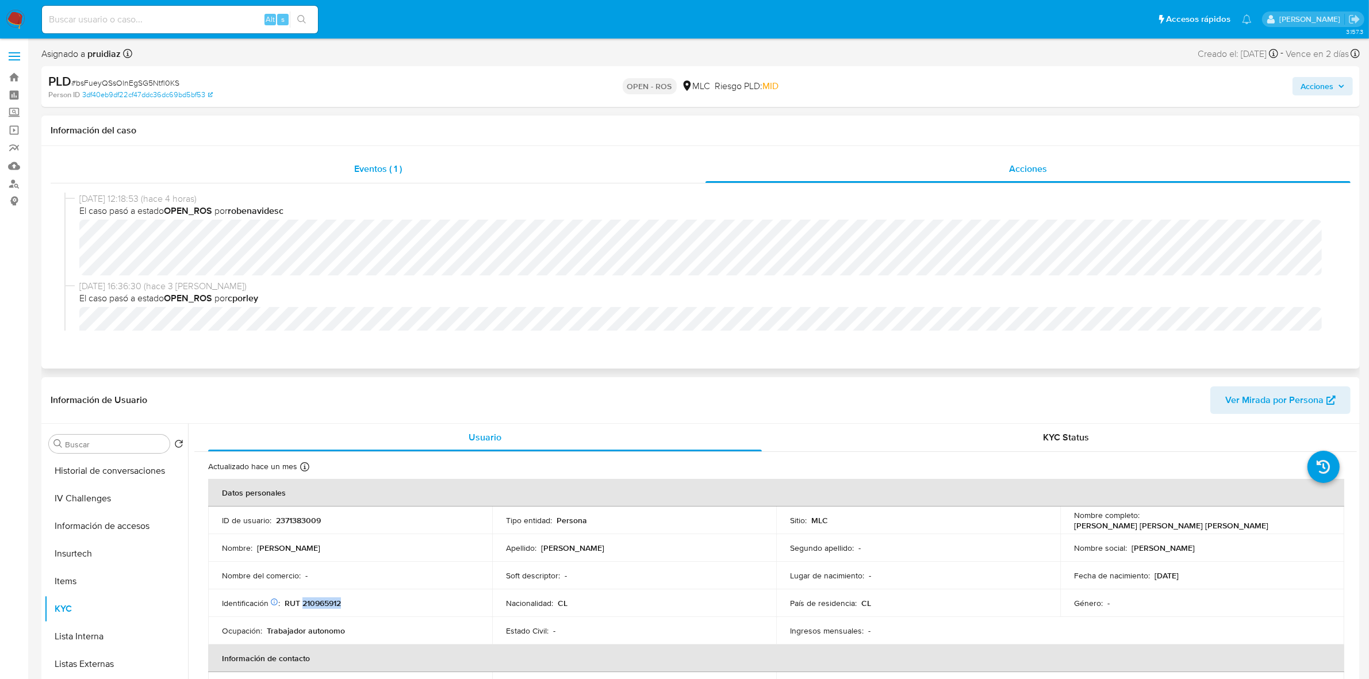
click at [360, 165] on span "Eventos ( 1 )" at bounding box center [378, 168] width 48 height 13
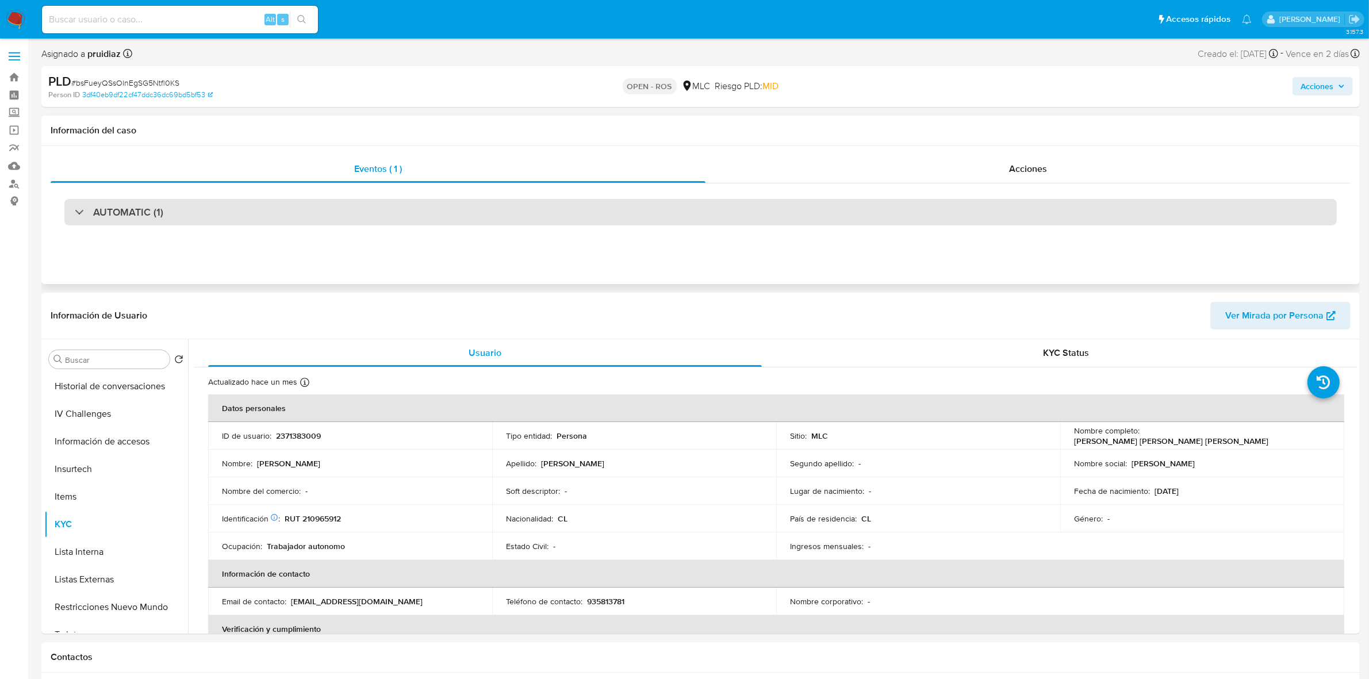
click at [178, 201] on div "AUTOMATIC (1)" at bounding box center [700, 212] width 1273 height 26
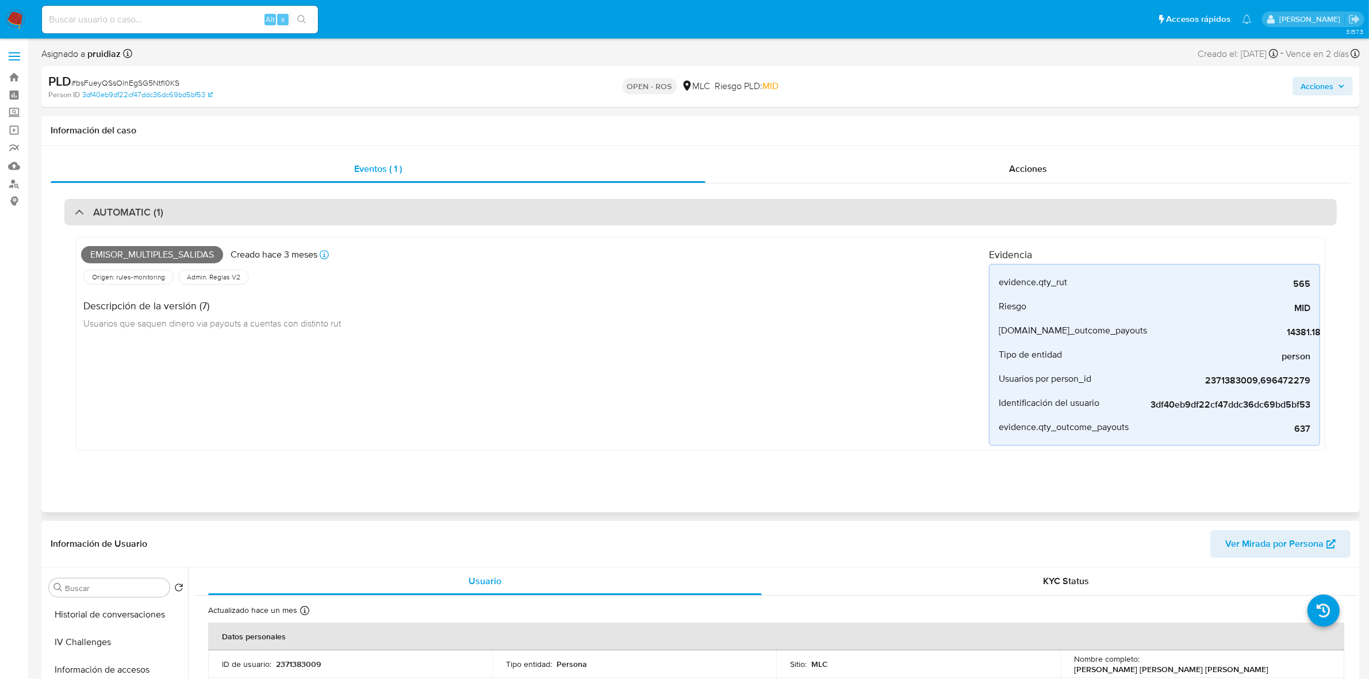
click at [219, 212] on div "AUTOMATIC (1)" at bounding box center [700, 212] width 1273 height 26
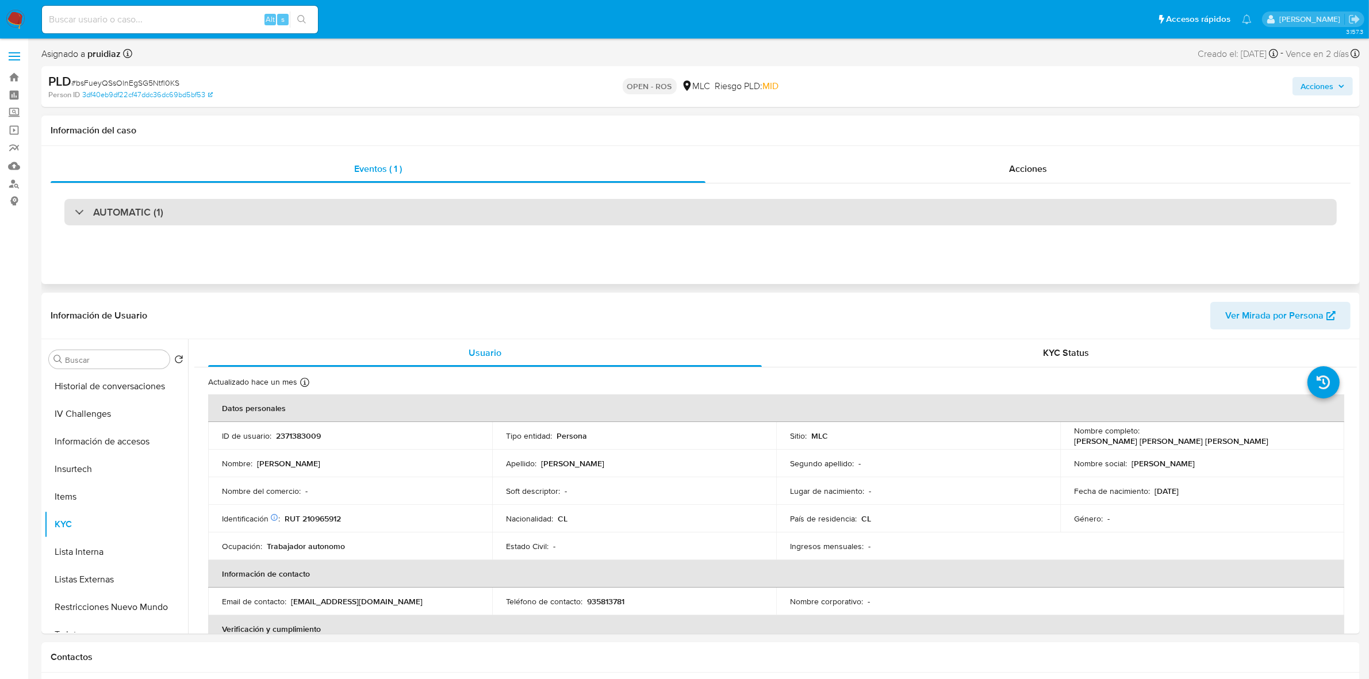
click at [219, 212] on div "AUTOMATIC (1)" at bounding box center [700, 212] width 1273 height 26
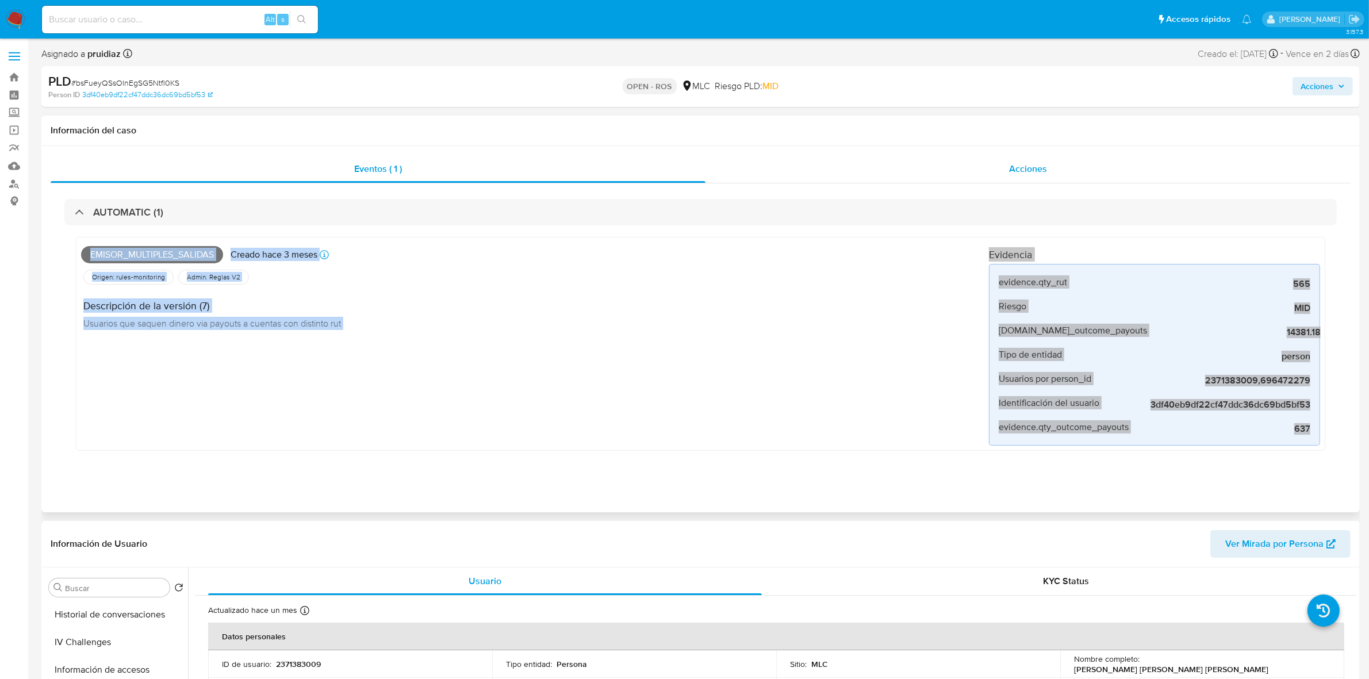
click at [1097, 163] on div "Acciones" at bounding box center [1028, 169] width 645 height 28
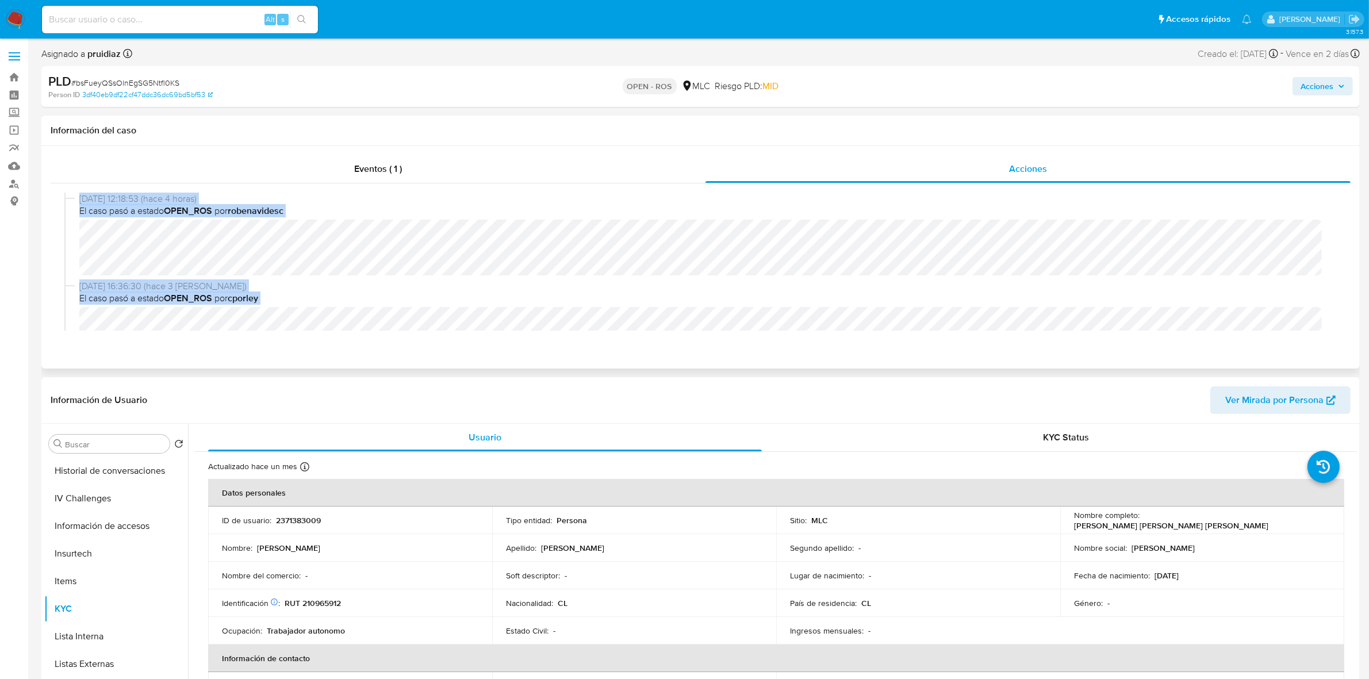
click at [636, 216] on span "El caso pasó a estado OPEN_ROS por robenavidesc" at bounding box center [705, 211] width 1253 height 13
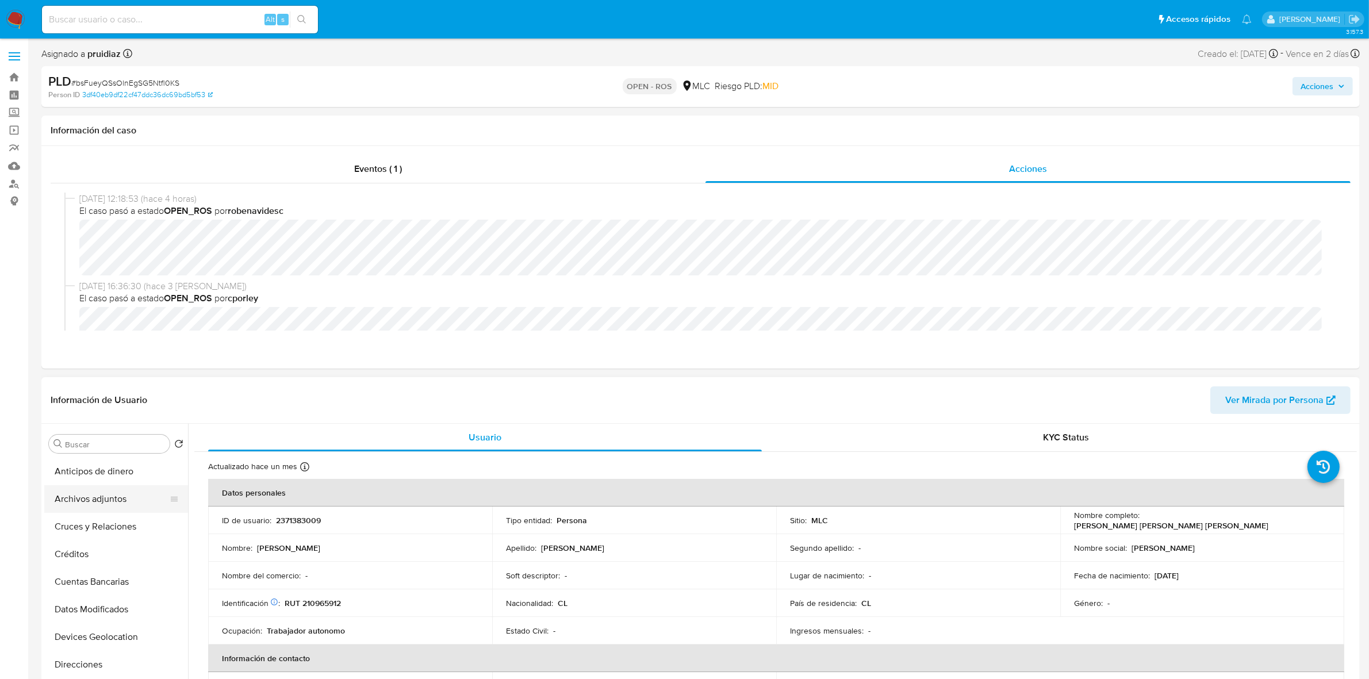
click at [85, 501] on button "Archivos adjuntos" at bounding box center [111, 499] width 135 height 28
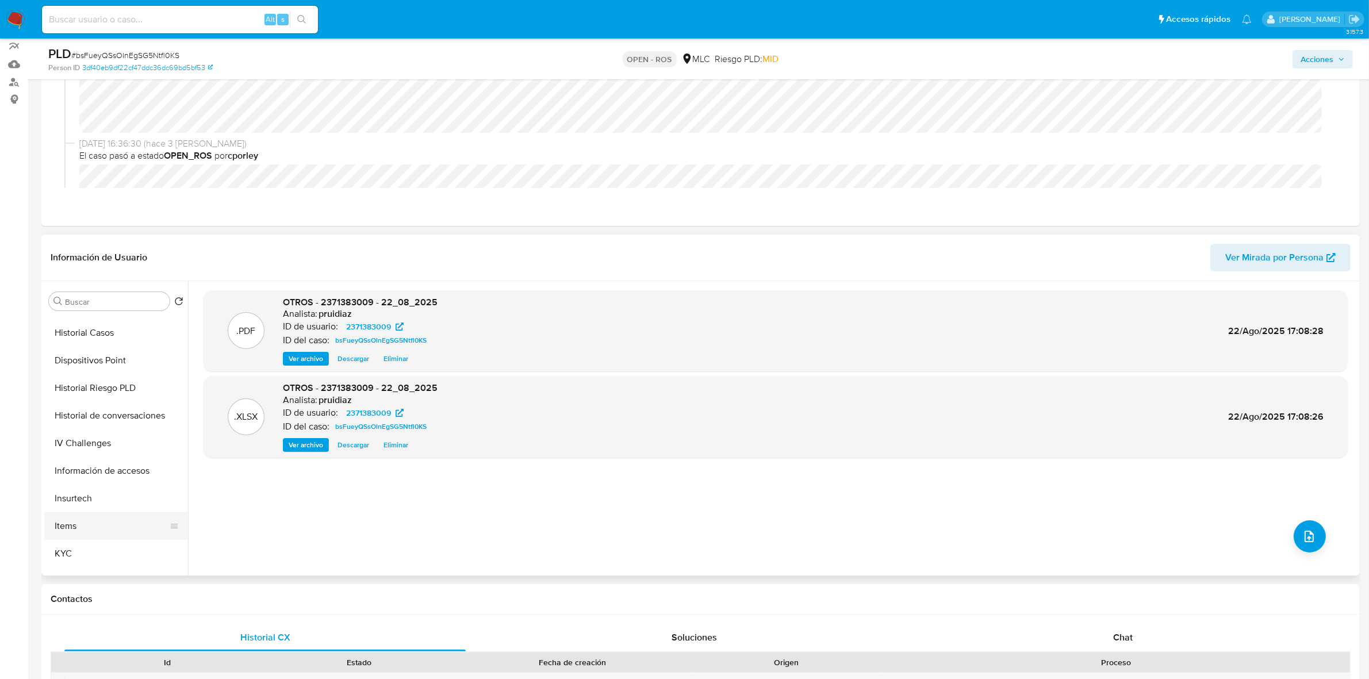
scroll to position [359, 0]
click at [76, 453] on button "KYC" at bounding box center [111, 467] width 135 height 28
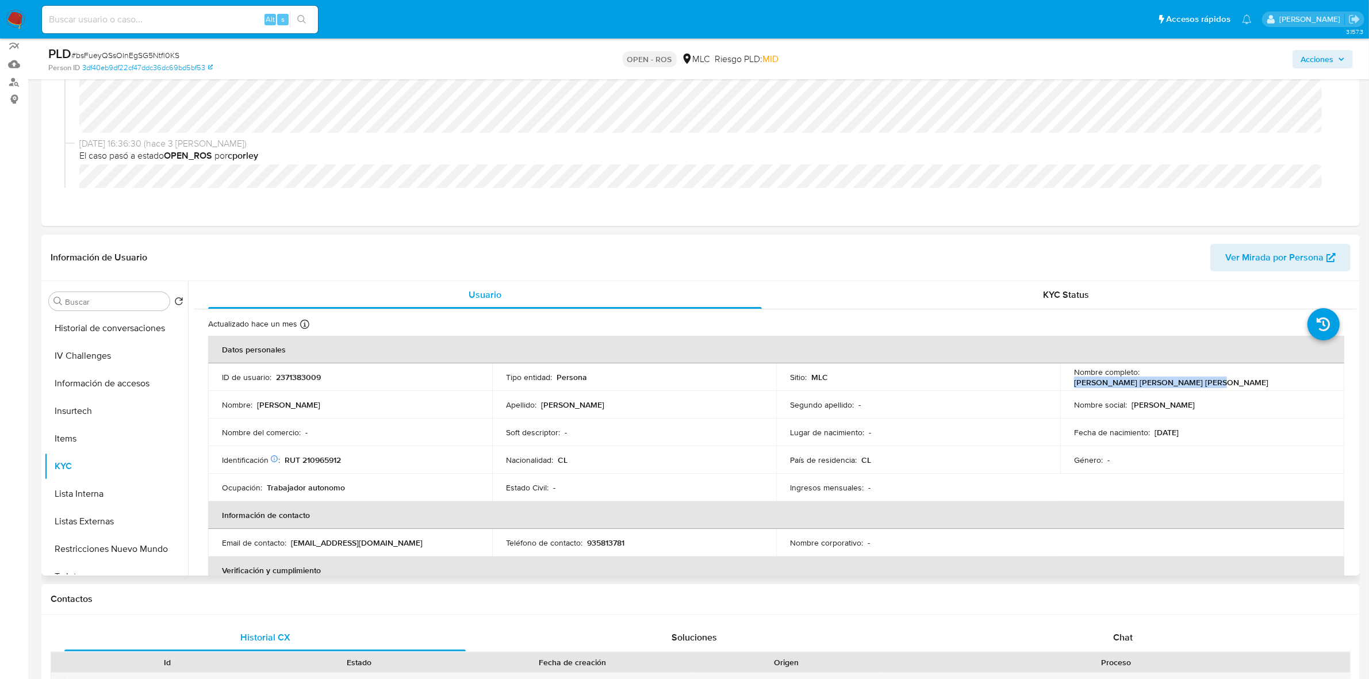
drag, startPoint x: 1271, startPoint y: 381, endPoint x: 1142, endPoint y: 377, distance: 130.0
click at [1142, 377] on p "Catalina Rayen Guzmán Valdebenito" at bounding box center [1171, 382] width 194 height 10
copy p "Catalina Rayen Guzmán Valdebenito"
click at [85, 407] on button "Documentación" at bounding box center [111, 406] width 135 height 28
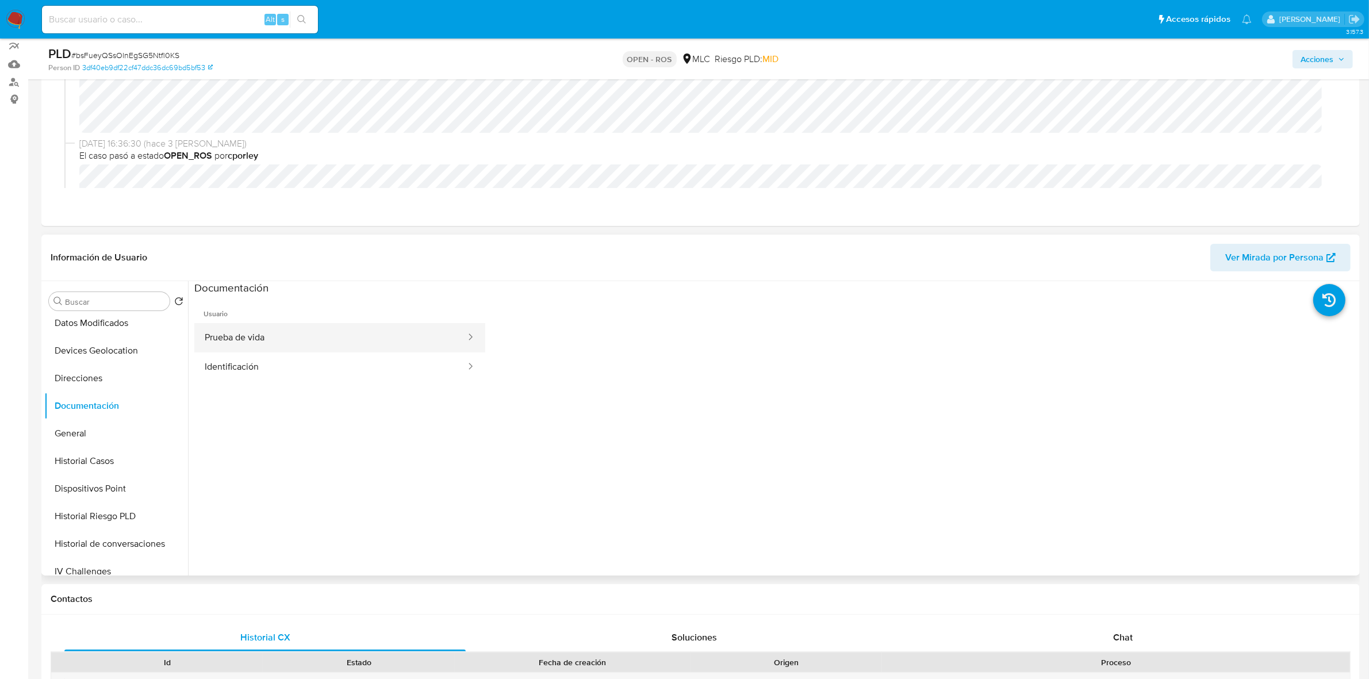
click at [262, 338] on button "Prueba de vida" at bounding box center [330, 337] width 273 height 29
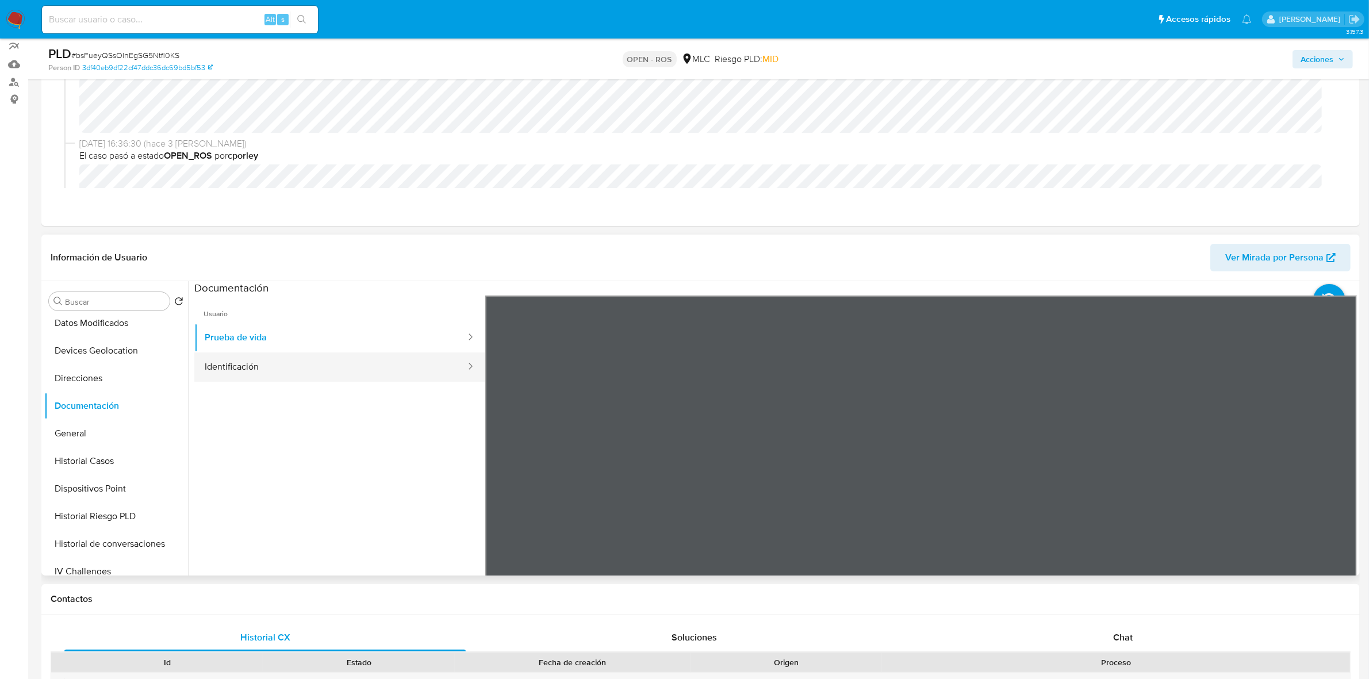
click at [329, 369] on button "Identificación" at bounding box center [330, 367] width 273 height 29
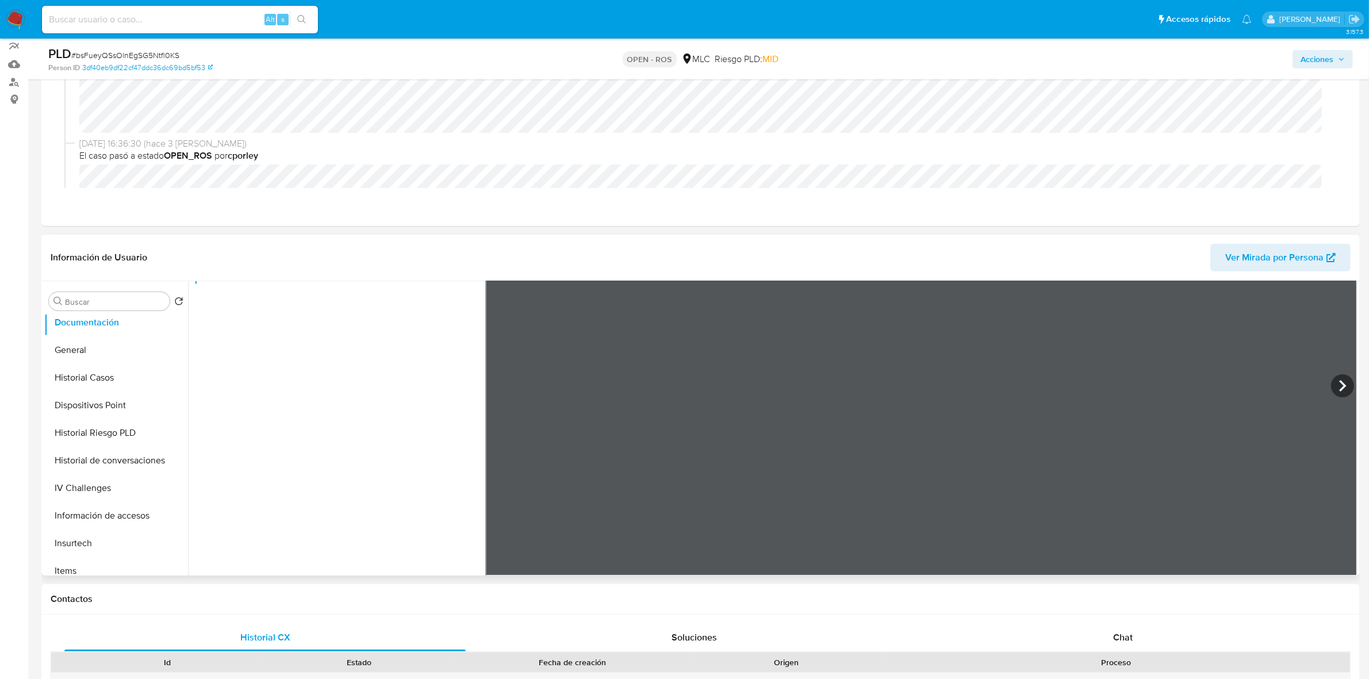
scroll to position [431, 0]
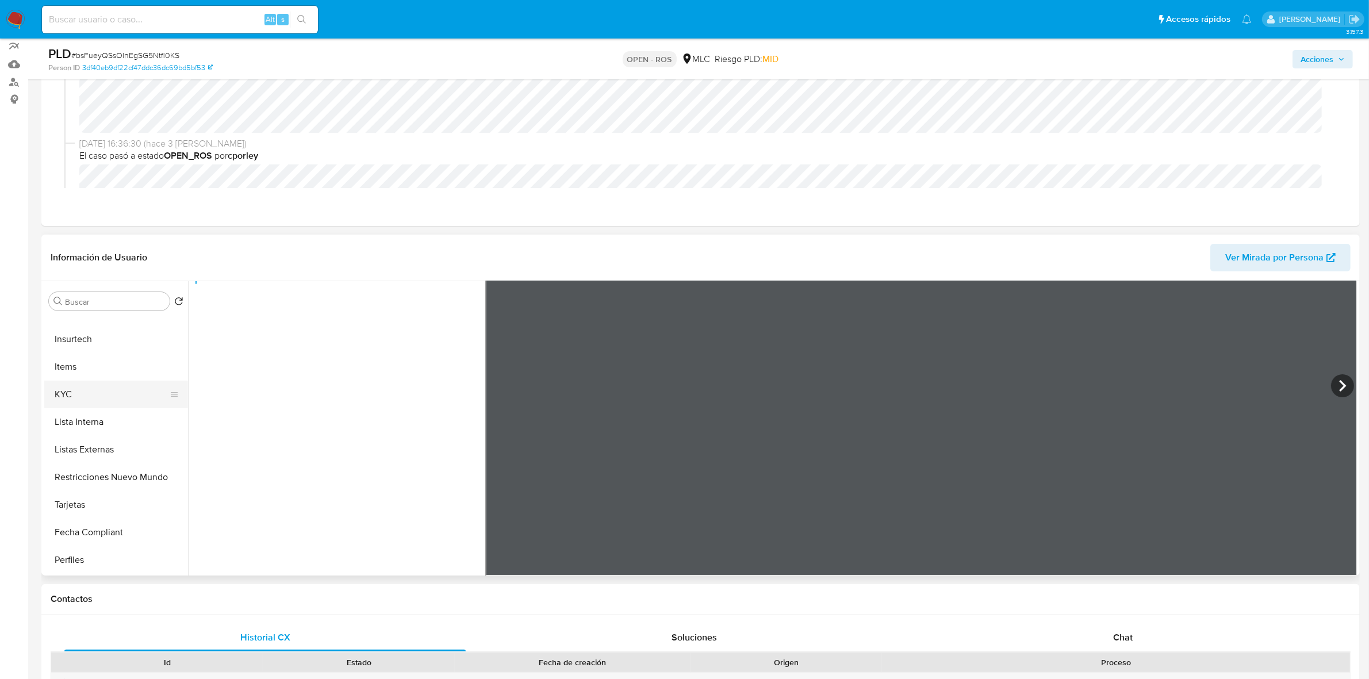
click at [64, 392] on button "KYC" at bounding box center [111, 395] width 135 height 28
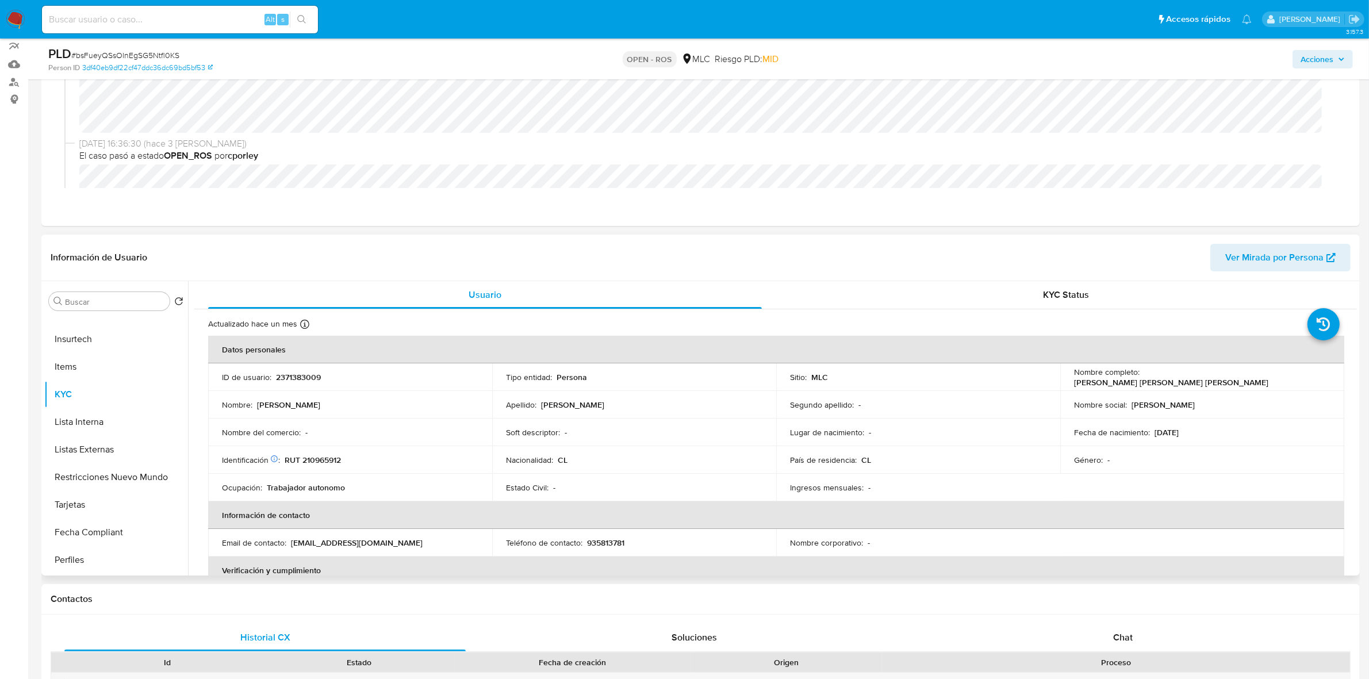
click at [331, 457] on p "RUT 210965912" at bounding box center [313, 460] width 56 height 10
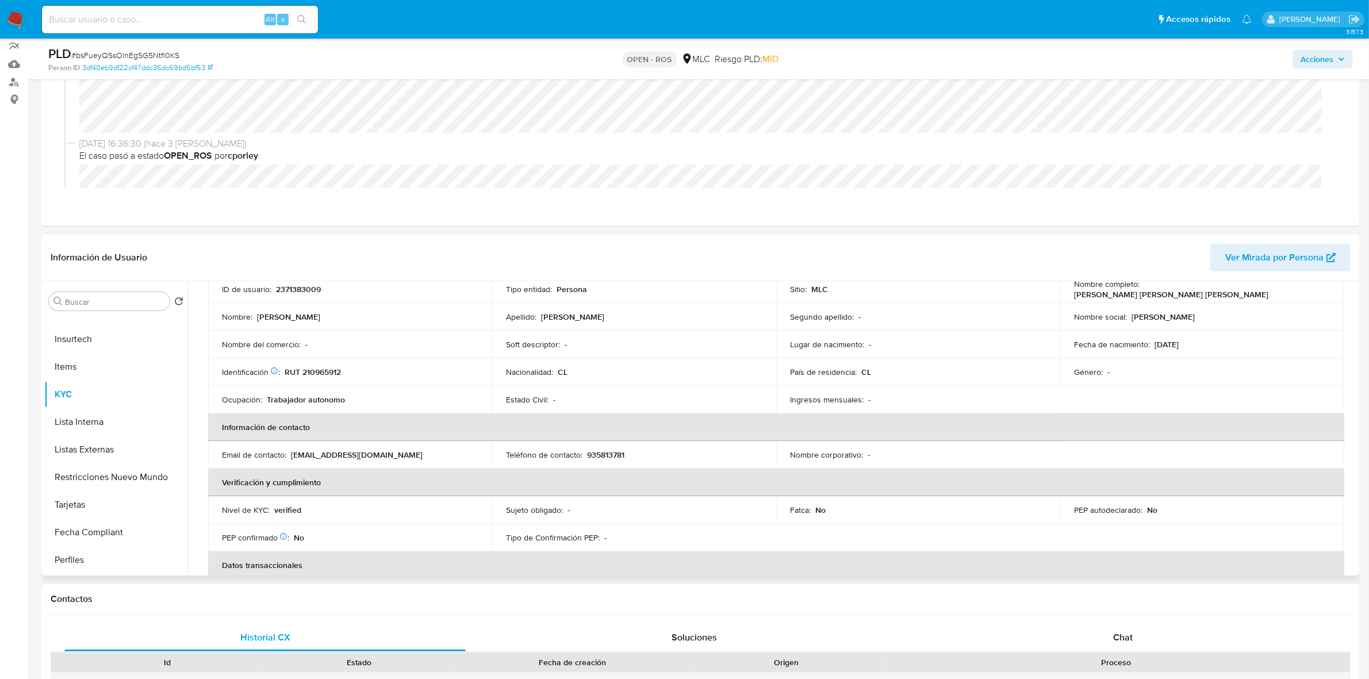
scroll to position [120, 0]
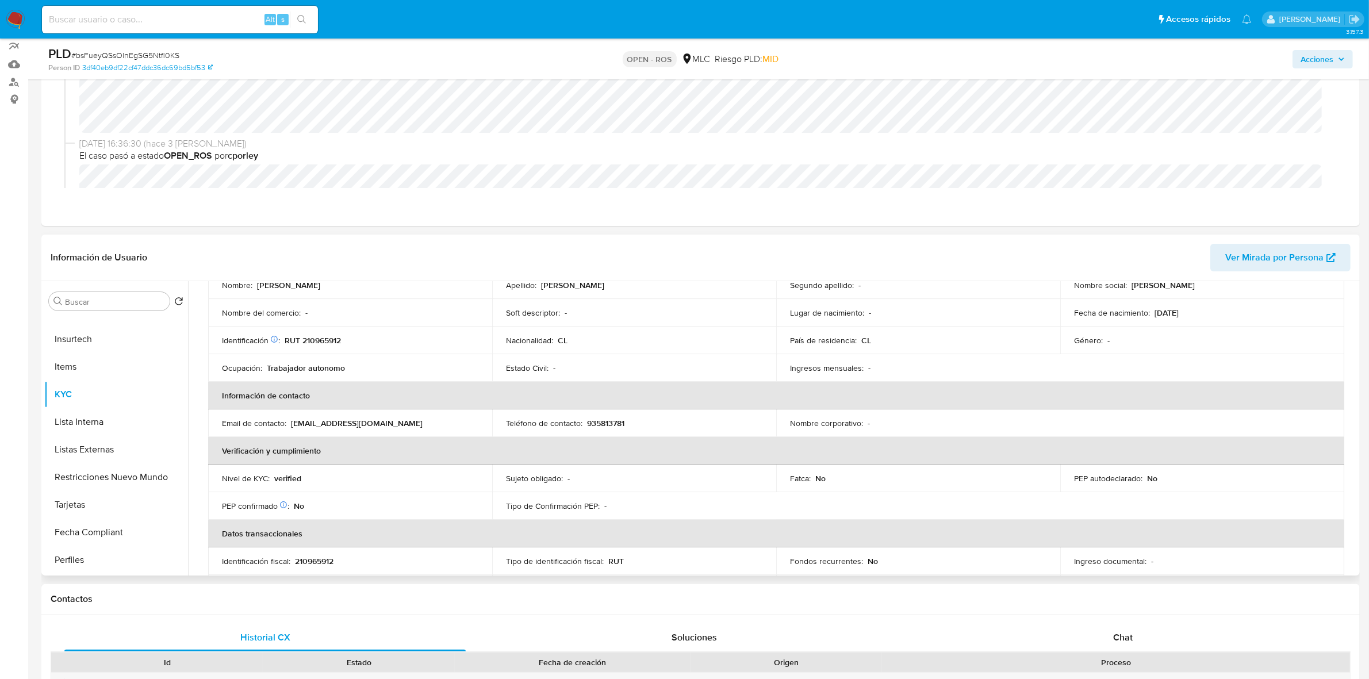
click at [604, 420] on p "935813781" at bounding box center [605, 423] width 37 height 10
click at [605, 420] on p "935813781" at bounding box center [605, 423] width 37 height 10
drag, startPoint x: 409, startPoint y: 423, endPoint x: 290, endPoint y: 423, distance: 119.0
click at [290, 423] on div "Email de contacto : catalinarayen.guz@gmail.com" at bounding box center [350, 423] width 256 height 10
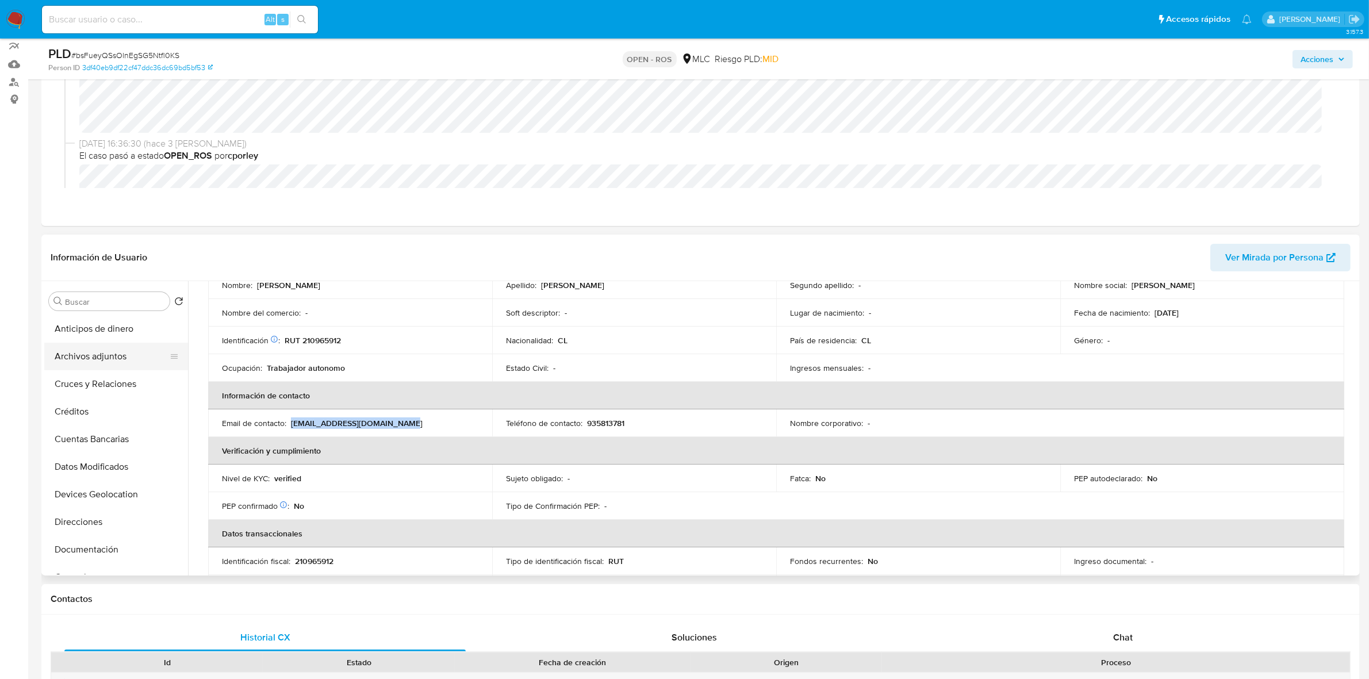
click at [72, 358] on button "Archivos adjuntos" at bounding box center [111, 357] width 135 height 28
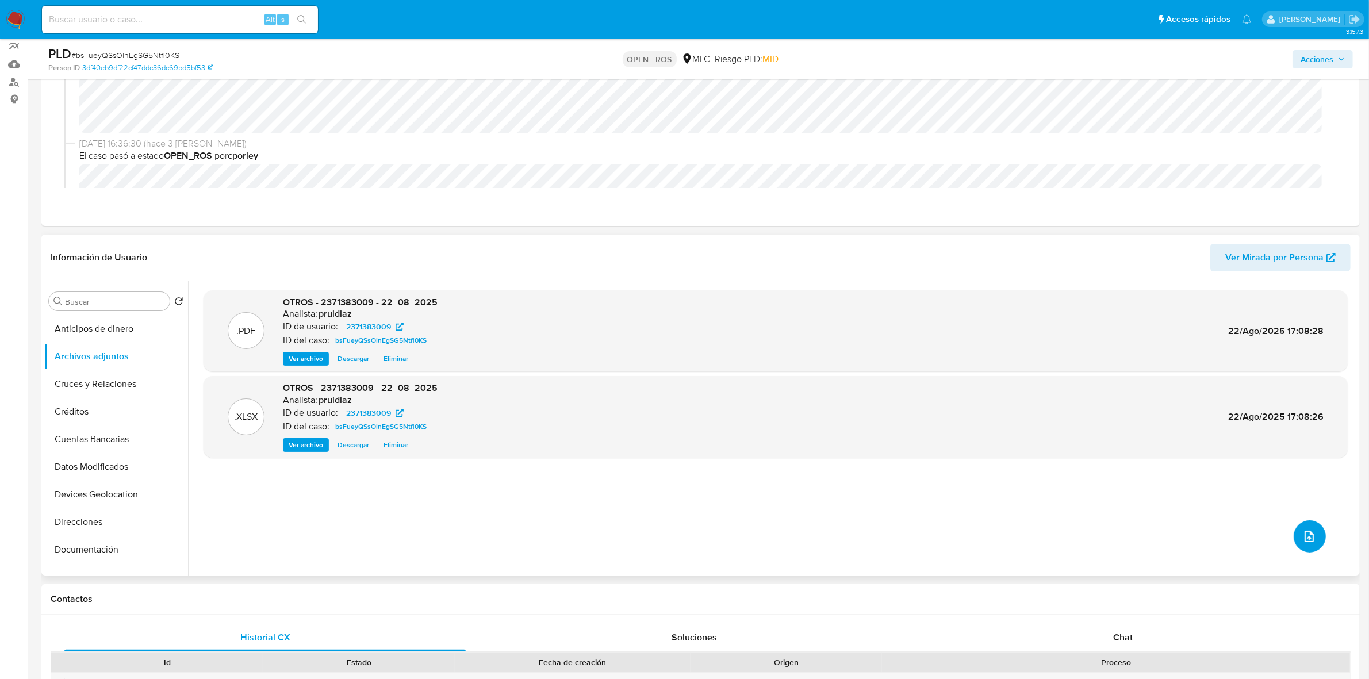
click at [1309, 534] on icon "upload-file" at bounding box center [1309, 537] width 9 height 12
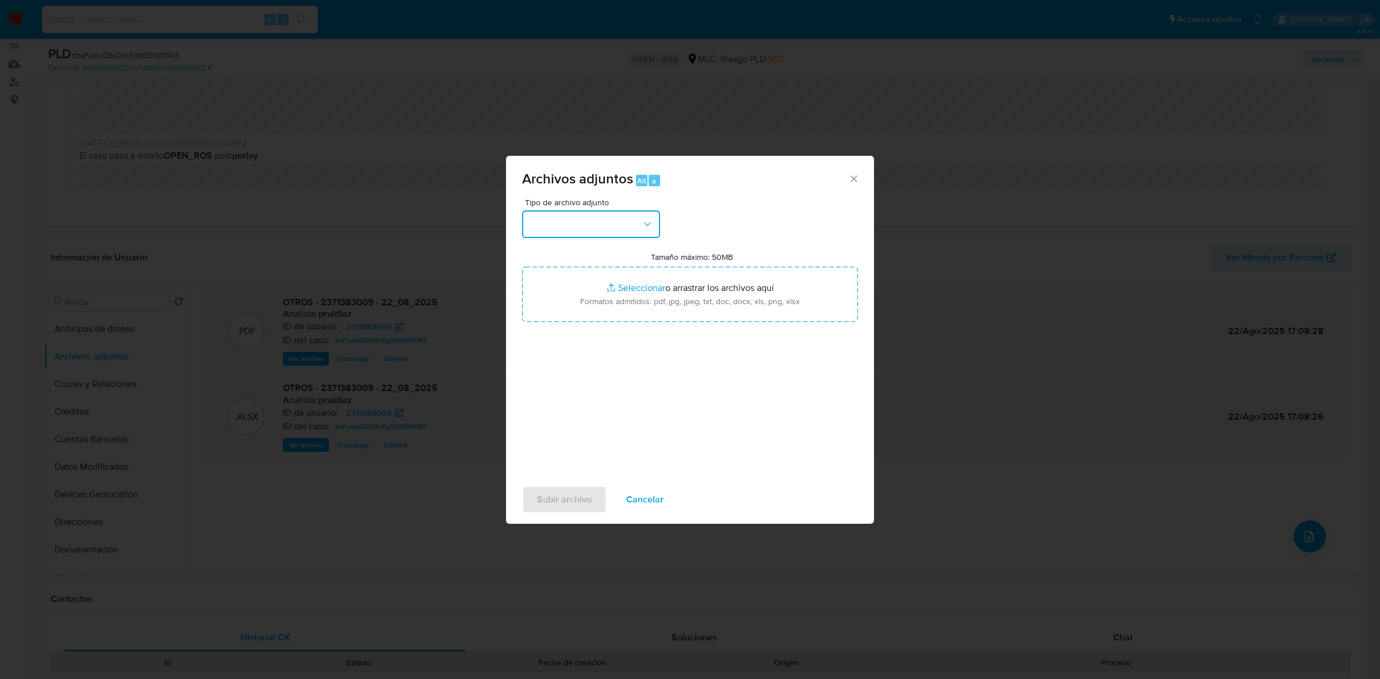
click at [604, 215] on button "button" at bounding box center [591, 224] width 138 height 28
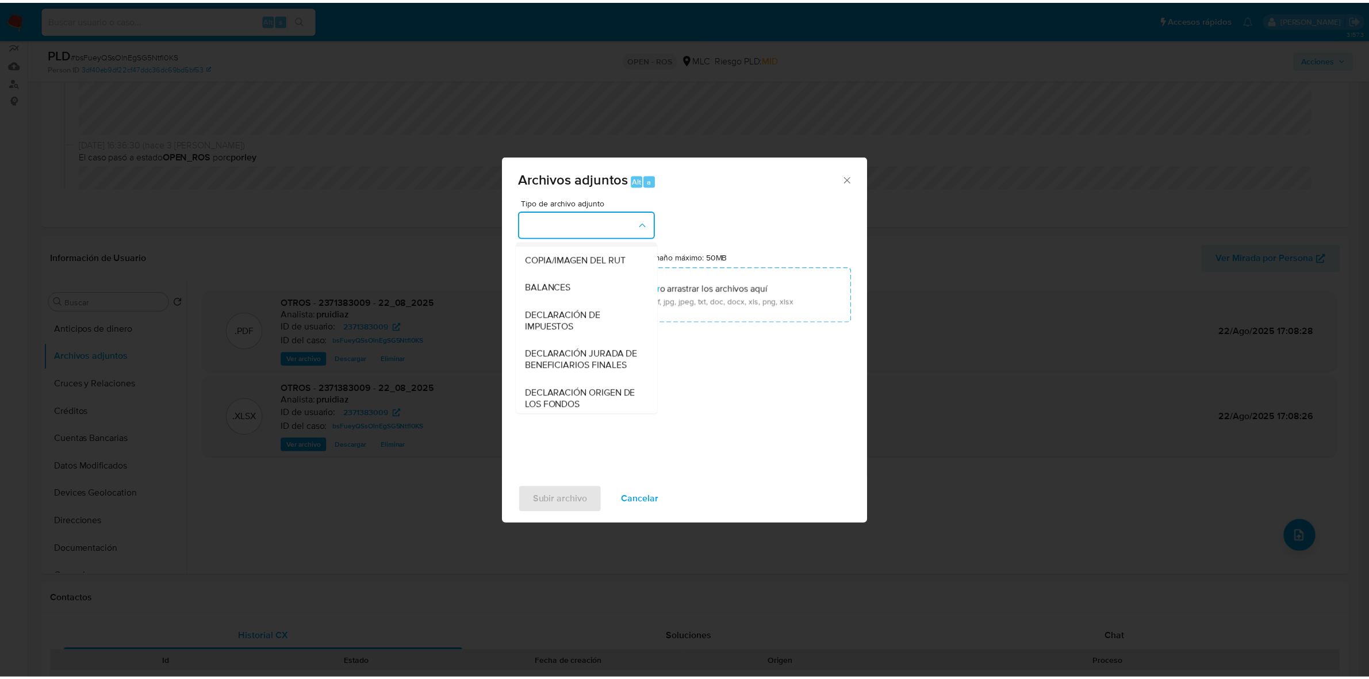
scroll to position [190, 0]
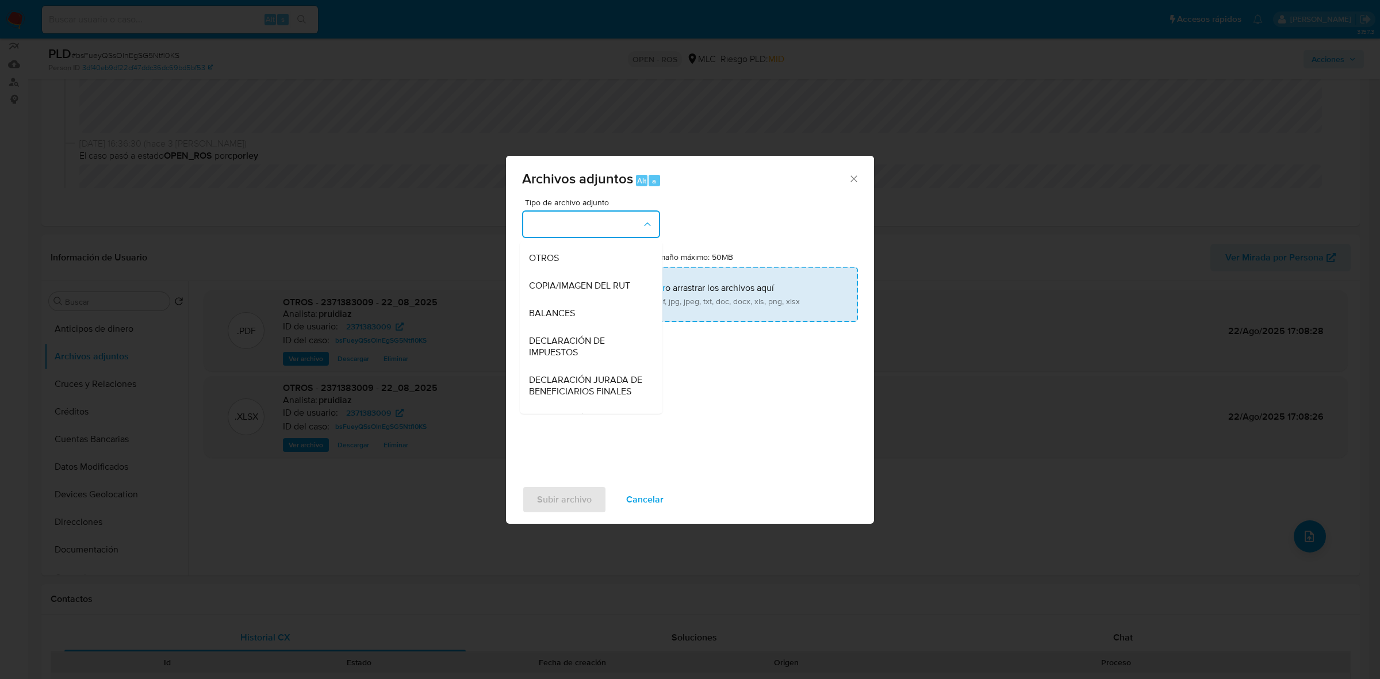
click at [580, 266] on div "OTROS" at bounding box center [587, 258] width 117 height 28
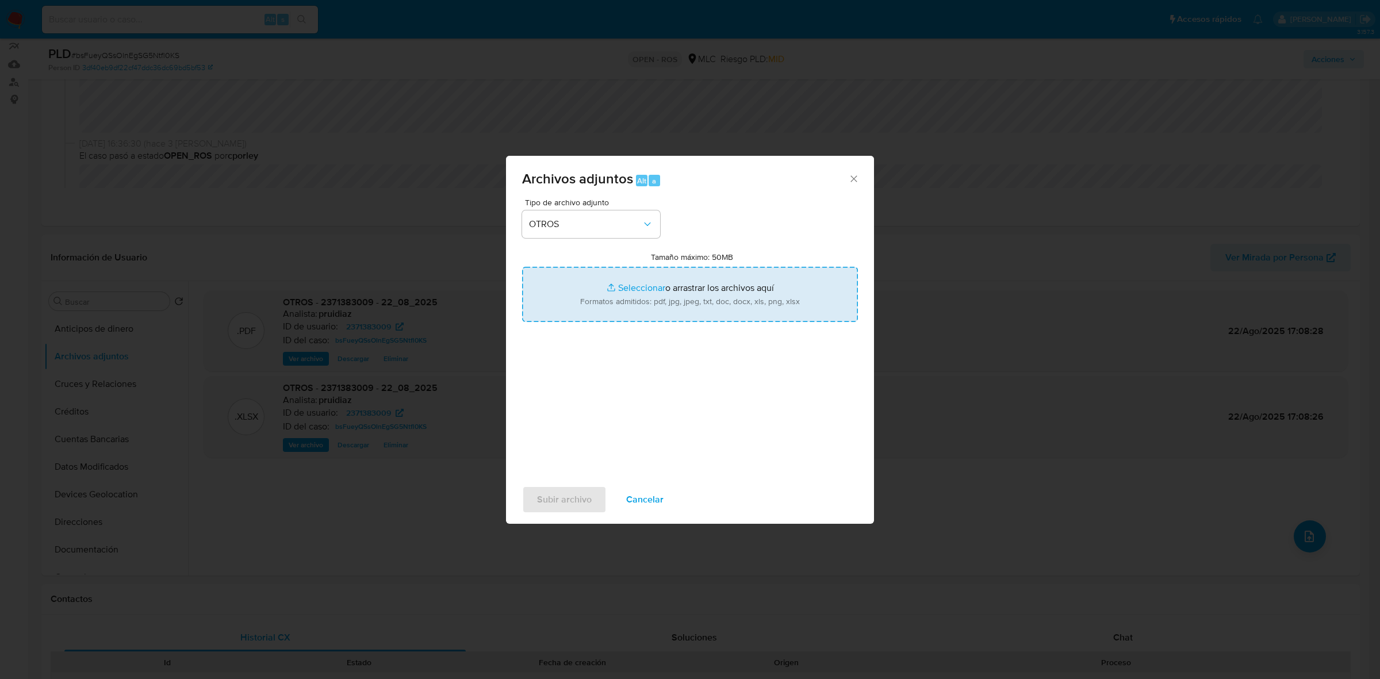
click at [709, 311] on input "Tamaño máximo: 50MB Seleccionar archivos" at bounding box center [690, 294] width 336 height 55
type input "C:\fakepath\Certificado UAF ROS #1276.pdf"
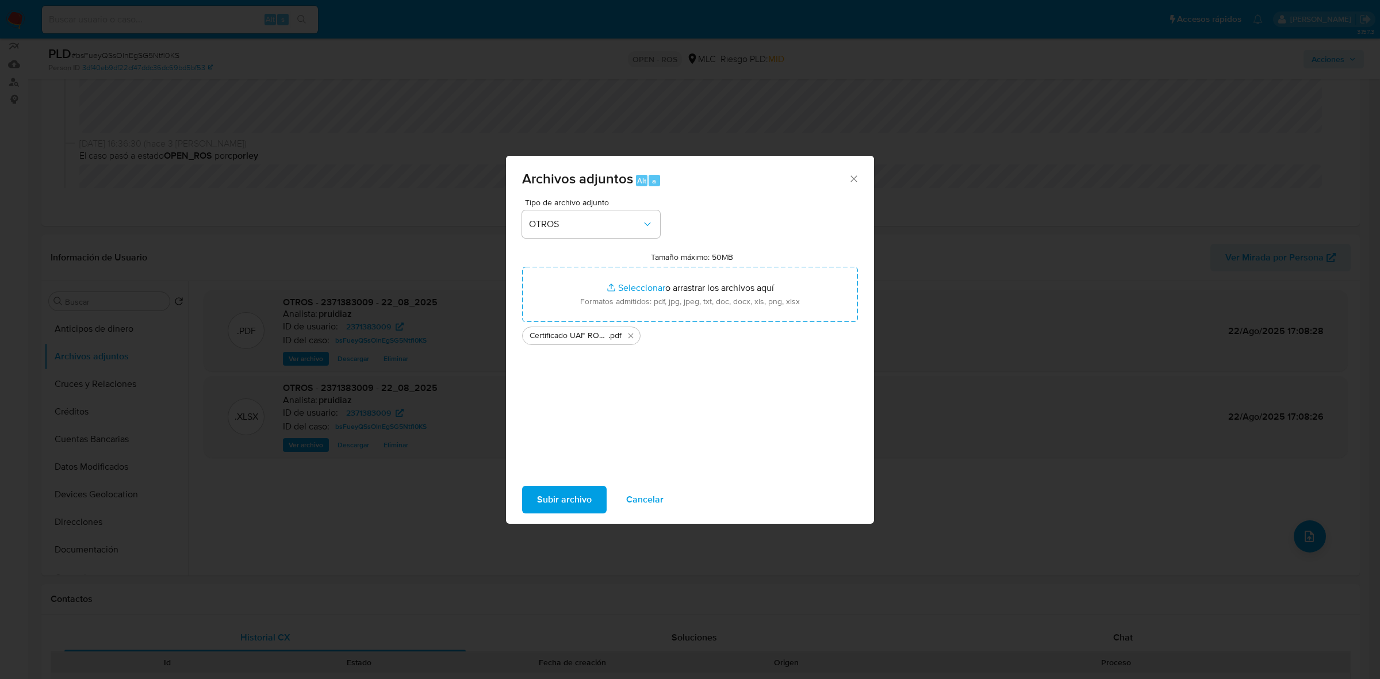
click at [584, 504] on span "Subir archivo" at bounding box center [564, 499] width 55 height 25
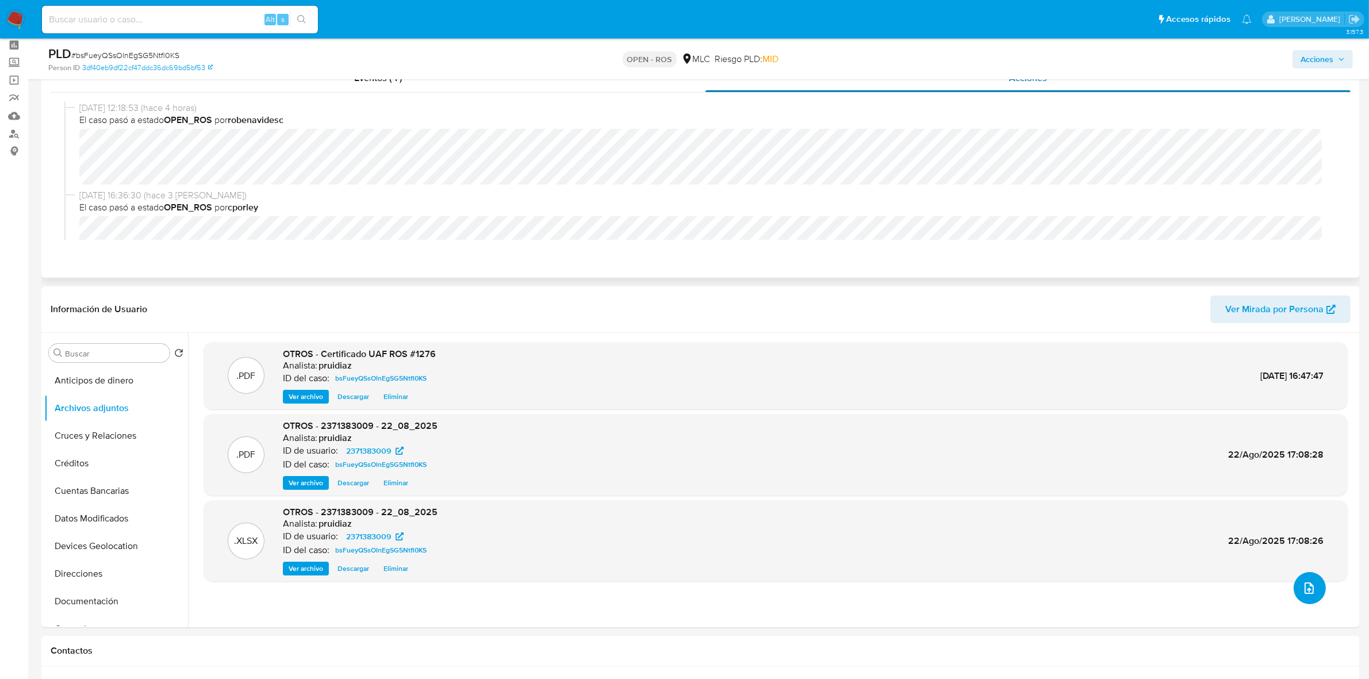
scroll to position [0, 0]
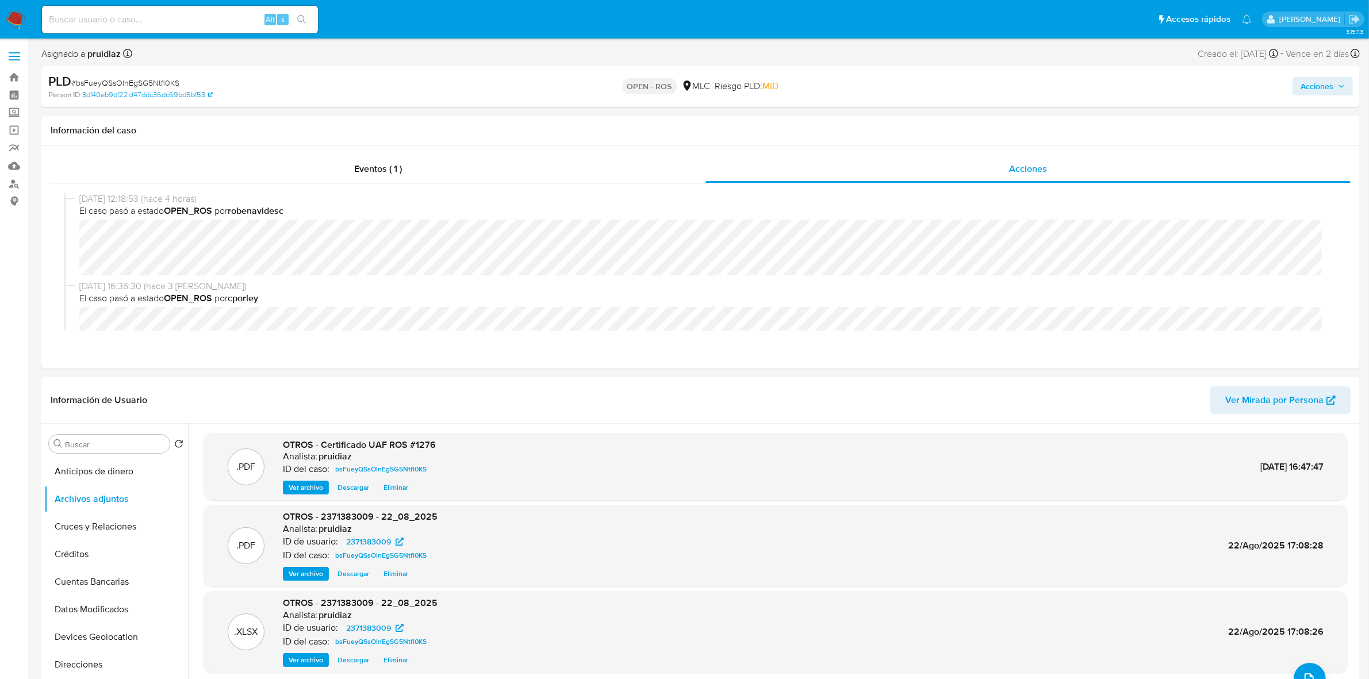
click at [1343, 93] on span "Acciones" at bounding box center [1323, 86] width 44 height 16
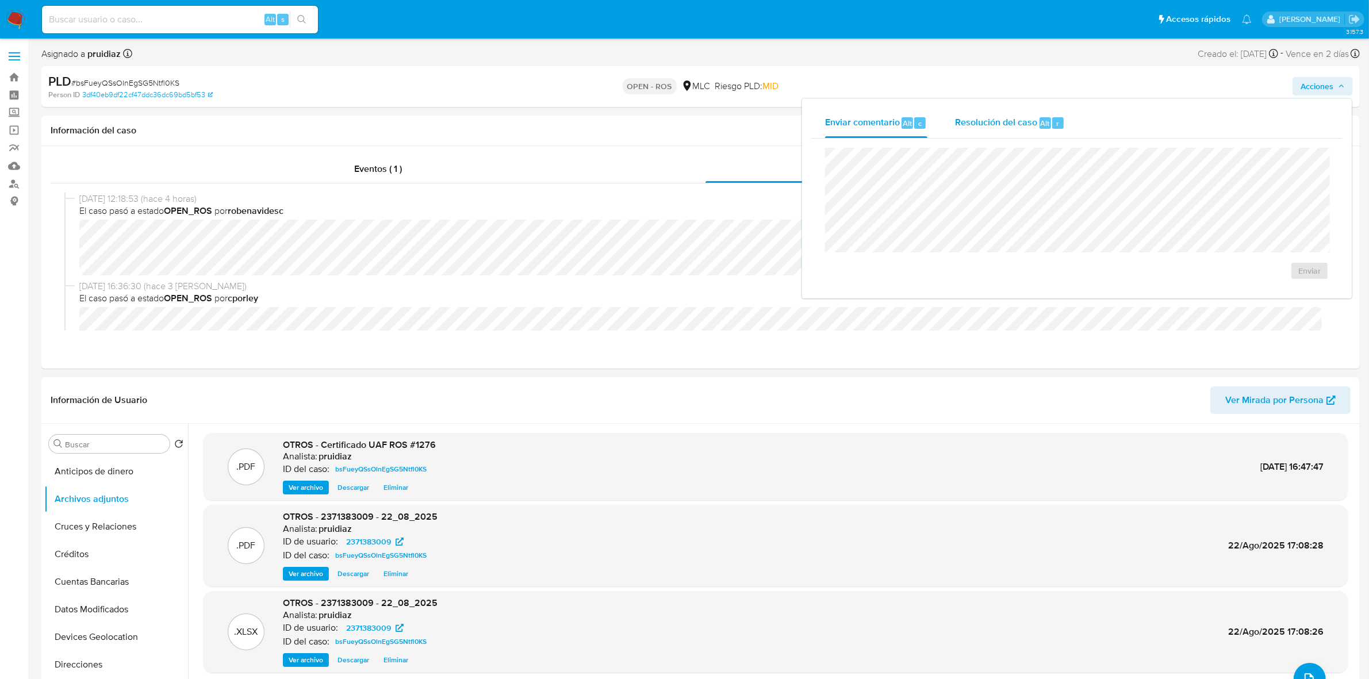
click at [1004, 120] on span "Resolución del caso" at bounding box center [996, 122] width 82 height 13
click at [1265, 285] on span "ROS" at bounding box center [1276, 282] width 56 height 25
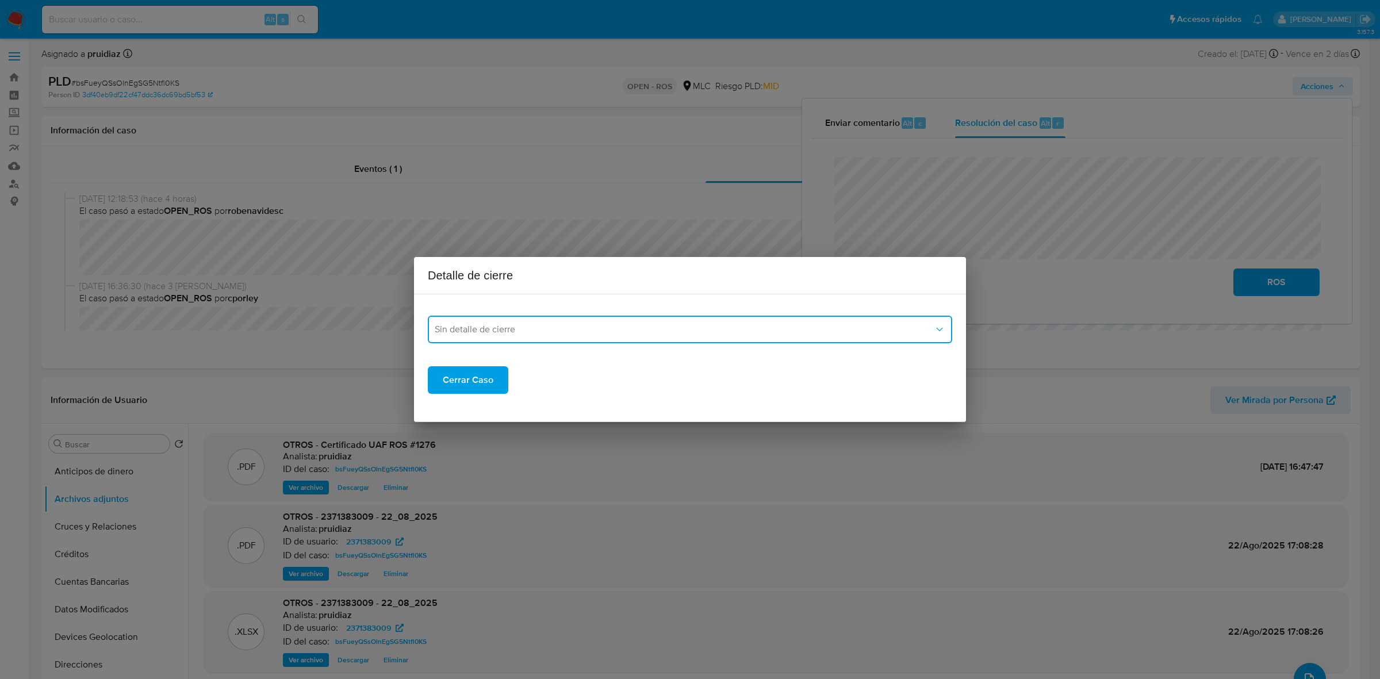
drag, startPoint x: 522, startPoint y: 339, endPoint x: 529, endPoint y: 338, distance: 7.0
click at [522, 339] on button "Sin detalle de cierre" at bounding box center [690, 330] width 524 height 28
click at [519, 381] on div "ROS_EMISOR" at bounding box center [687, 388] width 504 height 28
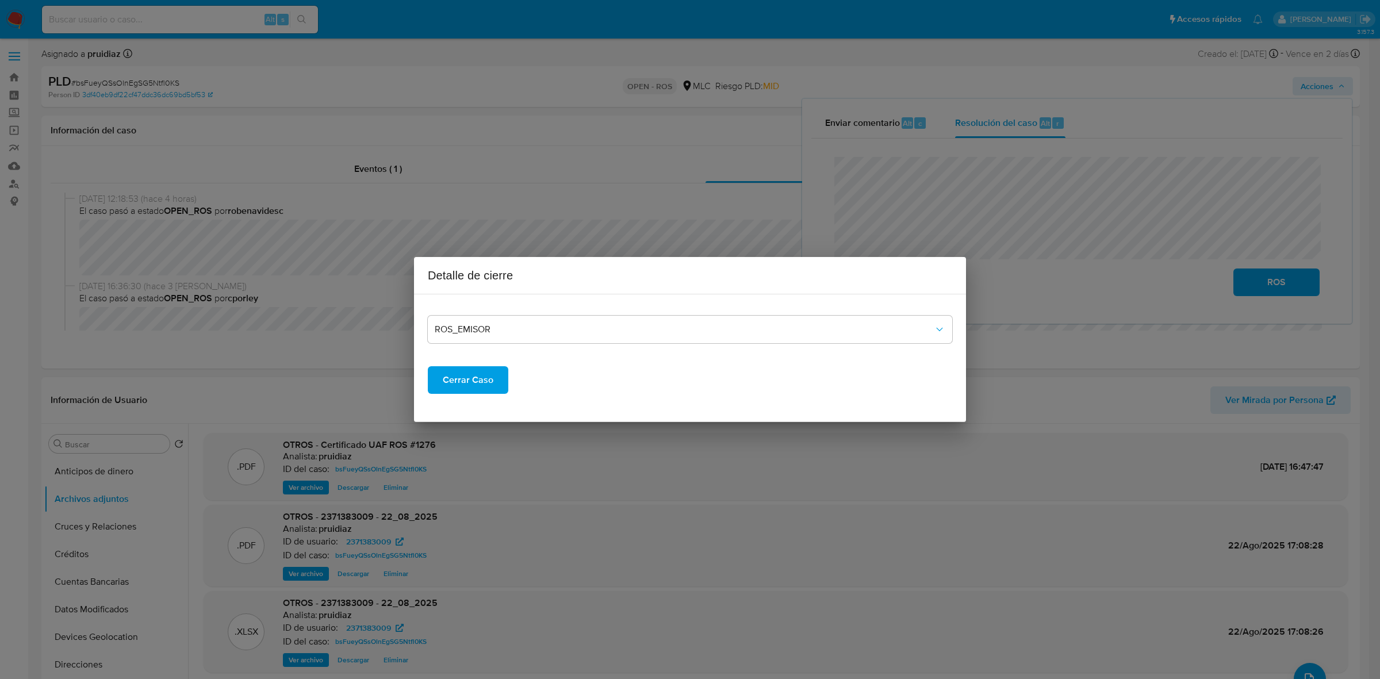
click at [459, 368] on span "Cerrar Caso" at bounding box center [468, 379] width 51 height 25
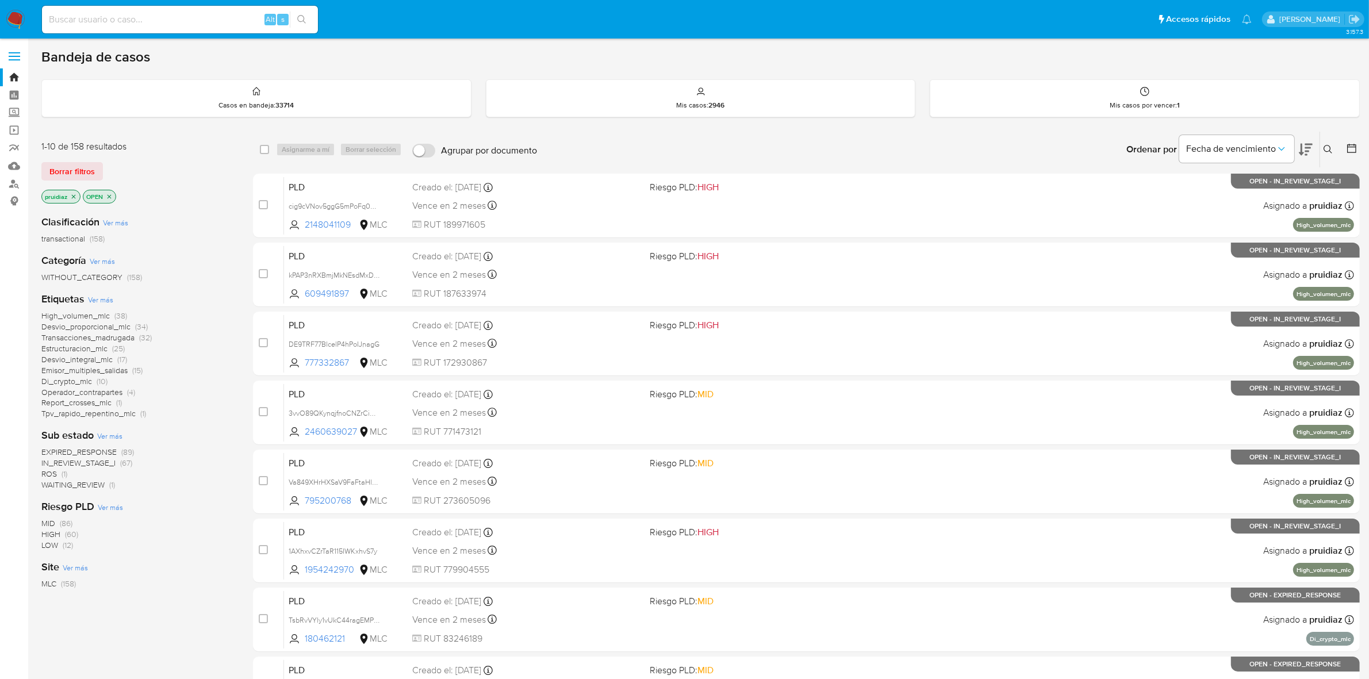
click at [1304, 153] on icon at bounding box center [1306, 150] width 14 height 14
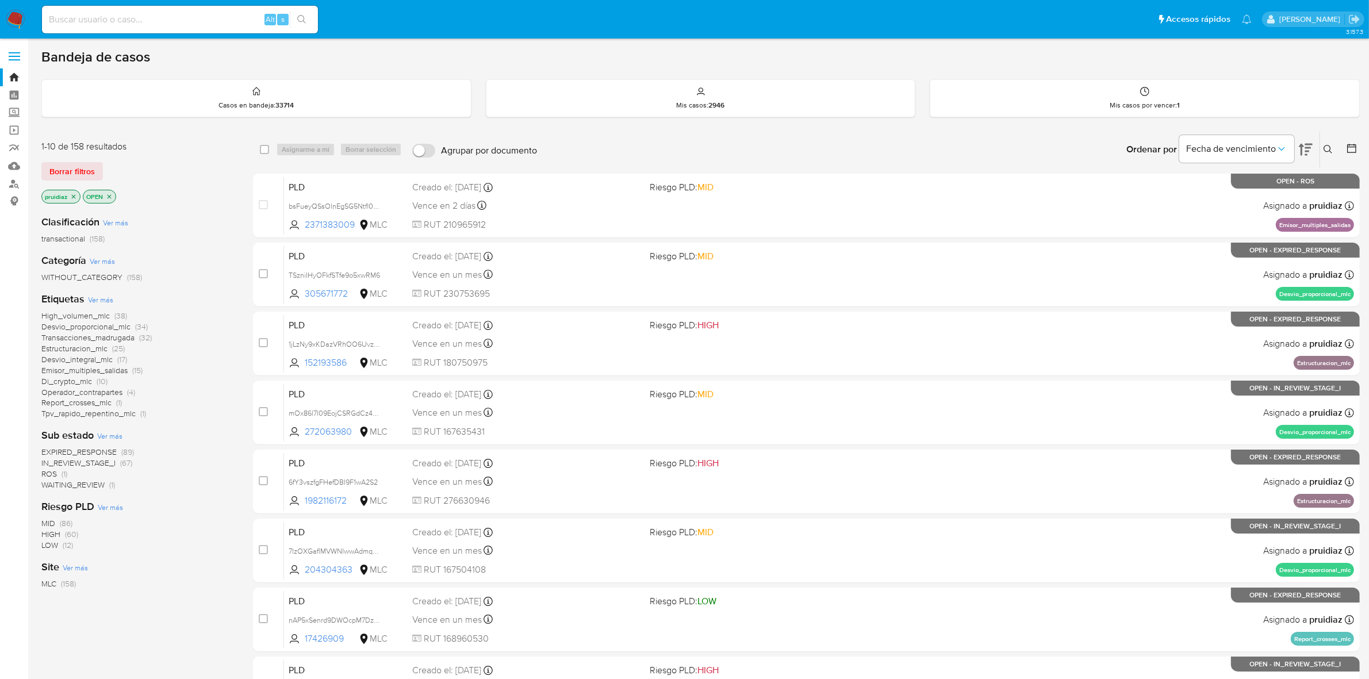
click at [1, 9] on nav "Pausado Ver notificaciones Alt s Accesos rápidos Presiona las siguientes teclas…" at bounding box center [684, 19] width 1369 height 39
click at [12, 16] on img at bounding box center [16, 20] width 20 height 20
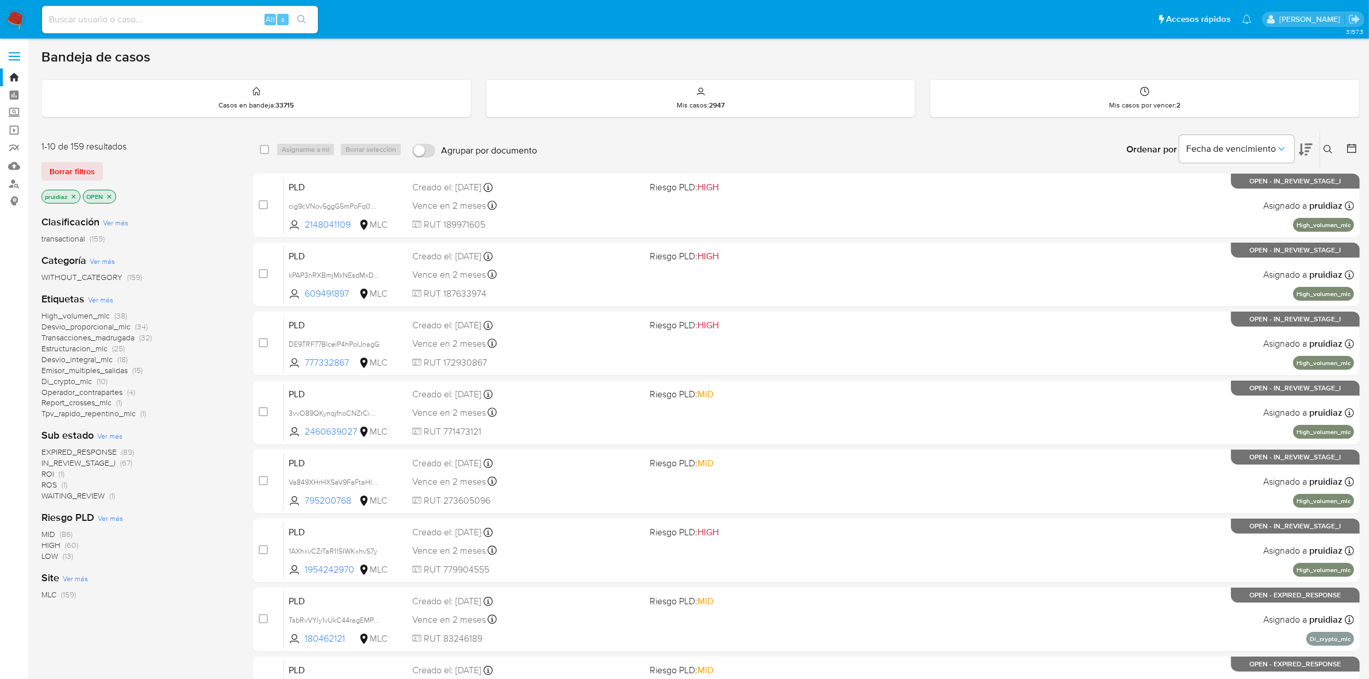
click at [1304, 150] on icon at bounding box center [1306, 150] width 14 height 14
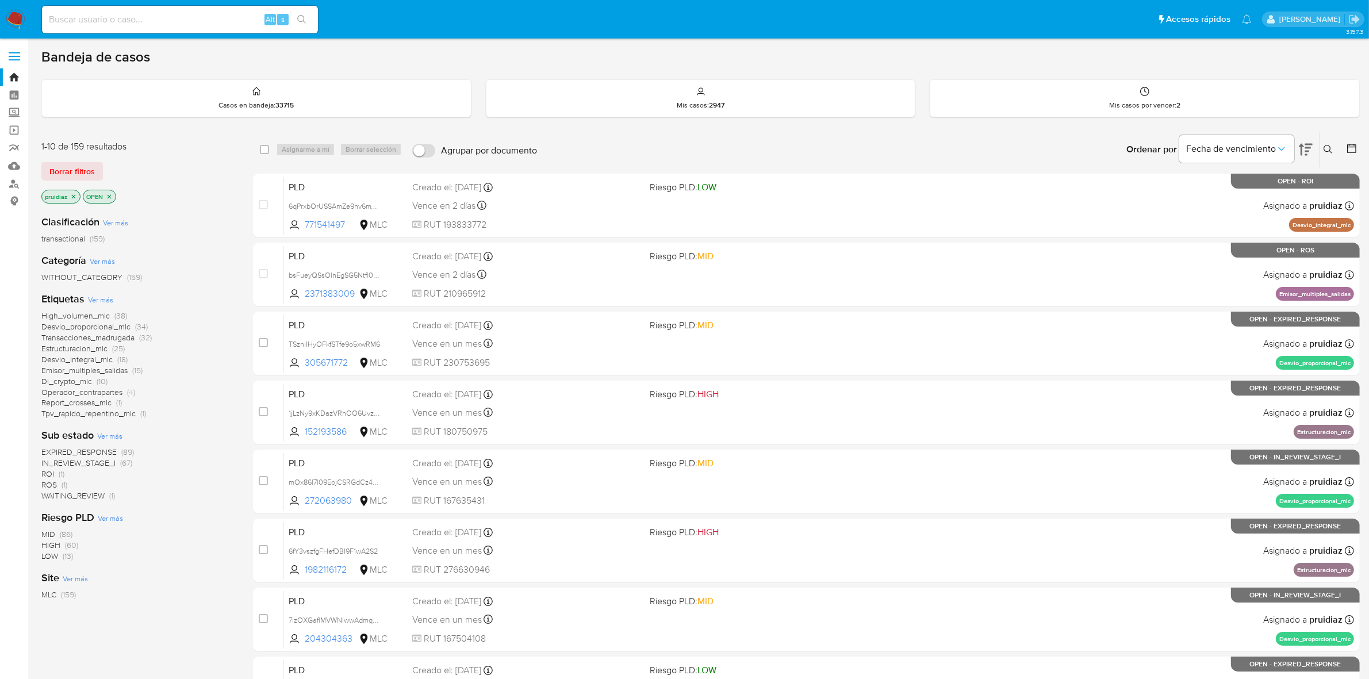
click at [21, 25] on img at bounding box center [16, 20] width 20 height 20
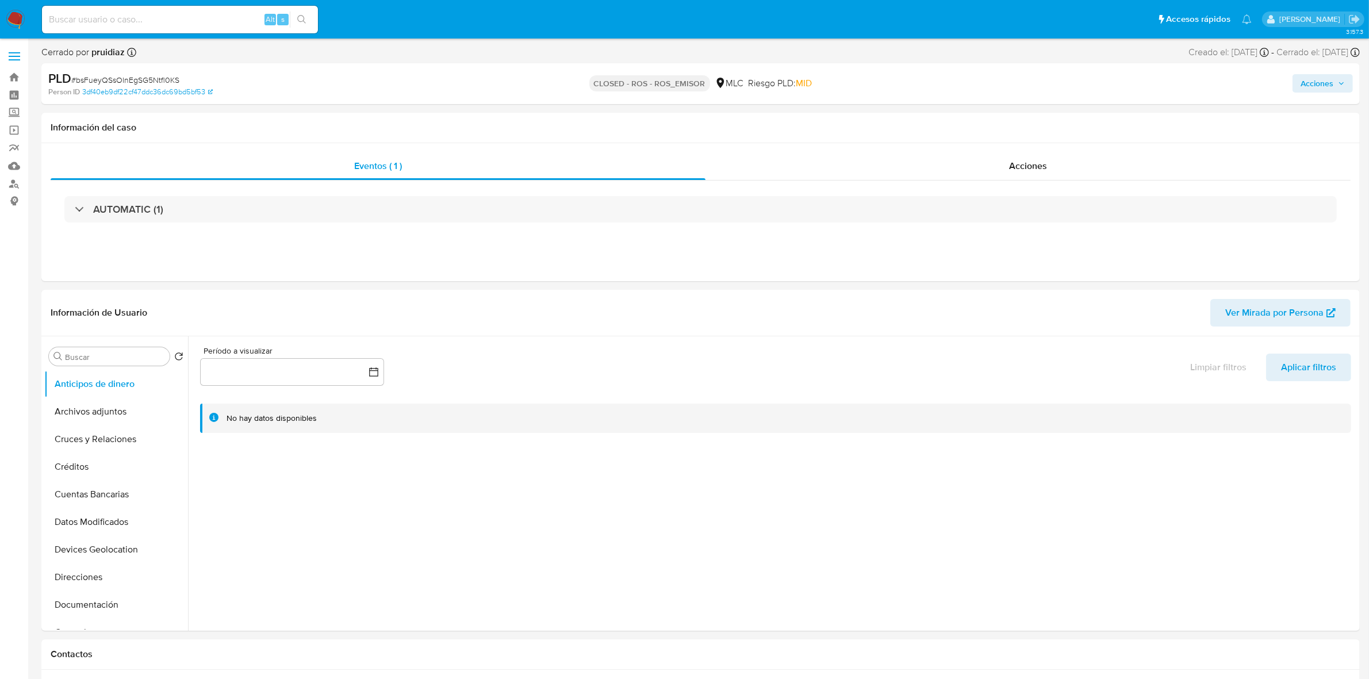
select select "10"
click at [122, 401] on button "Archivos adjuntos" at bounding box center [111, 412] width 135 height 28
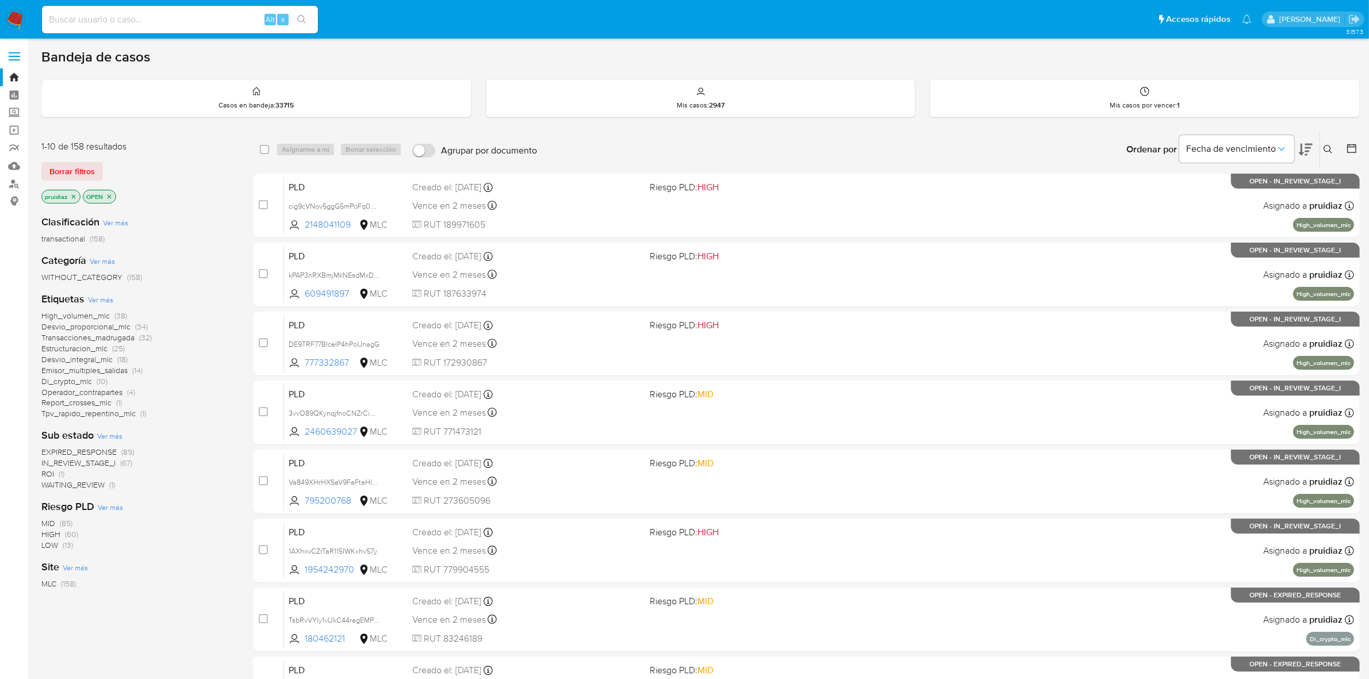
click at [1310, 144] on icon at bounding box center [1306, 150] width 14 height 12
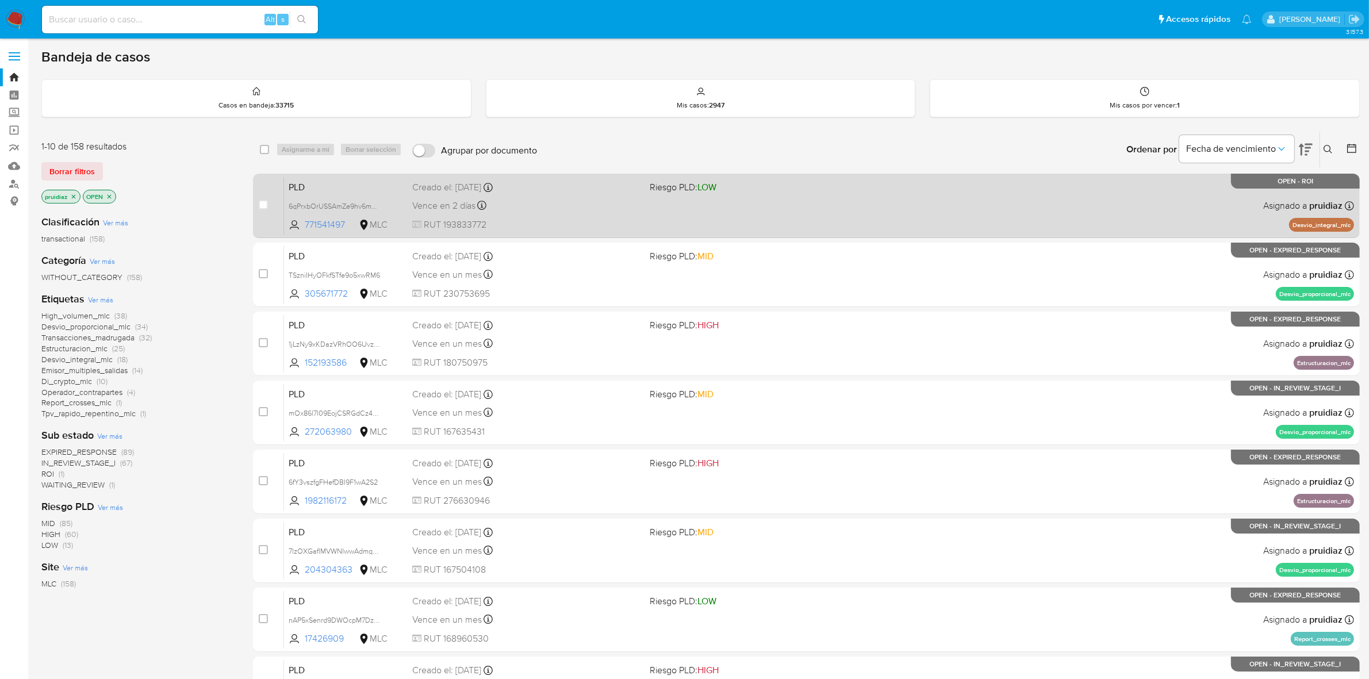
click at [834, 229] on div "PLD 6qPrxbOrUSSAmZe9hv6mYfQT 771541497 MLC Riesgo PLD: LOW Creado el: 12/06/202…" at bounding box center [819, 206] width 1070 height 58
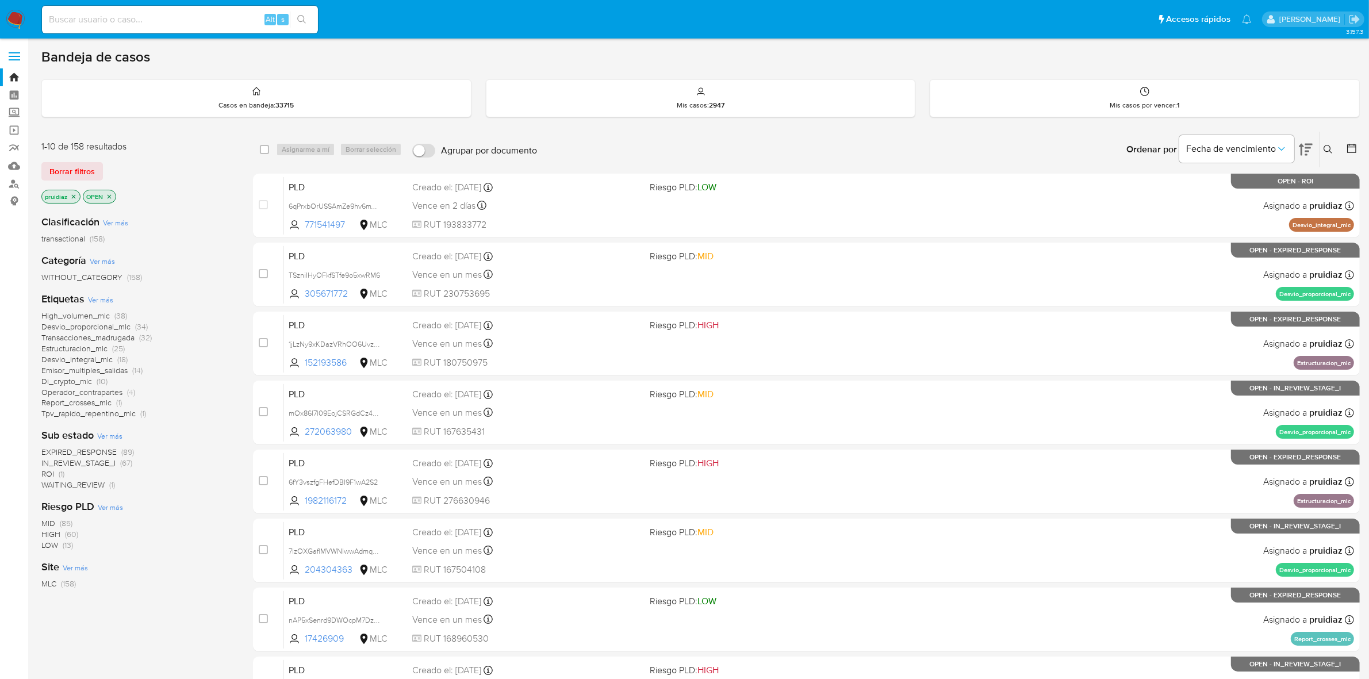
click at [24, 17] on img at bounding box center [16, 20] width 20 height 20
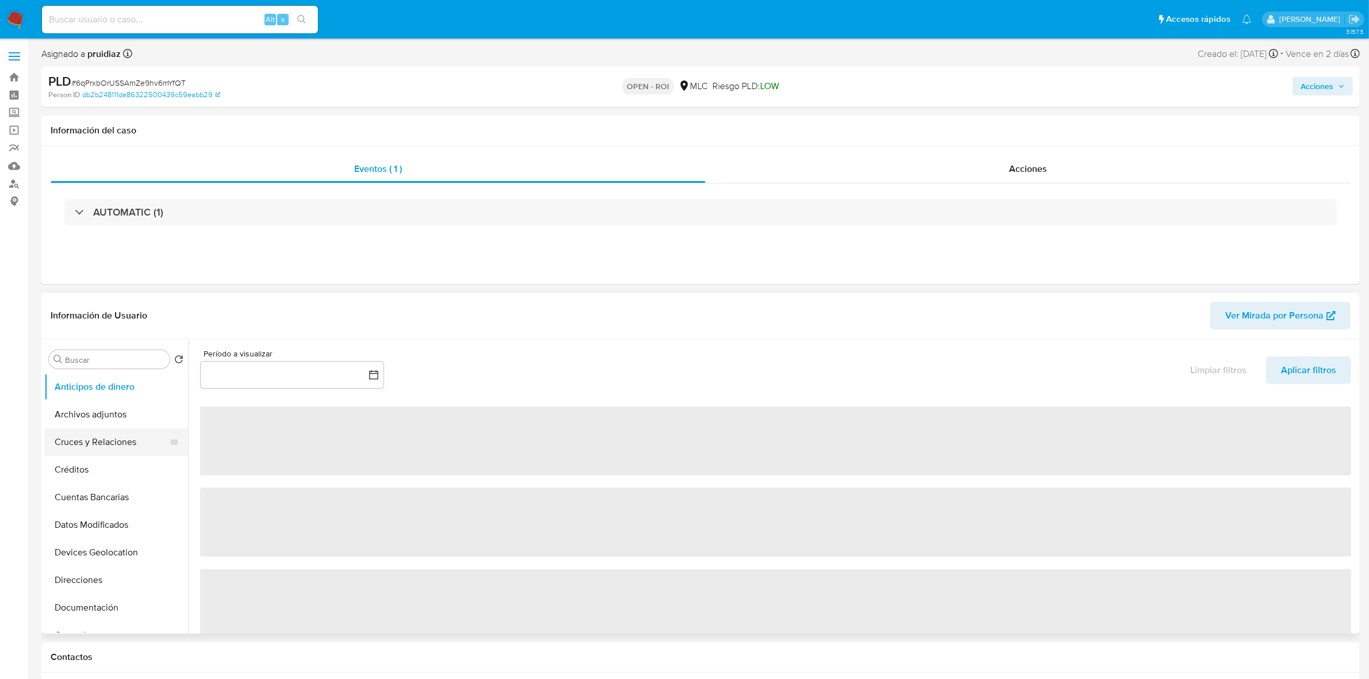
select select "10"
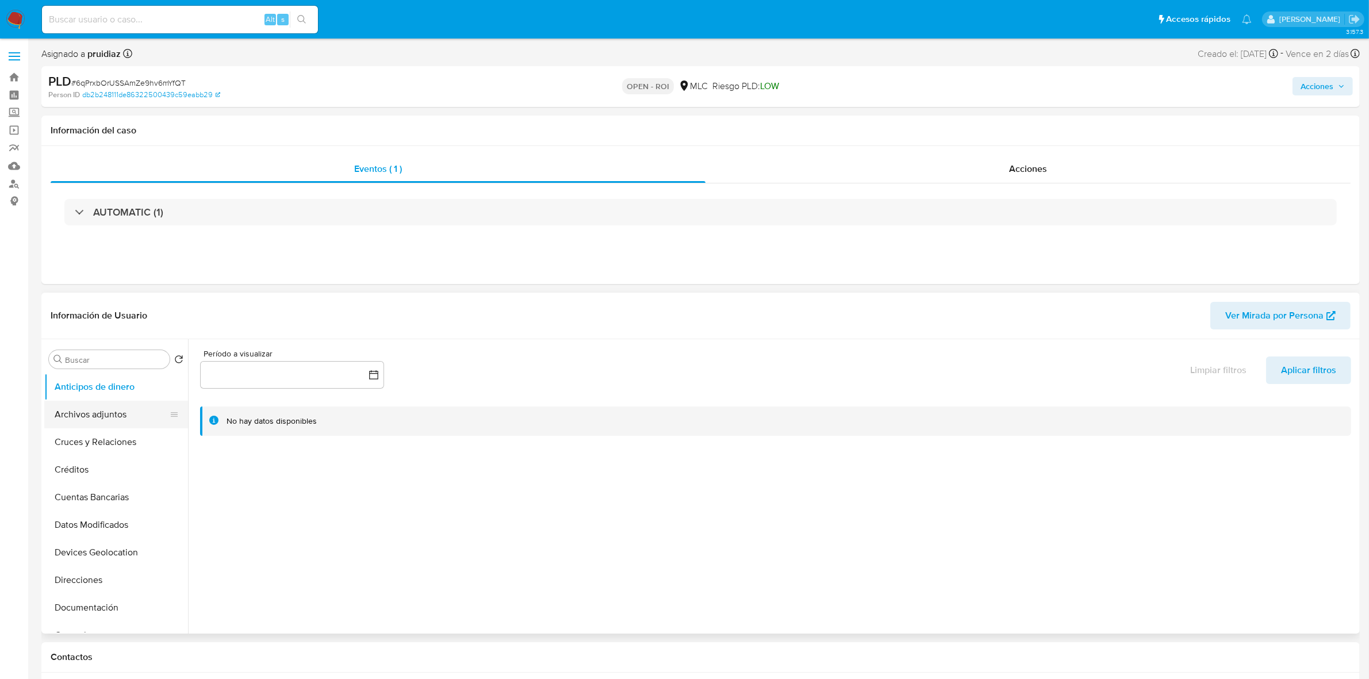
click at [113, 412] on button "Archivos adjuntos" at bounding box center [111, 415] width 135 height 28
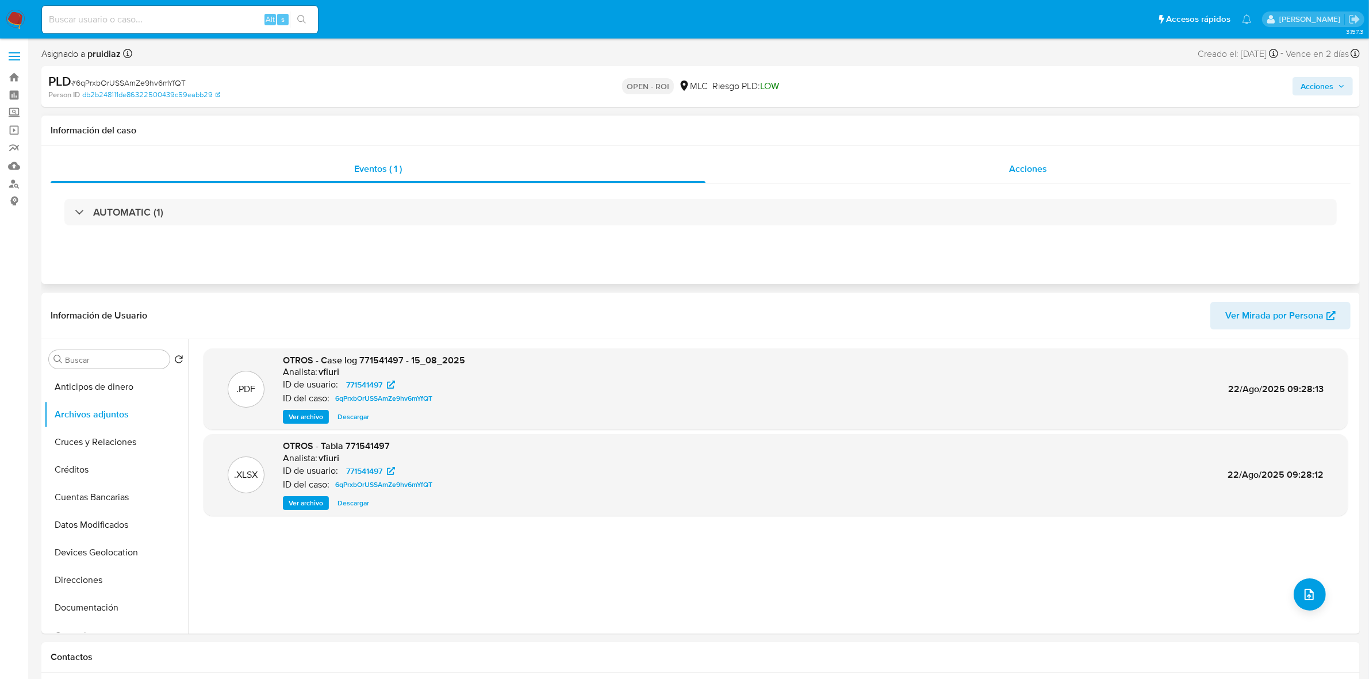
click at [1051, 158] on div "Acciones" at bounding box center [1028, 169] width 645 height 28
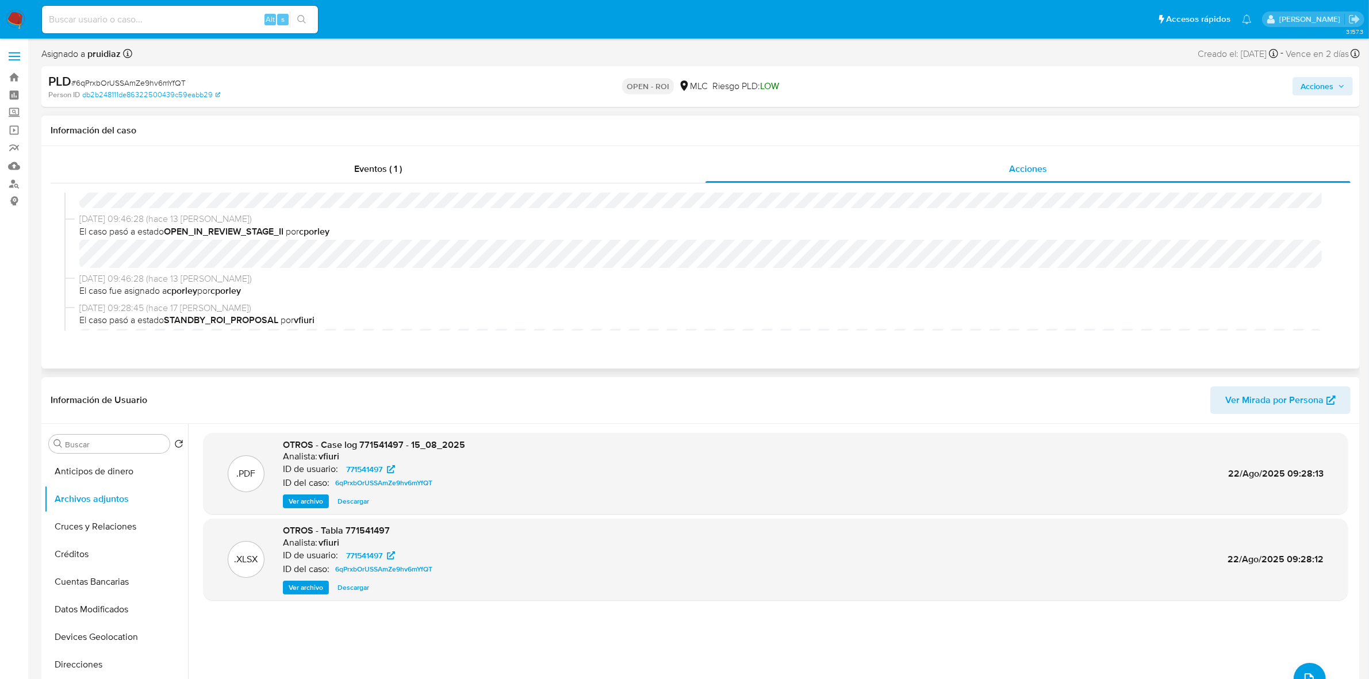
scroll to position [144, 0]
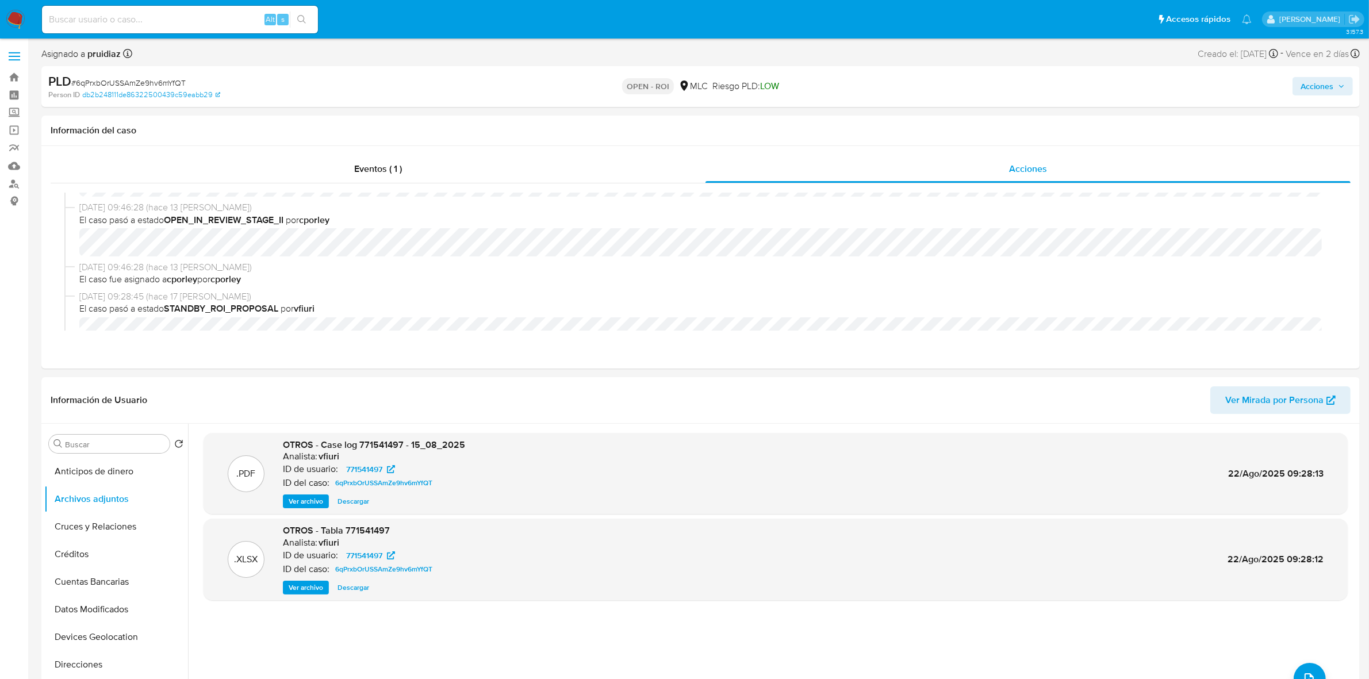
click at [124, 78] on span "# 6qPrxbOrUSSAmZe9hv6mYfQT" at bounding box center [128, 83] width 114 height 12
copy span "6qPrxbOrUSSAmZe9hv6mYfQT"
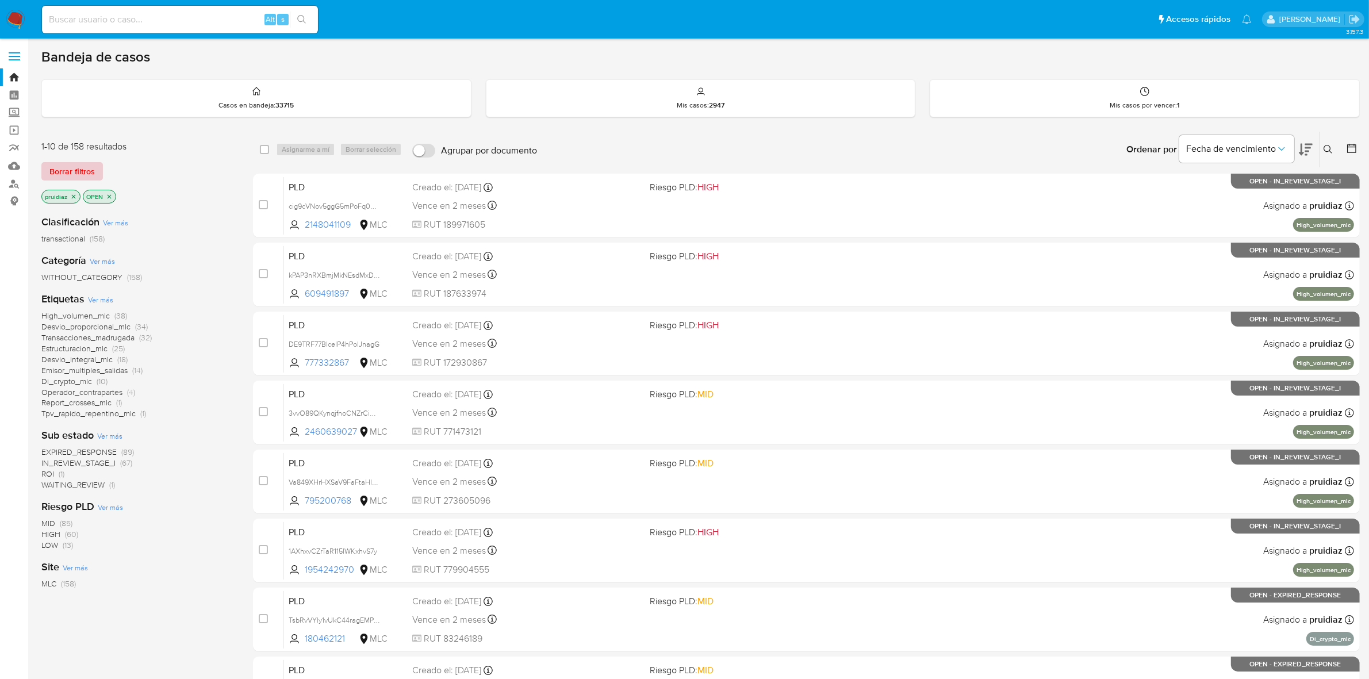
click at [95, 176] on button "Borrar filtros" at bounding box center [72, 171] width 62 height 18
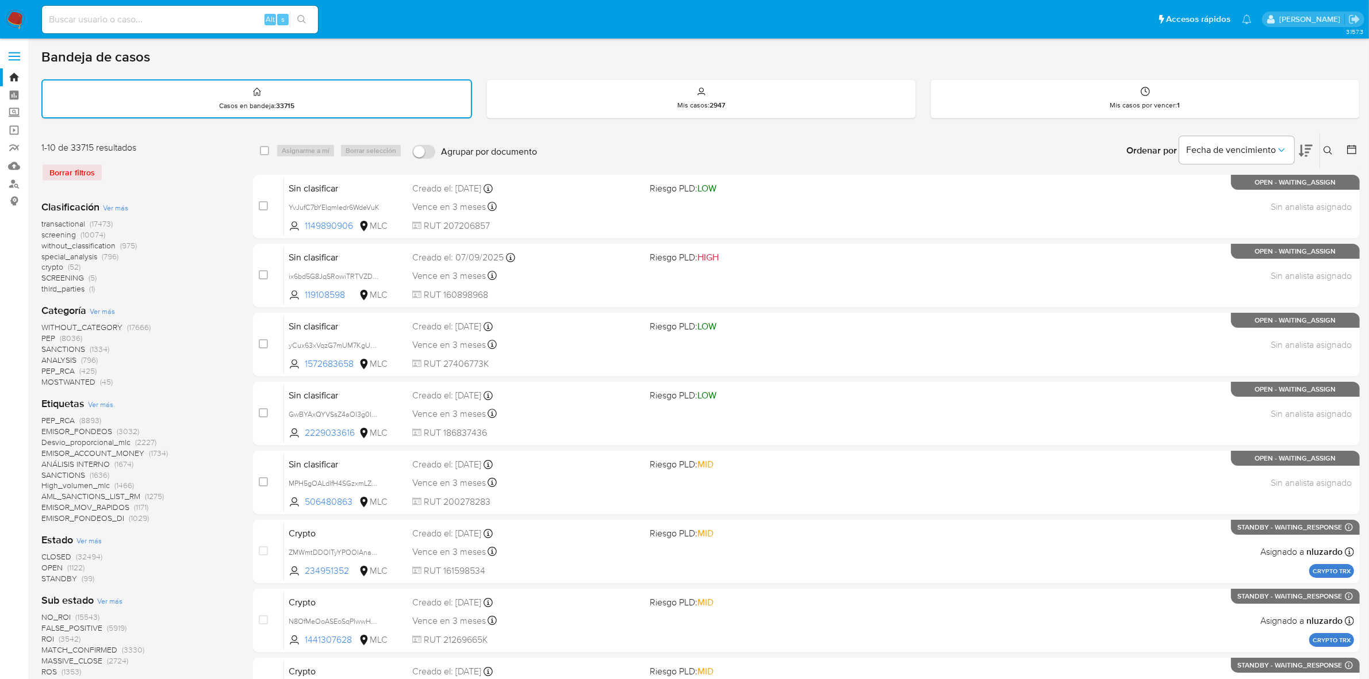
click at [1352, 139] on div at bounding box center [1349, 151] width 21 height 36
click at [1353, 147] on icon at bounding box center [1352, 150] width 12 height 12
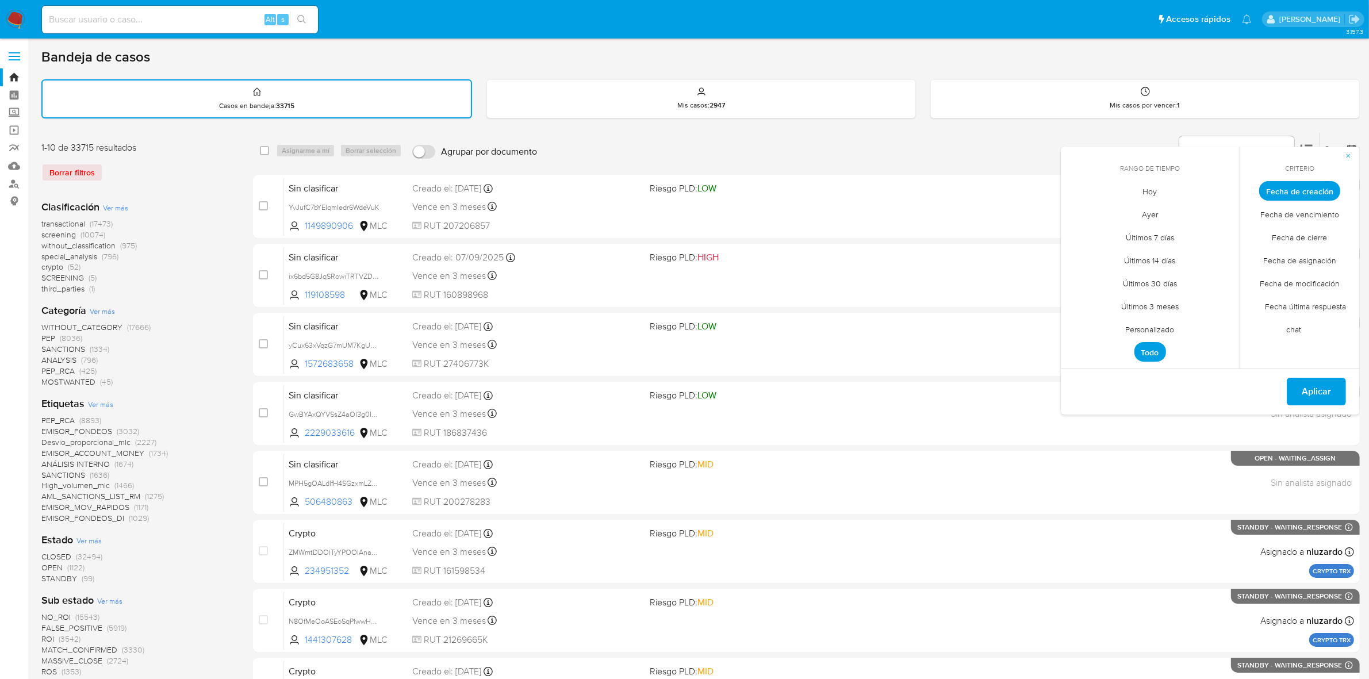
click at [22, 12] on img at bounding box center [16, 20] width 20 height 20
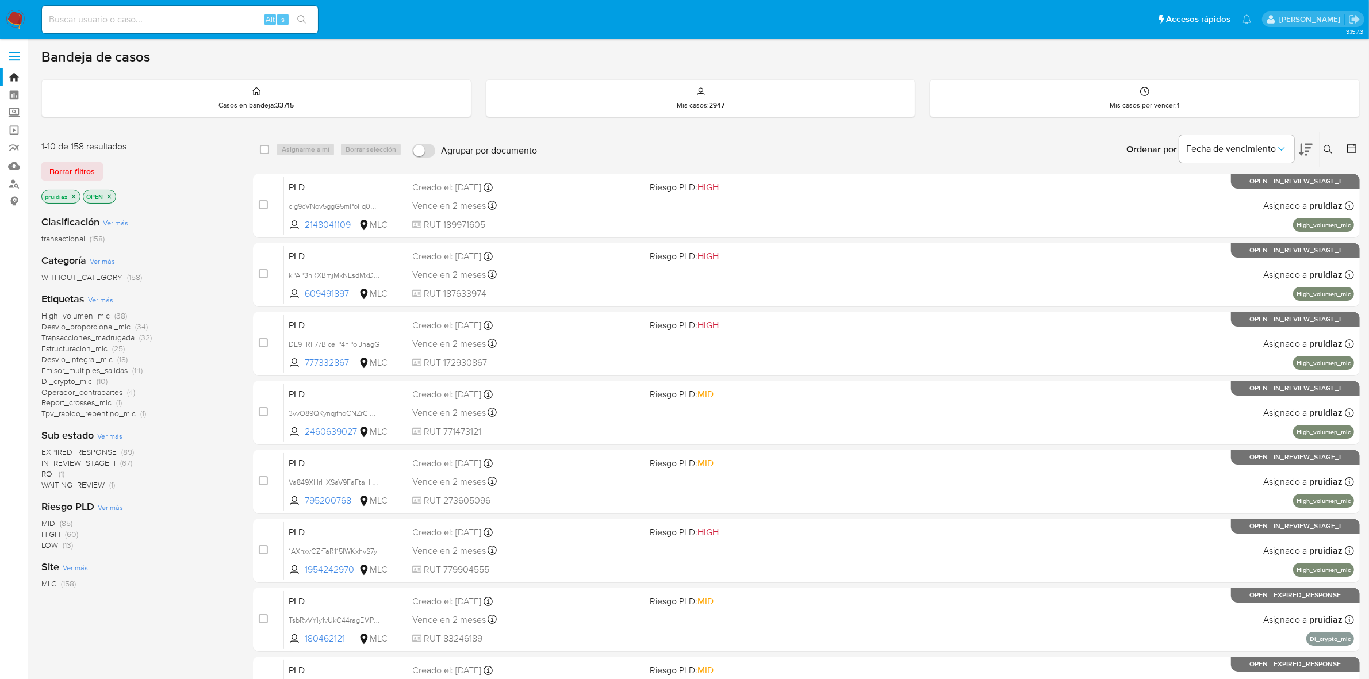
click at [1307, 147] on icon at bounding box center [1306, 150] width 14 height 12
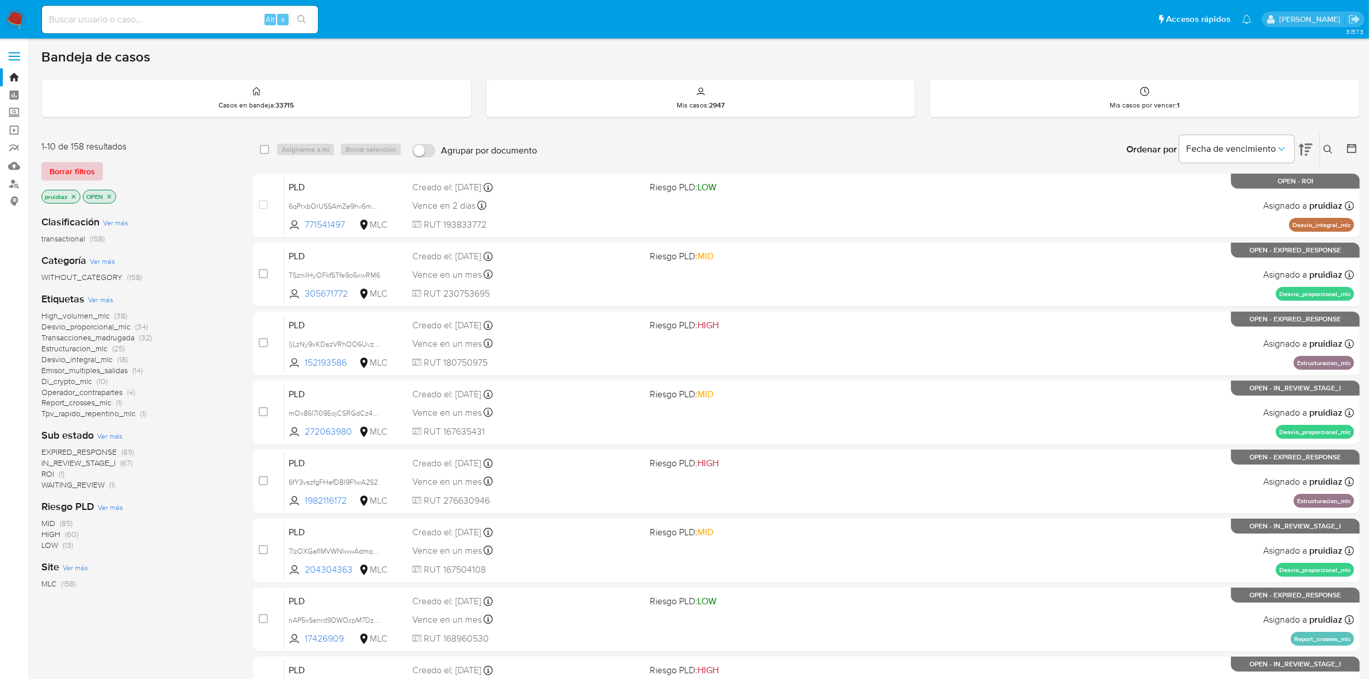
click at [79, 167] on span "Borrar filtros" at bounding box center [71, 171] width 45 height 16
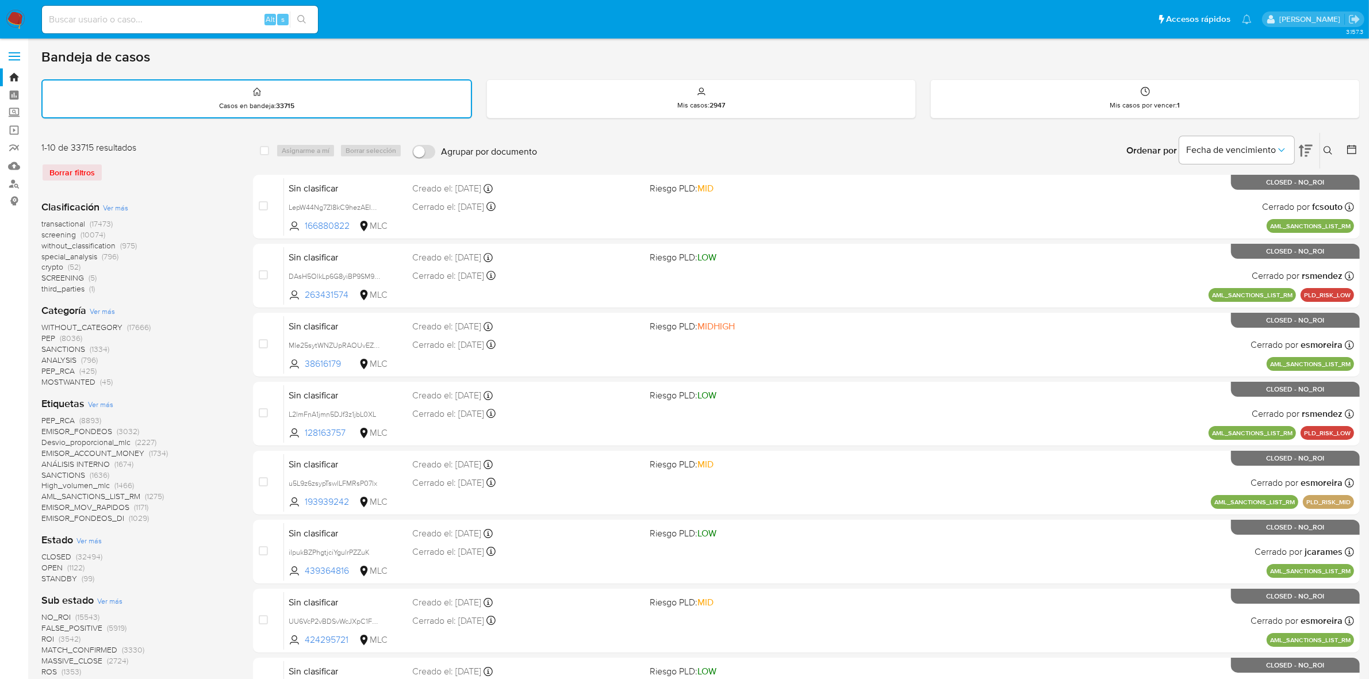
click at [1352, 140] on div at bounding box center [1349, 151] width 21 height 36
click at [1350, 144] on icon at bounding box center [1352, 150] width 12 height 12
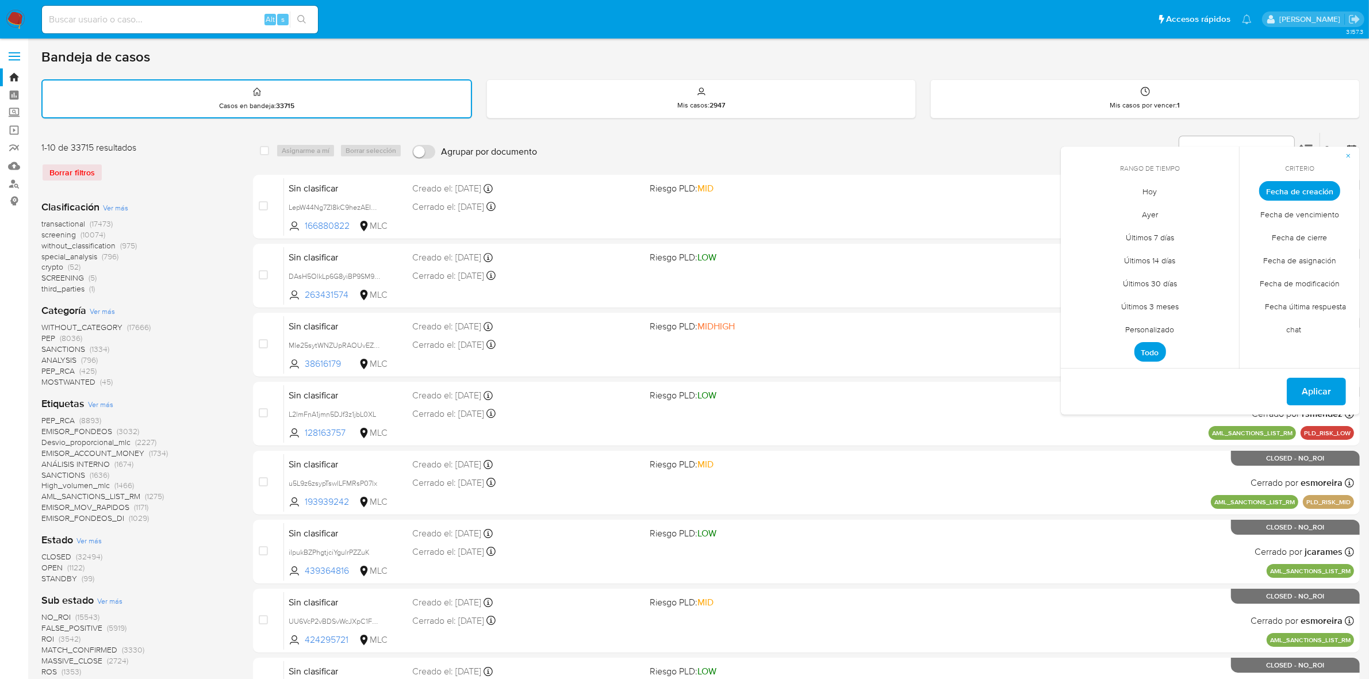
click at [1139, 330] on span "Personalizado" at bounding box center [1150, 330] width 73 height 24
click at [1081, 205] on icon "Mes anterior" at bounding box center [1079, 212] width 14 height 14
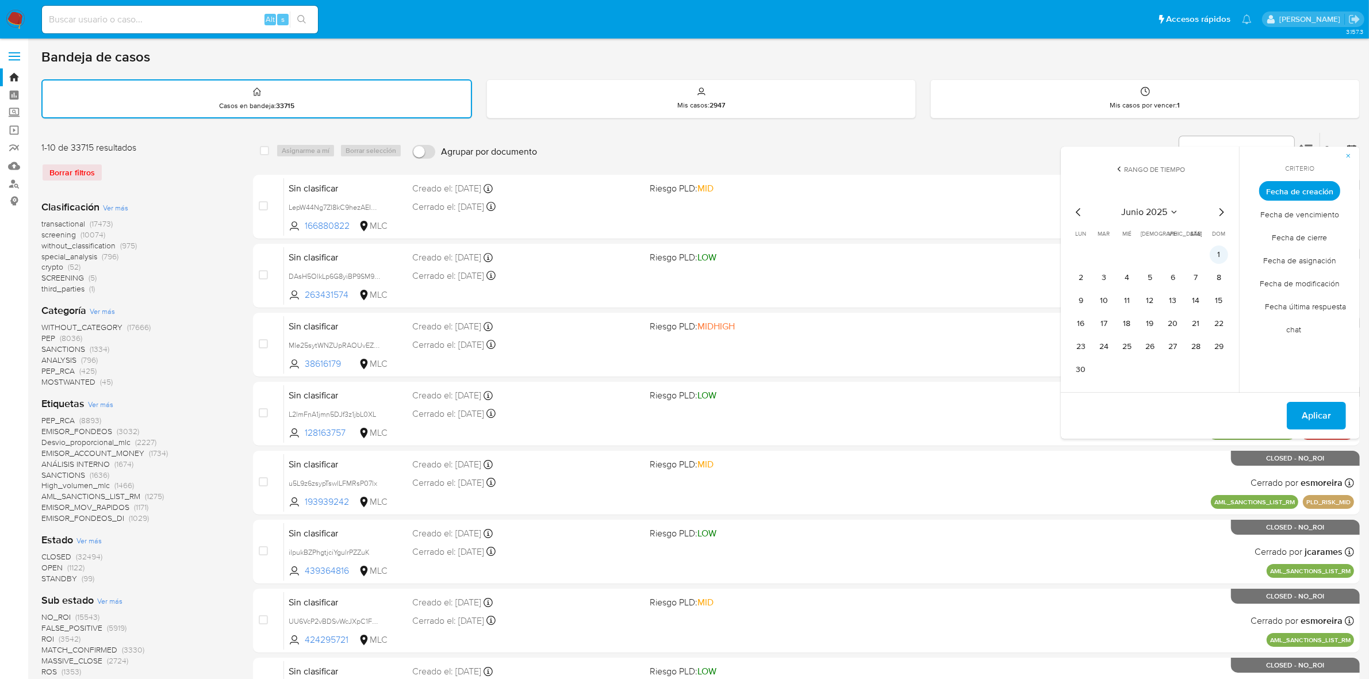
click at [1220, 250] on button "1" at bounding box center [1219, 255] width 18 height 18
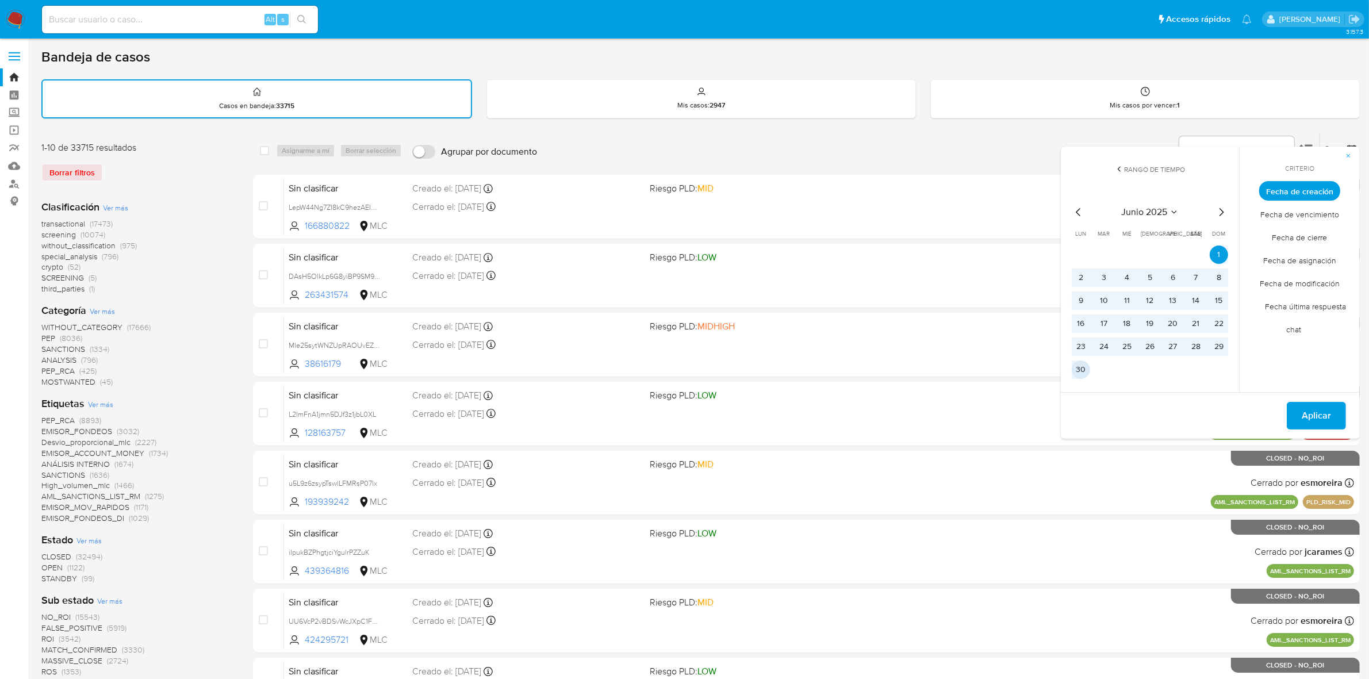
click at [1082, 367] on button "30" at bounding box center [1081, 370] width 18 height 18
click at [1326, 407] on span "Aplicar" at bounding box center [1316, 415] width 29 height 25
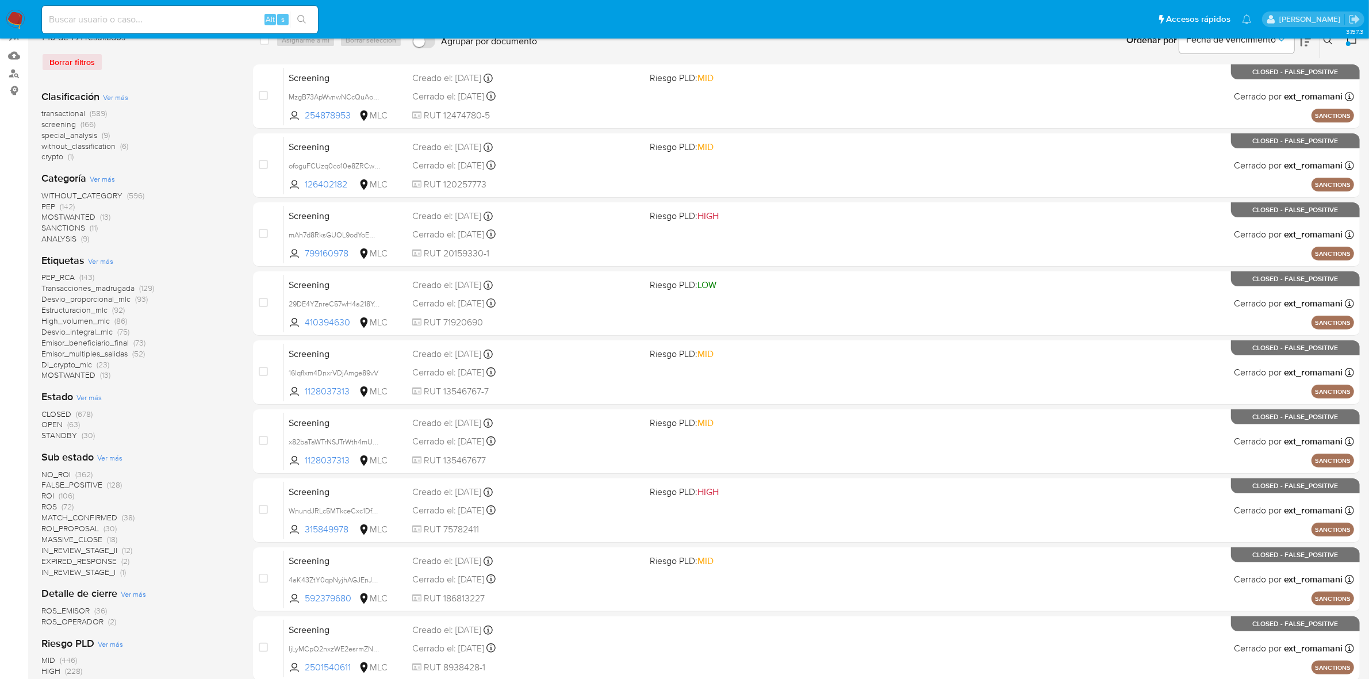
scroll to position [144, 0]
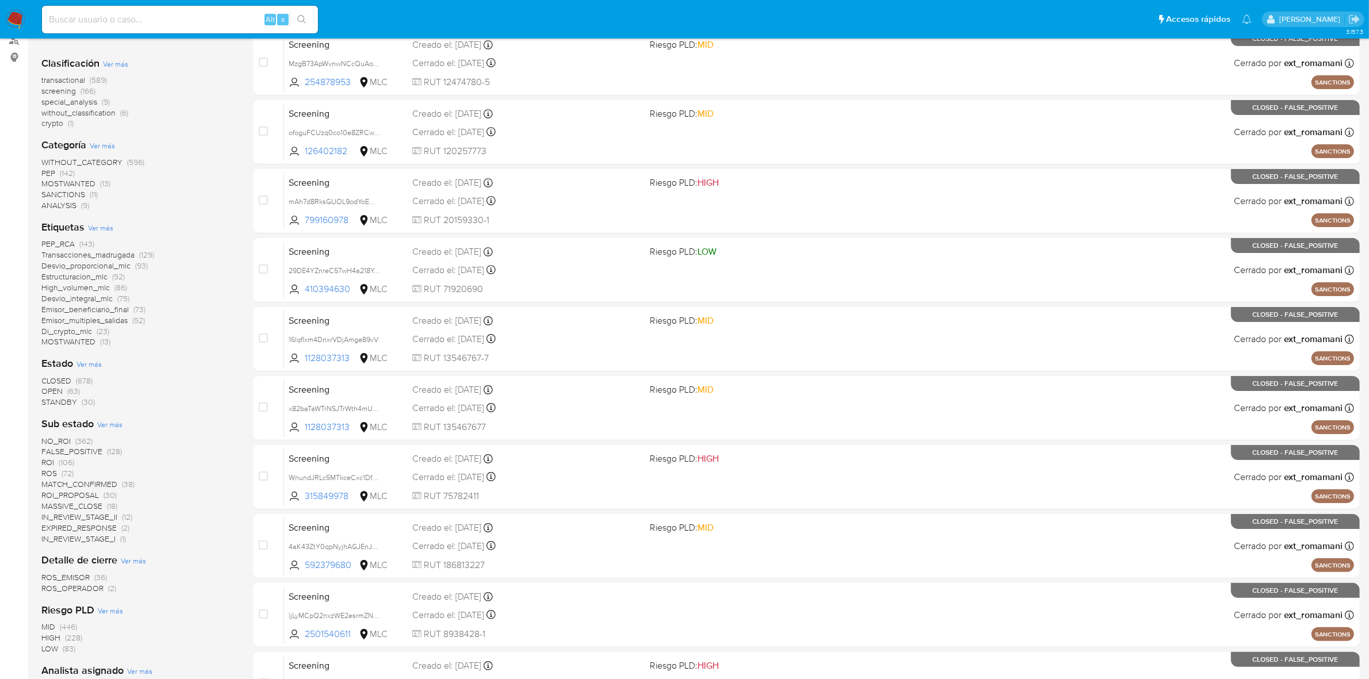
click at [49, 389] on span "OPEN" at bounding box center [51, 391] width 21 height 12
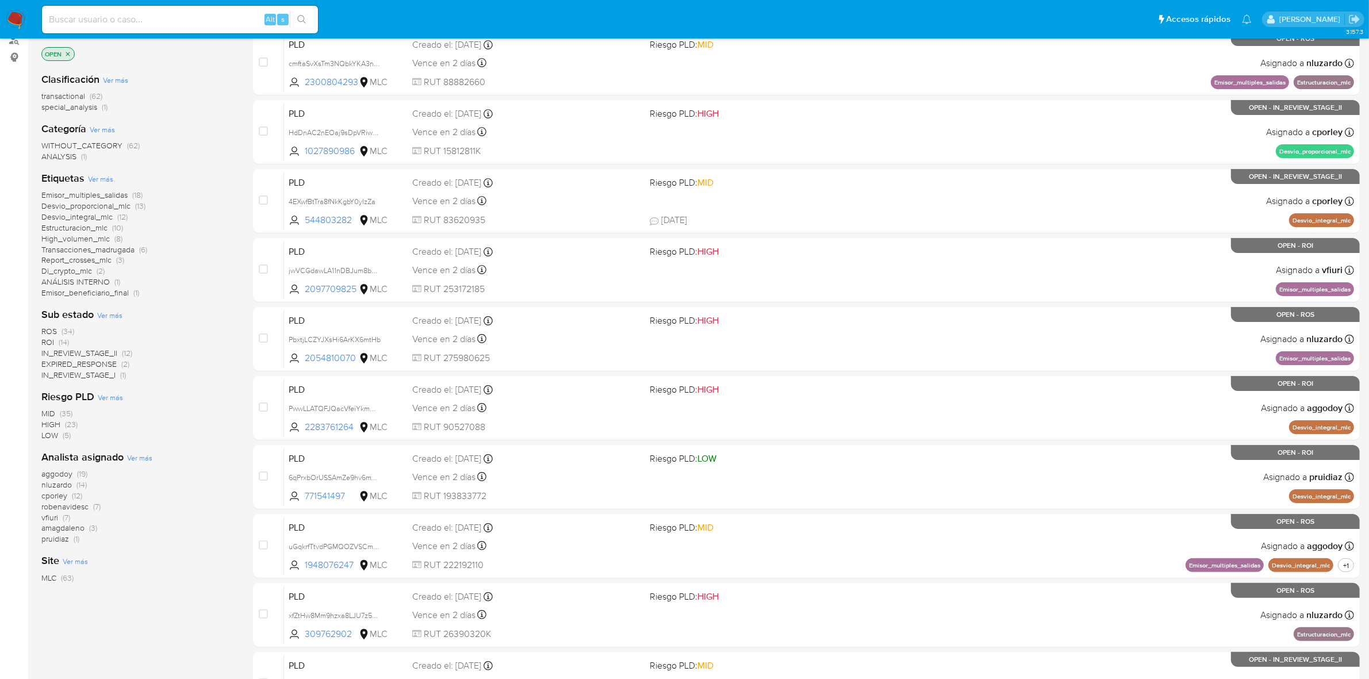
click at [90, 370] on span "IN_REVIEW_STAGE_I" at bounding box center [78, 375] width 74 height 12
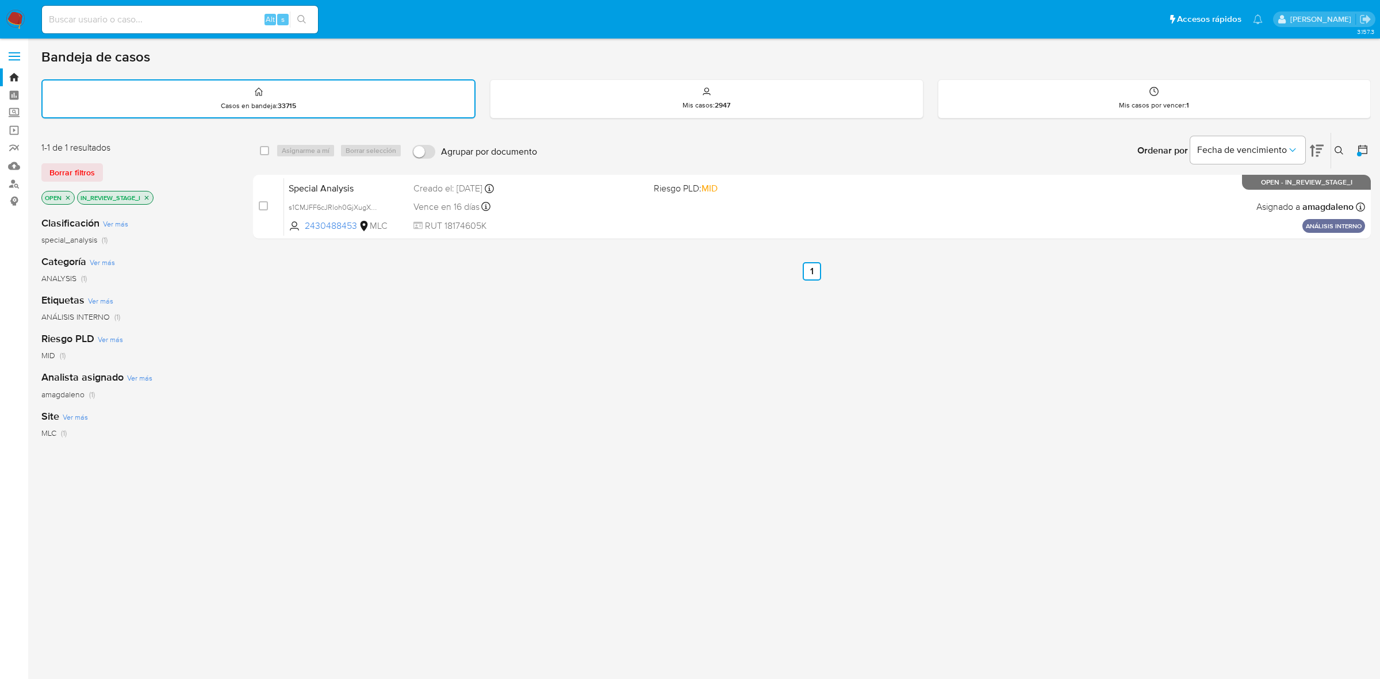
click at [150, 194] on icon "close-filter" at bounding box center [146, 197] width 7 height 7
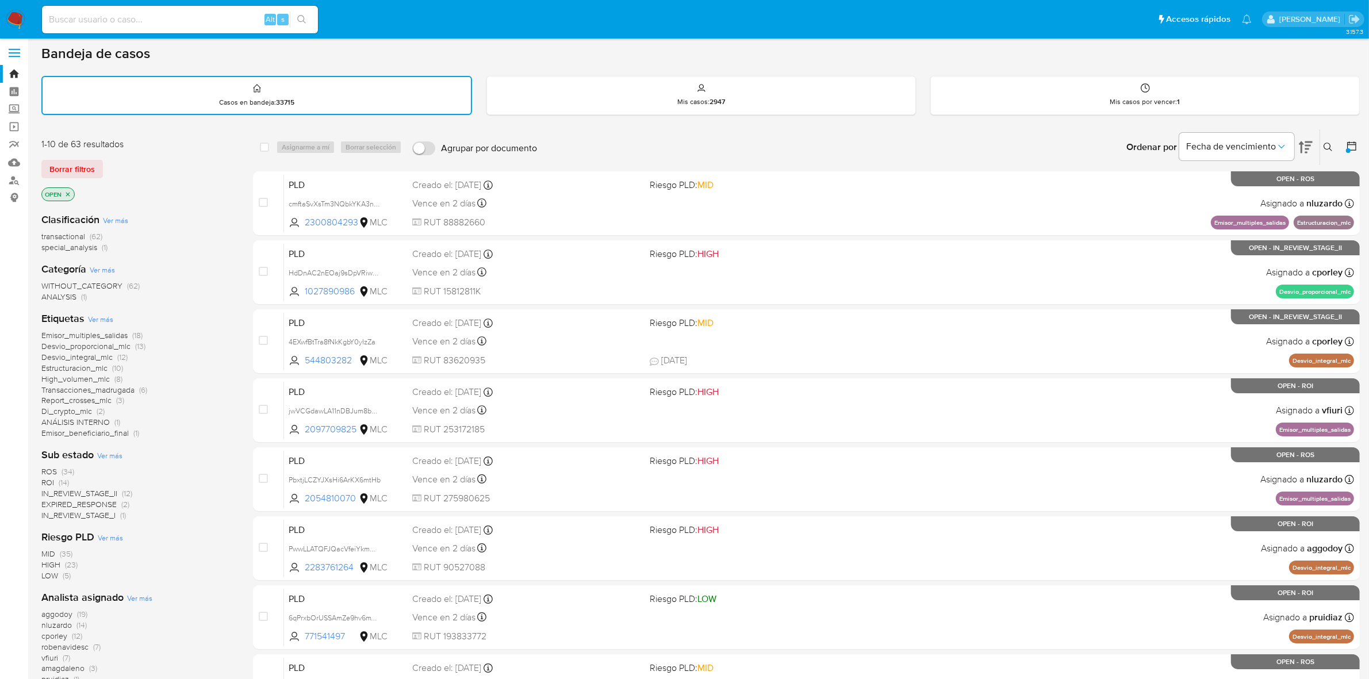
scroll to position [72, 0]
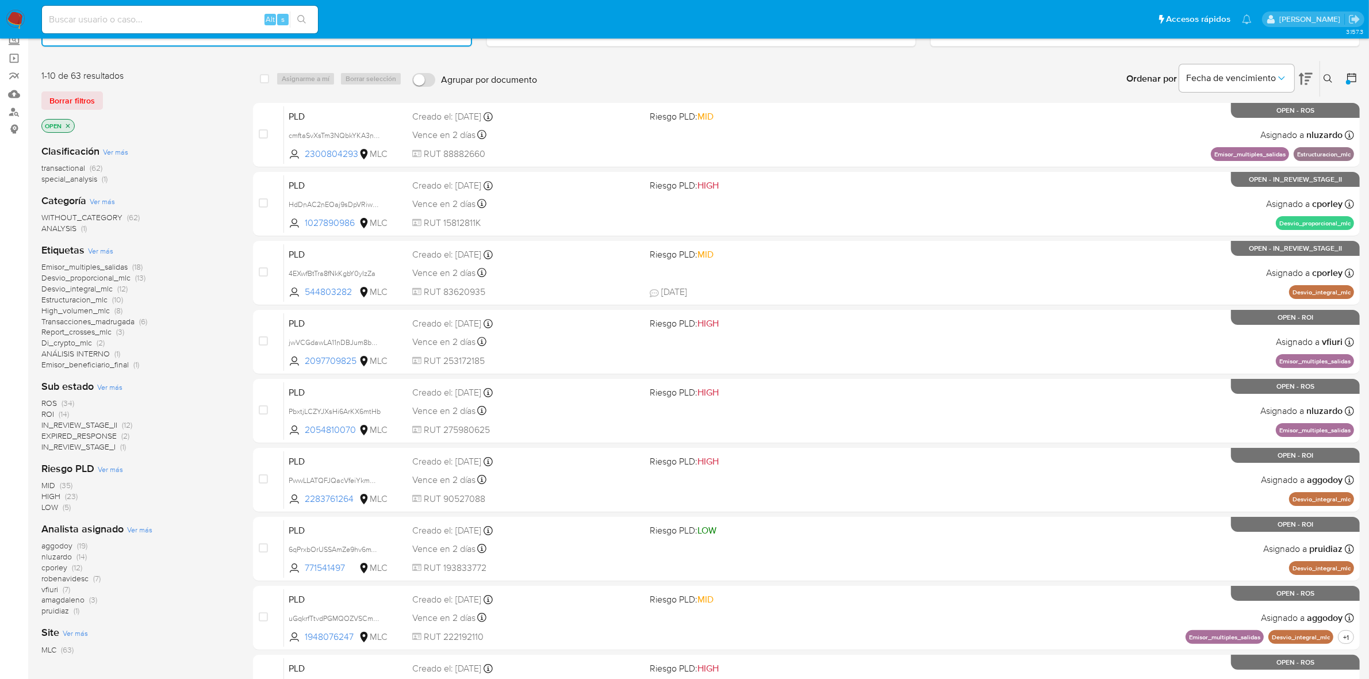
click at [95, 430] on span "EXPIRED_RESPONSE" at bounding box center [78, 436] width 75 height 12
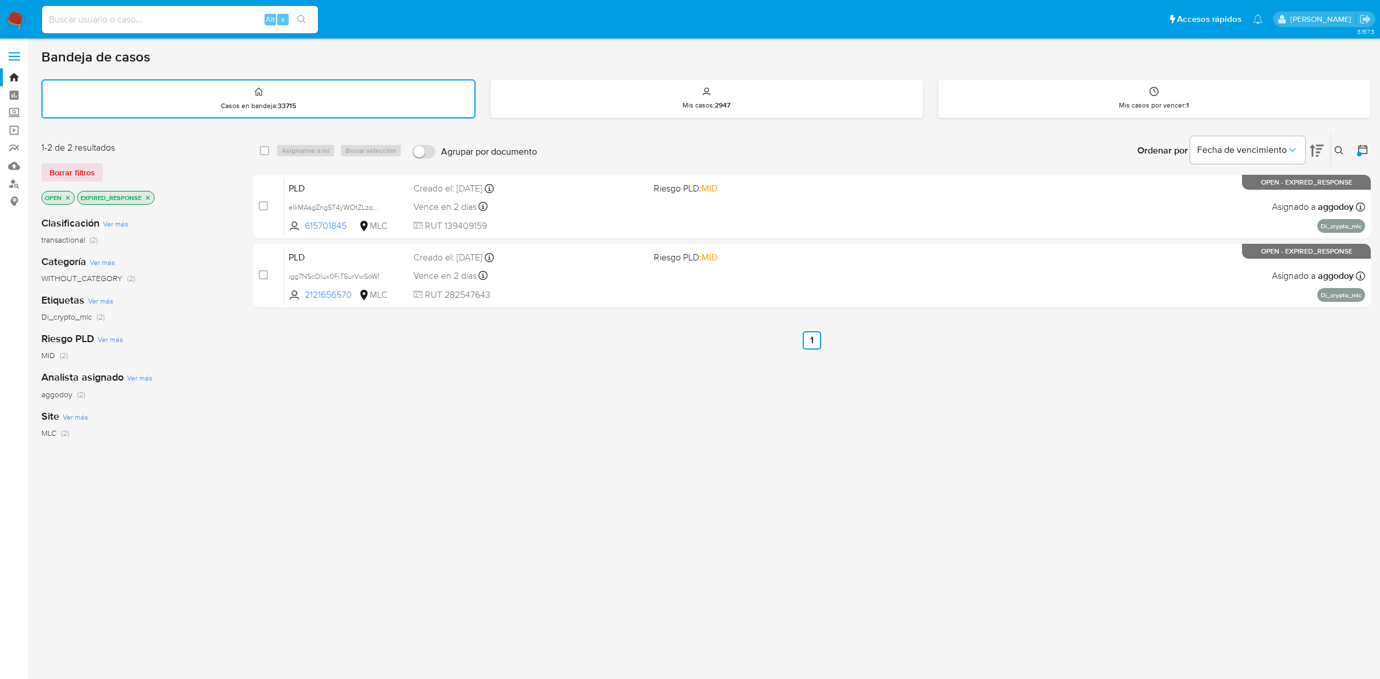
click at [150, 197] on icon "close-filter" at bounding box center [147, 197] width 7 height 7
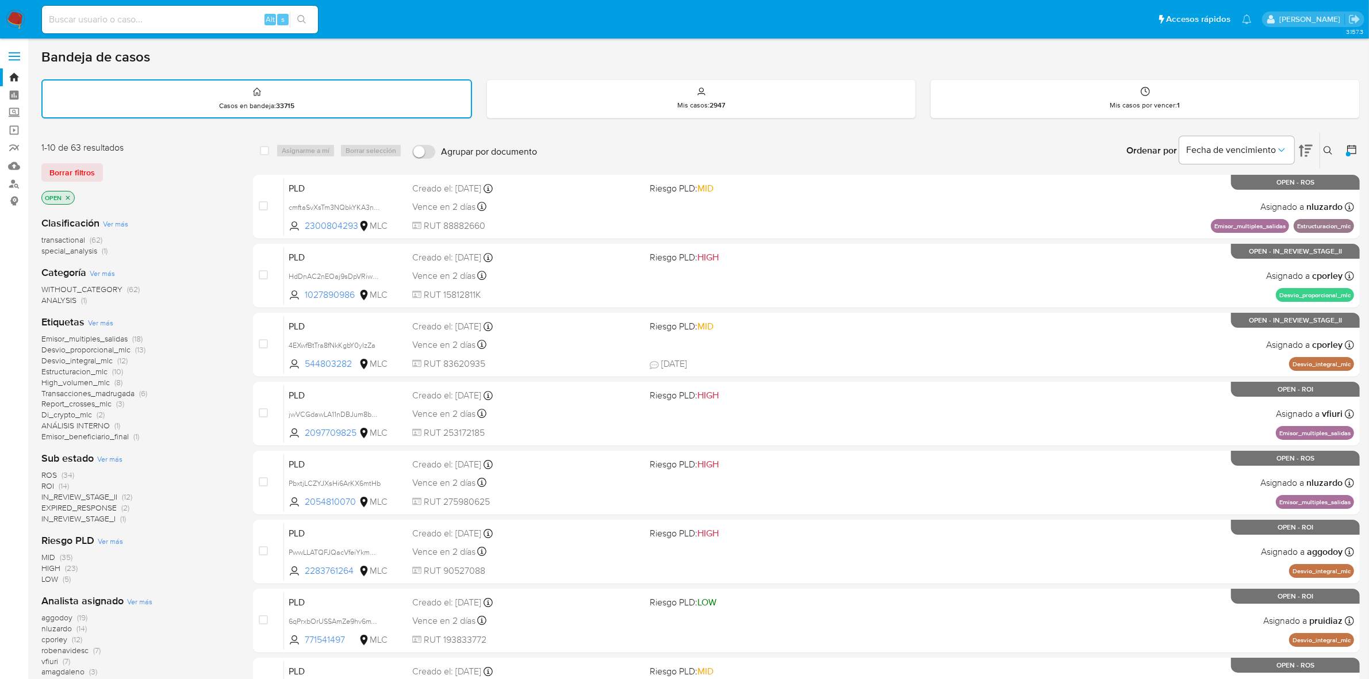
click at [104, 496] on span "IN_REVIEW_STAGE_II" at bounding box center [79, 497] width 76 height 12
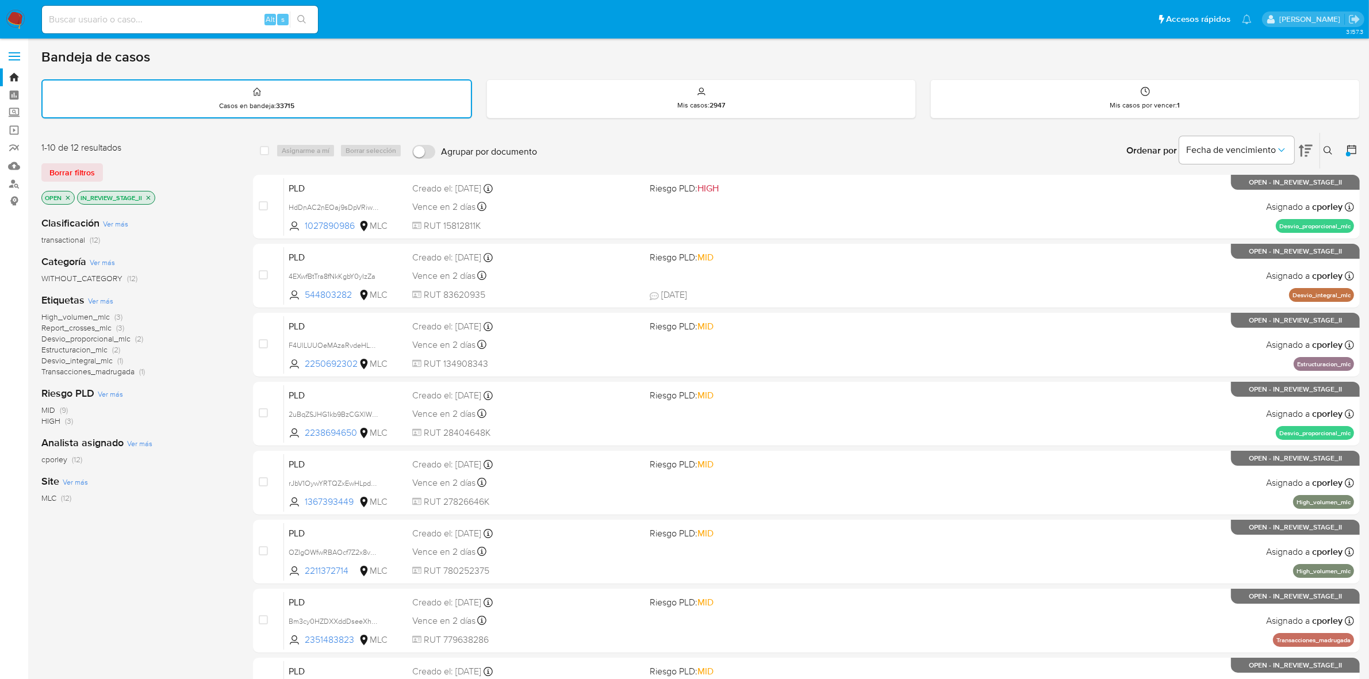
click at [152, 194] on icon "close-filter" at bounding box center [148, 197] width 7 height 7
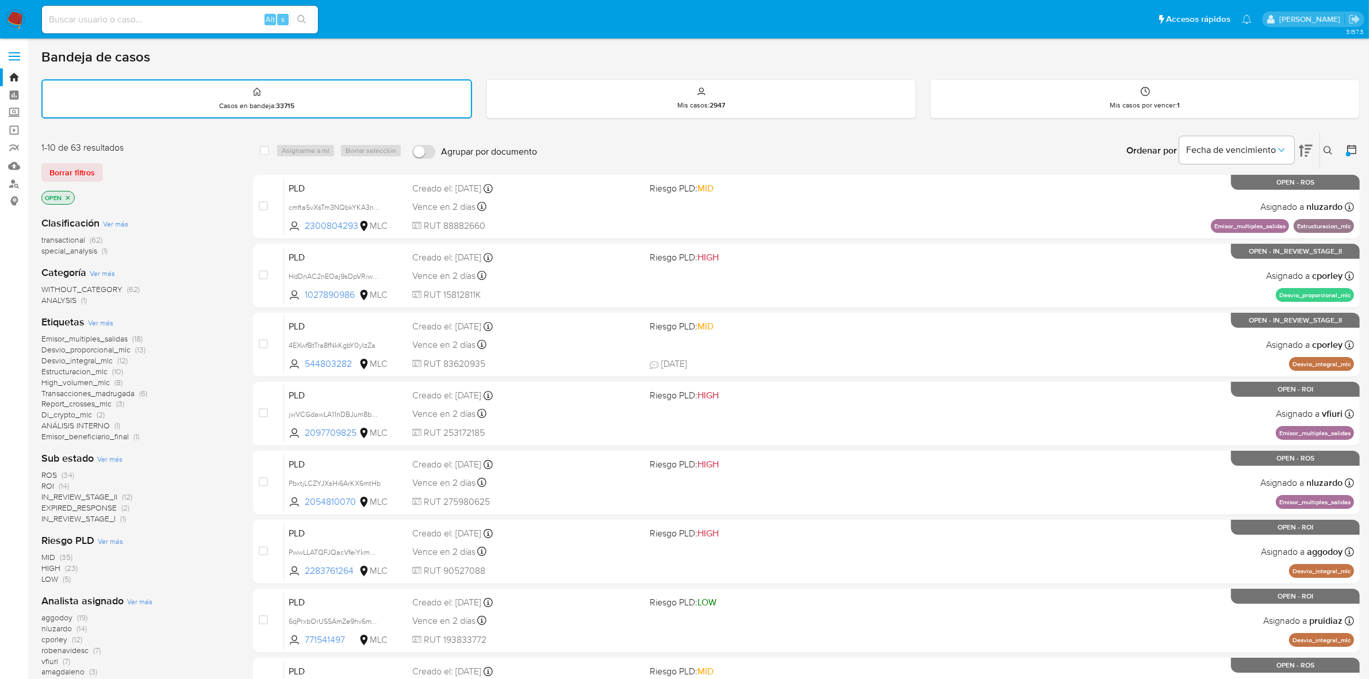
click at [21, 22] on img at bounding box center [16, 20] width 20 height 20
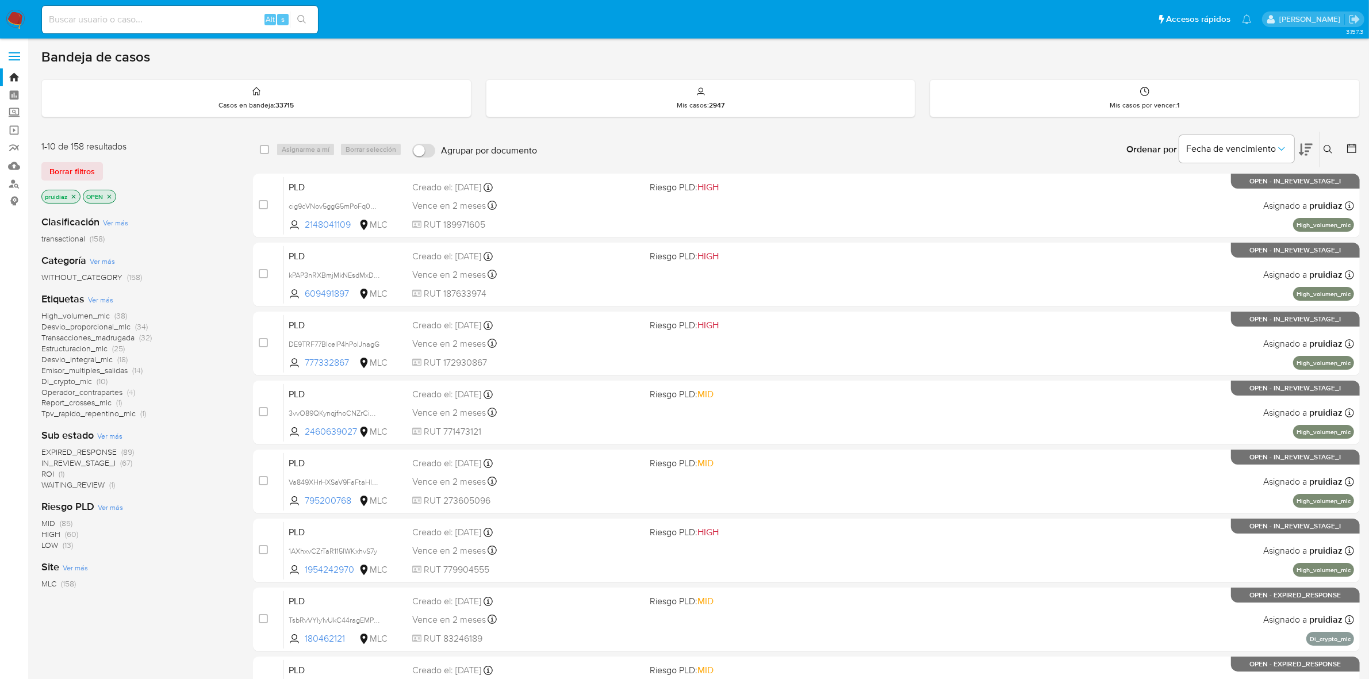
click at [1312, 148] on icon at bounding box center [1306, 150] width 14 height 14
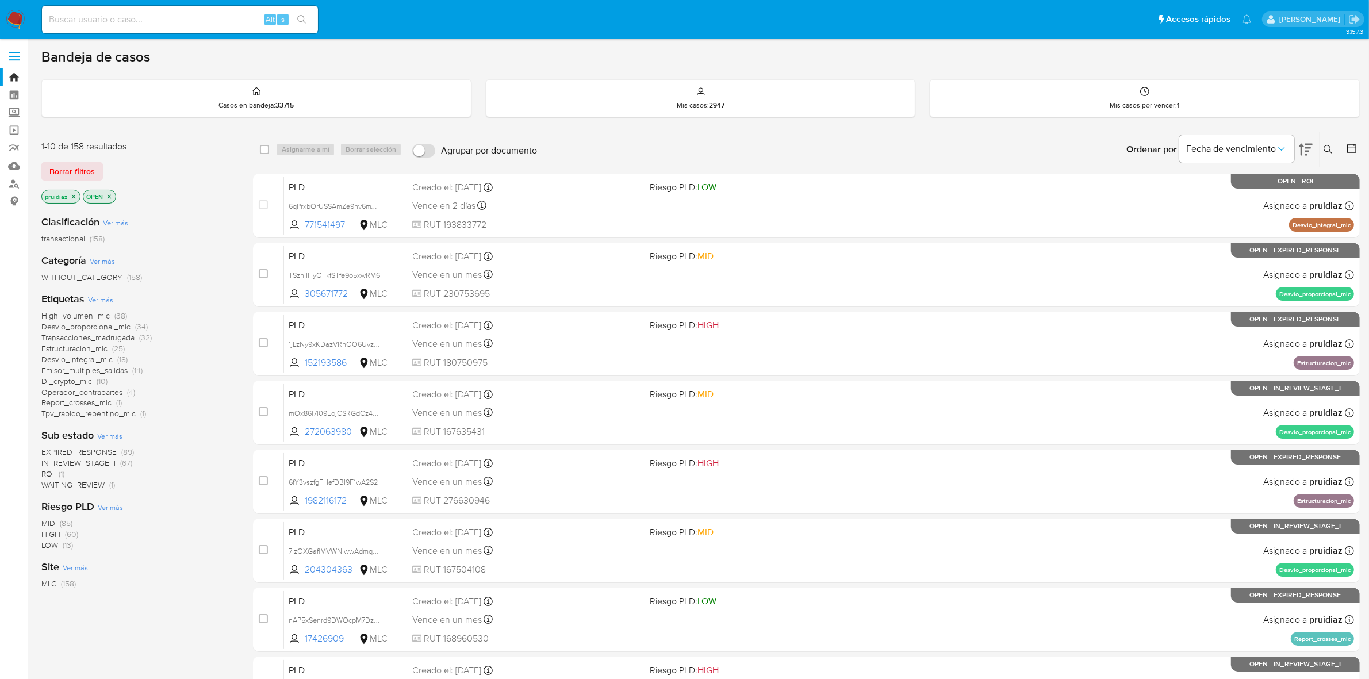
click at [13, 21] on img at bounding box center [16, 20] width 20 height 20
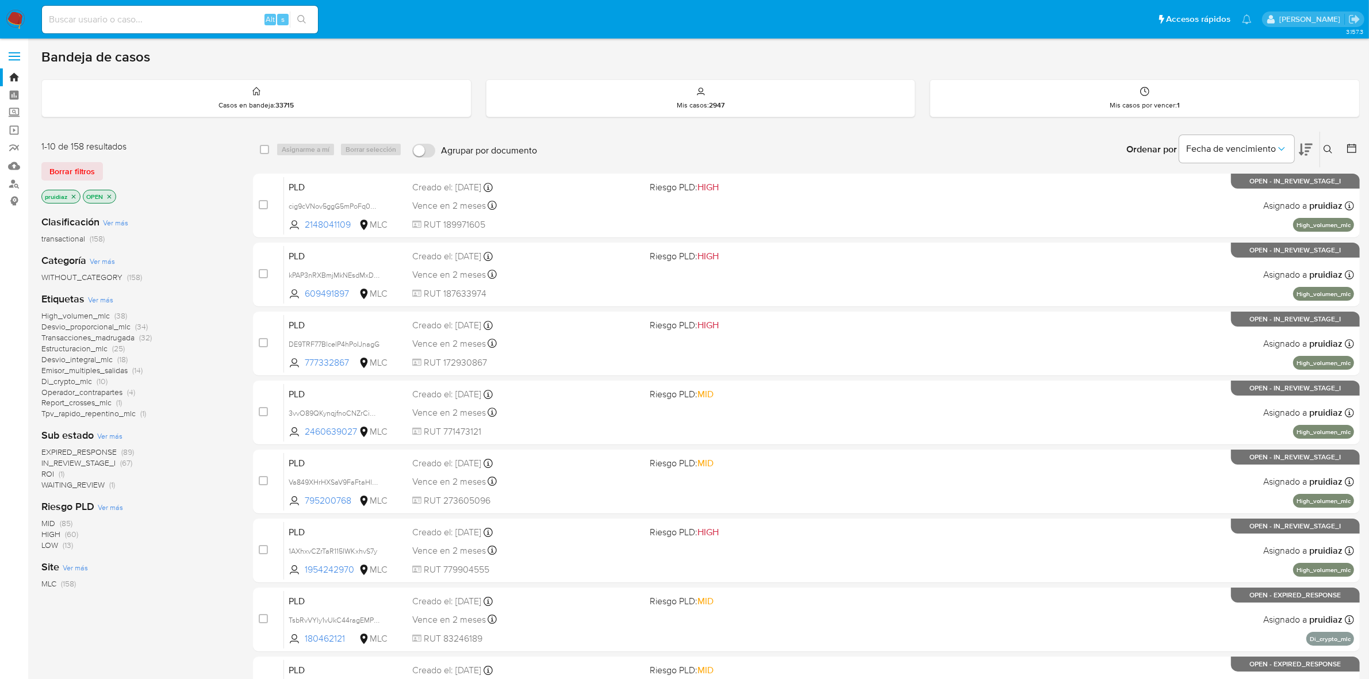
click at [1304, 147] on icon at bounding box center [1306, 150] width 14 height 14
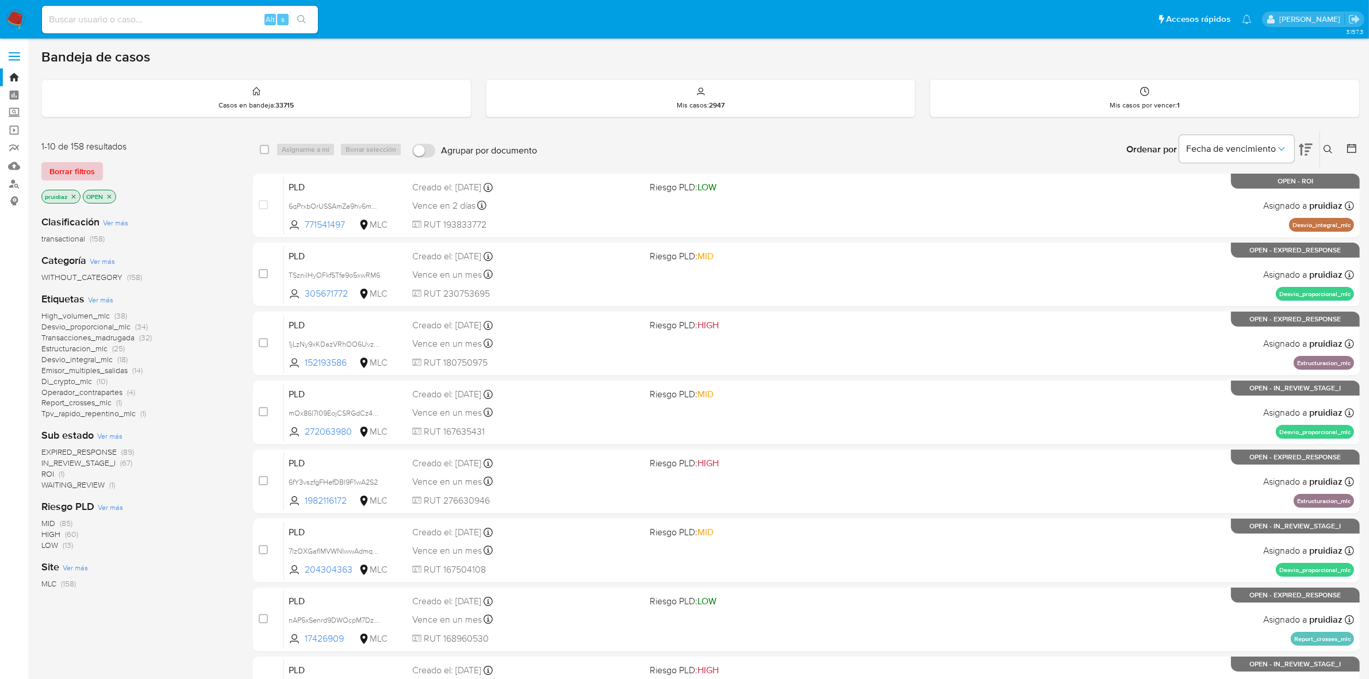
click at [81, 171] on span "Borrar filtros" at bounding box center [71, 171] width 45 height 16
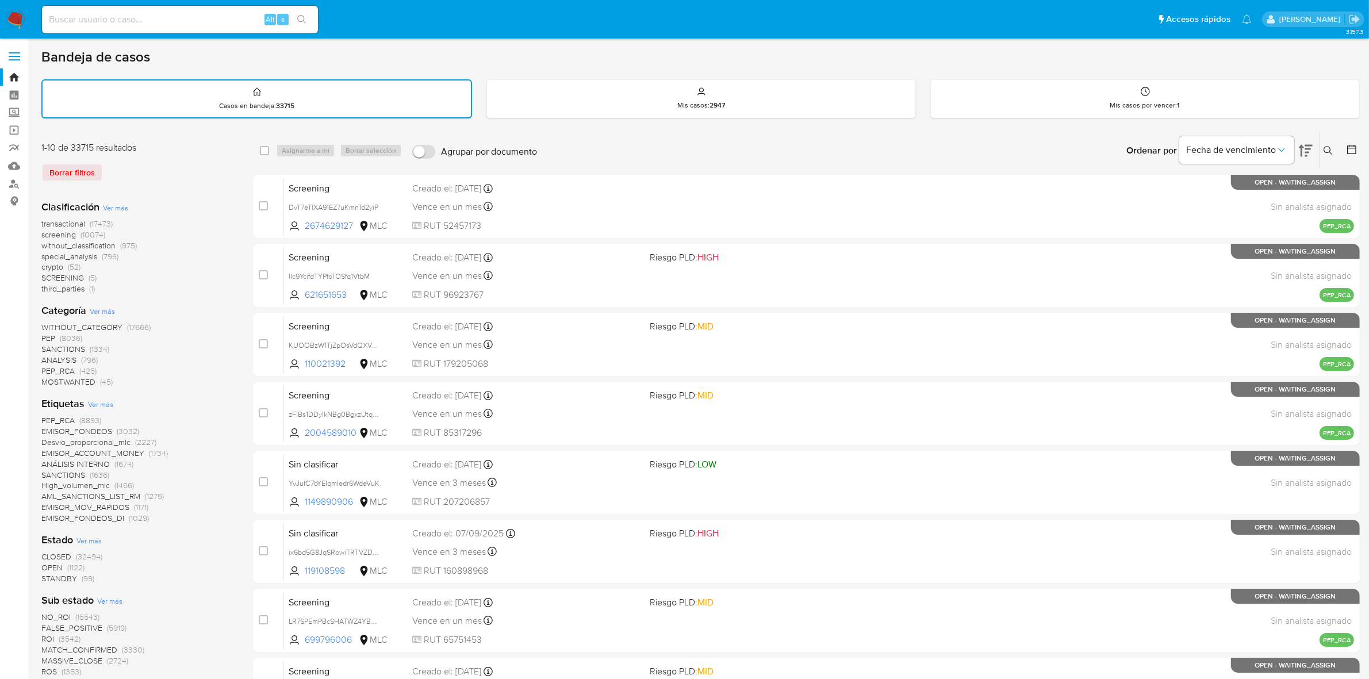
click at [1347, 144] on icon at bounding box center [1352, 150] width 12 height 12
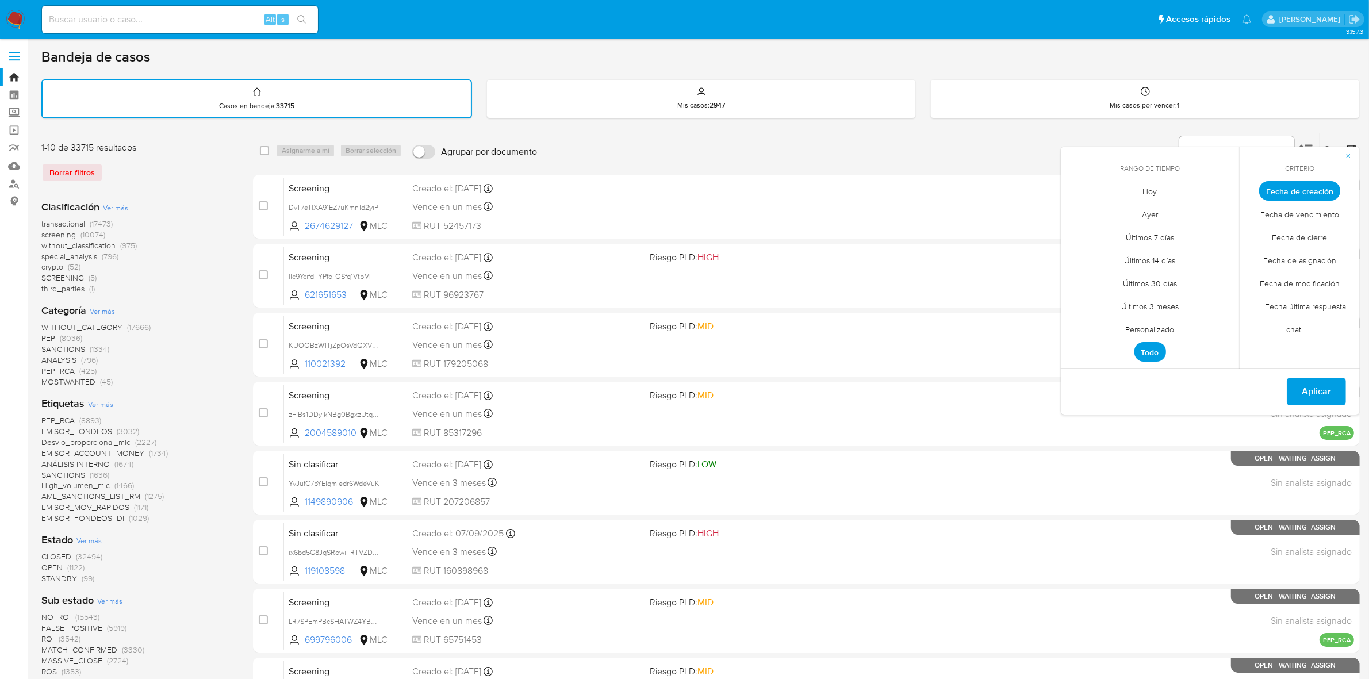
click at [1154, 193] on span "Hoy" at bounding box center [1150, 192] width 39 height 24
click at [1309, 240] on span "Fecha de cierre" at bounding box center [1300, 238] width 79 height 24
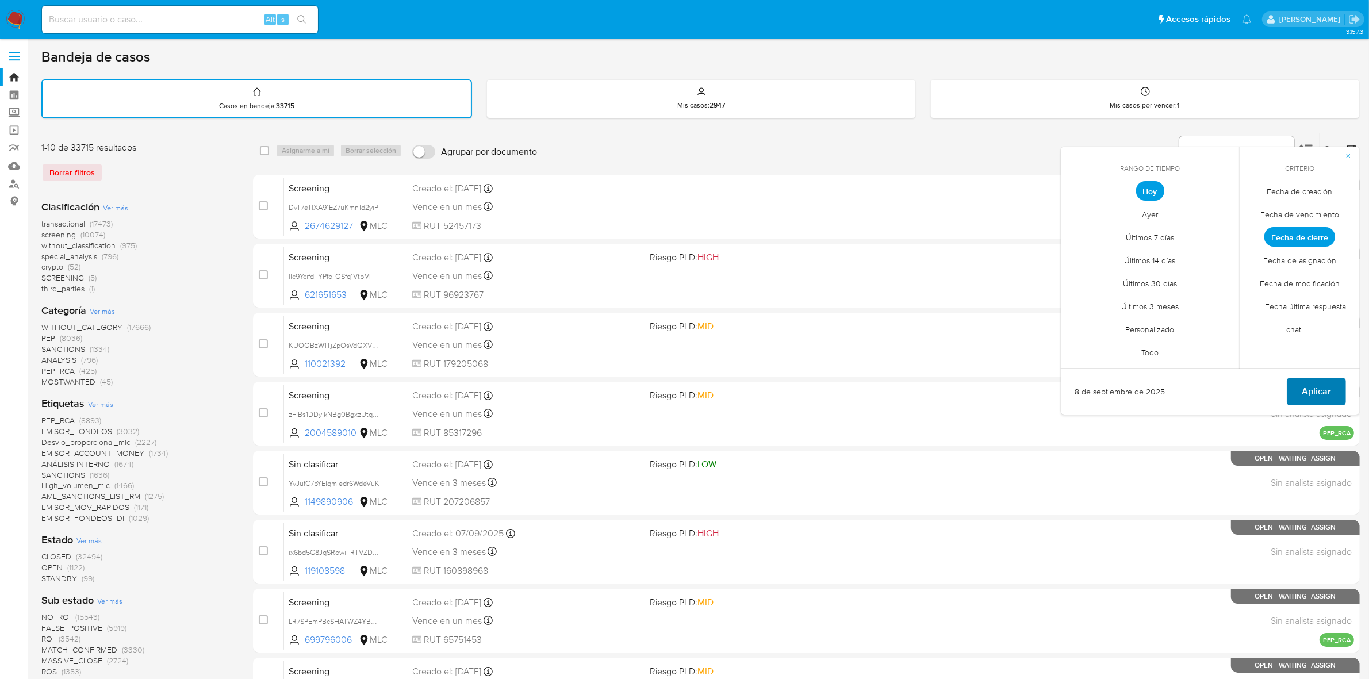
click at [1323, 385] on span "Aplicar" at bounding box center [1316, 391] width 29 height 25
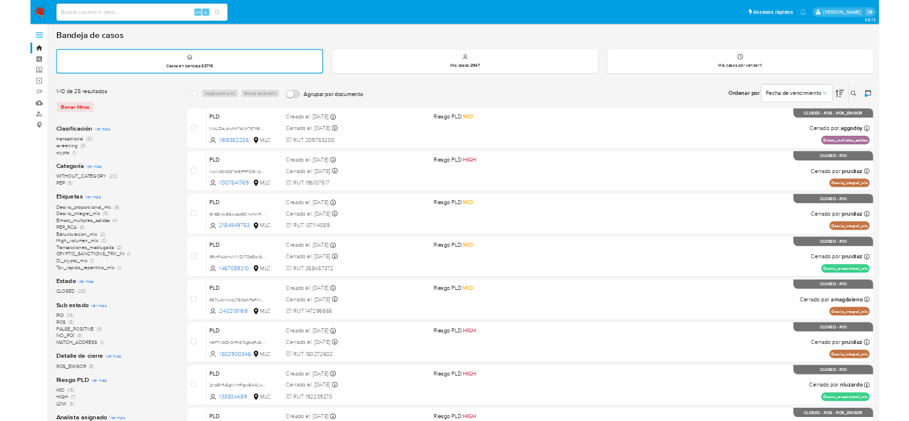
scroll to position [182, 0]
